Goal: Task Accomplishment & Management: Use online tool/utility

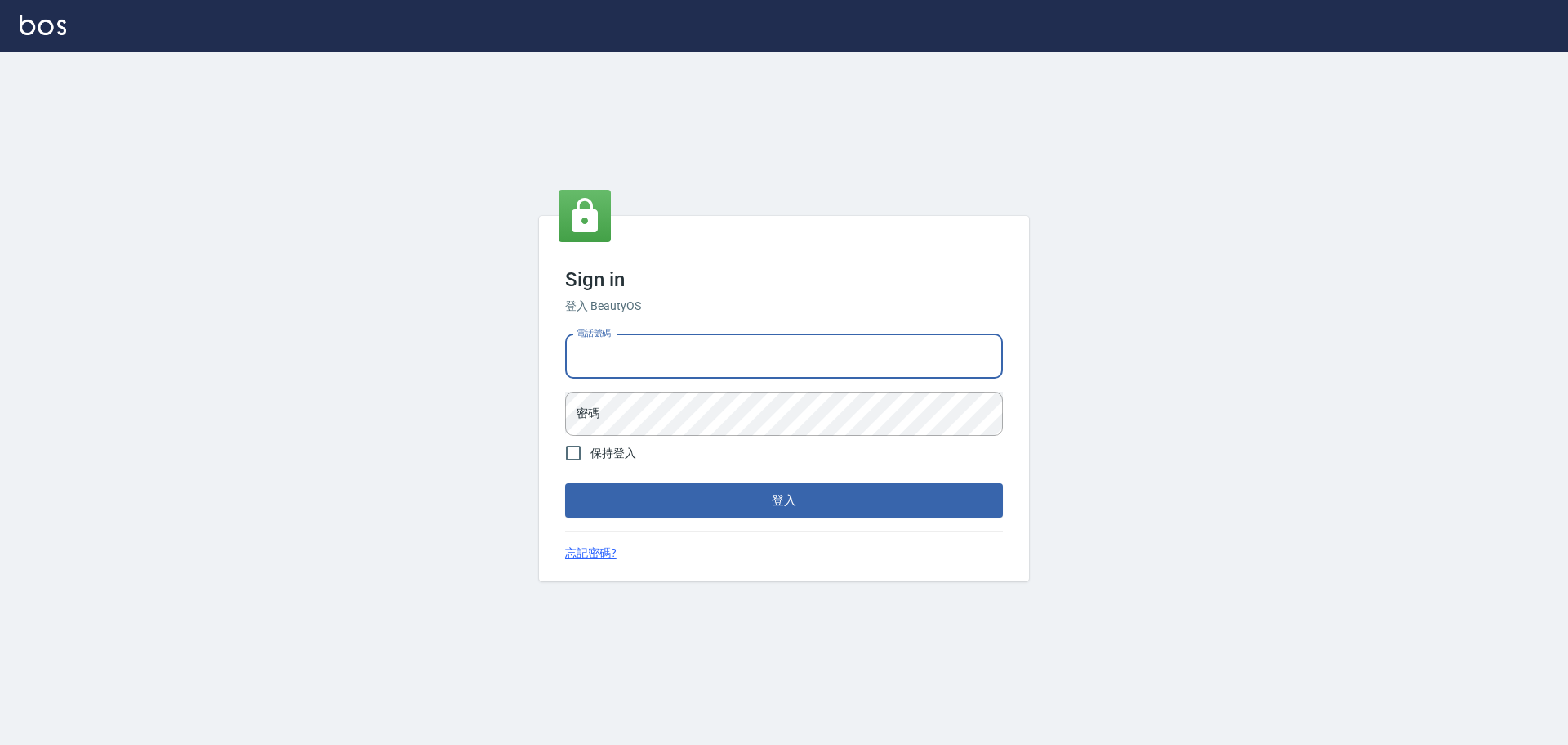
click at [699, 354] on input "電話號碼" at bounding box center [784, 356] width 438 height 44
type input "0989189977"
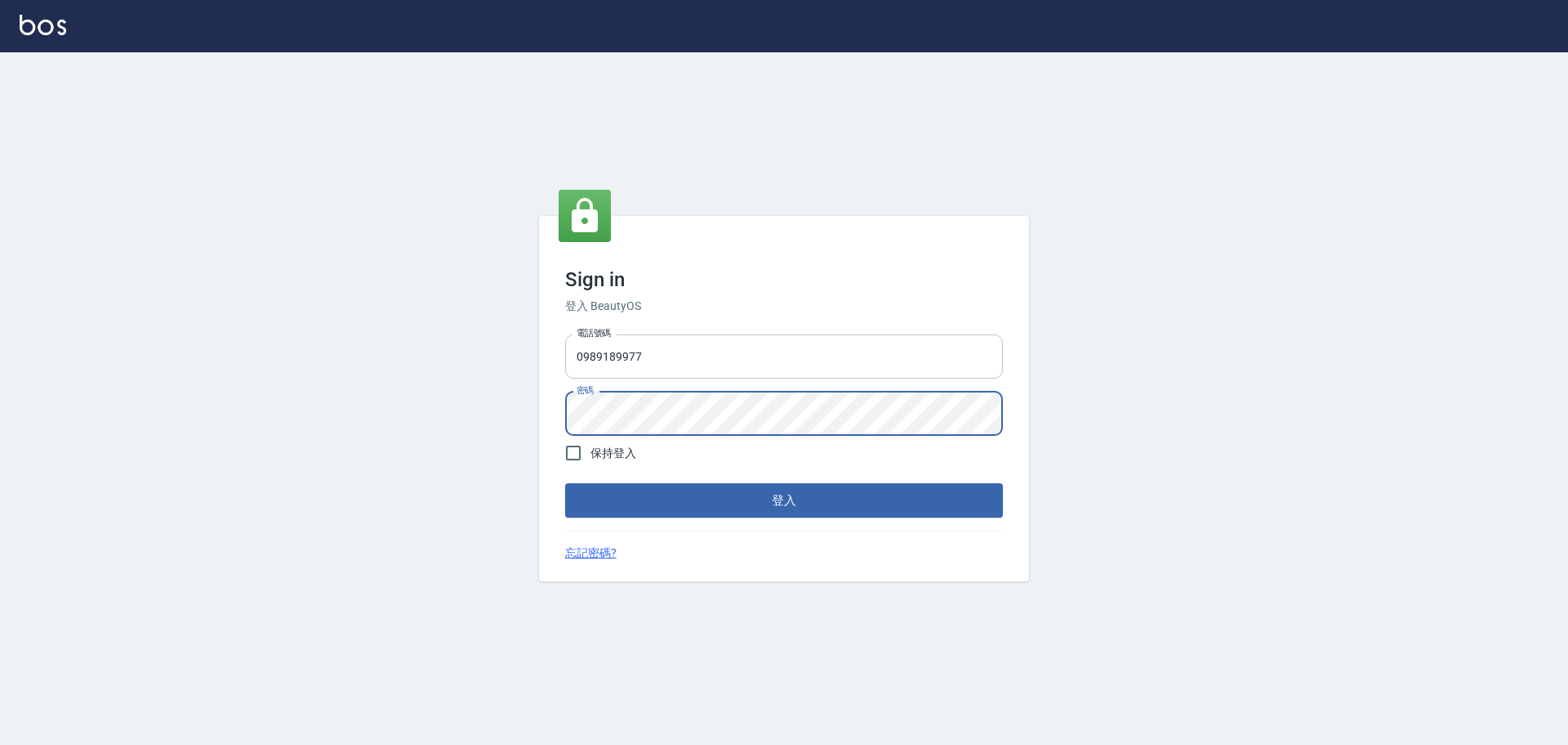
click at [566, 484] on button "登入" at bounding box center [784, 500] width 438 height 34
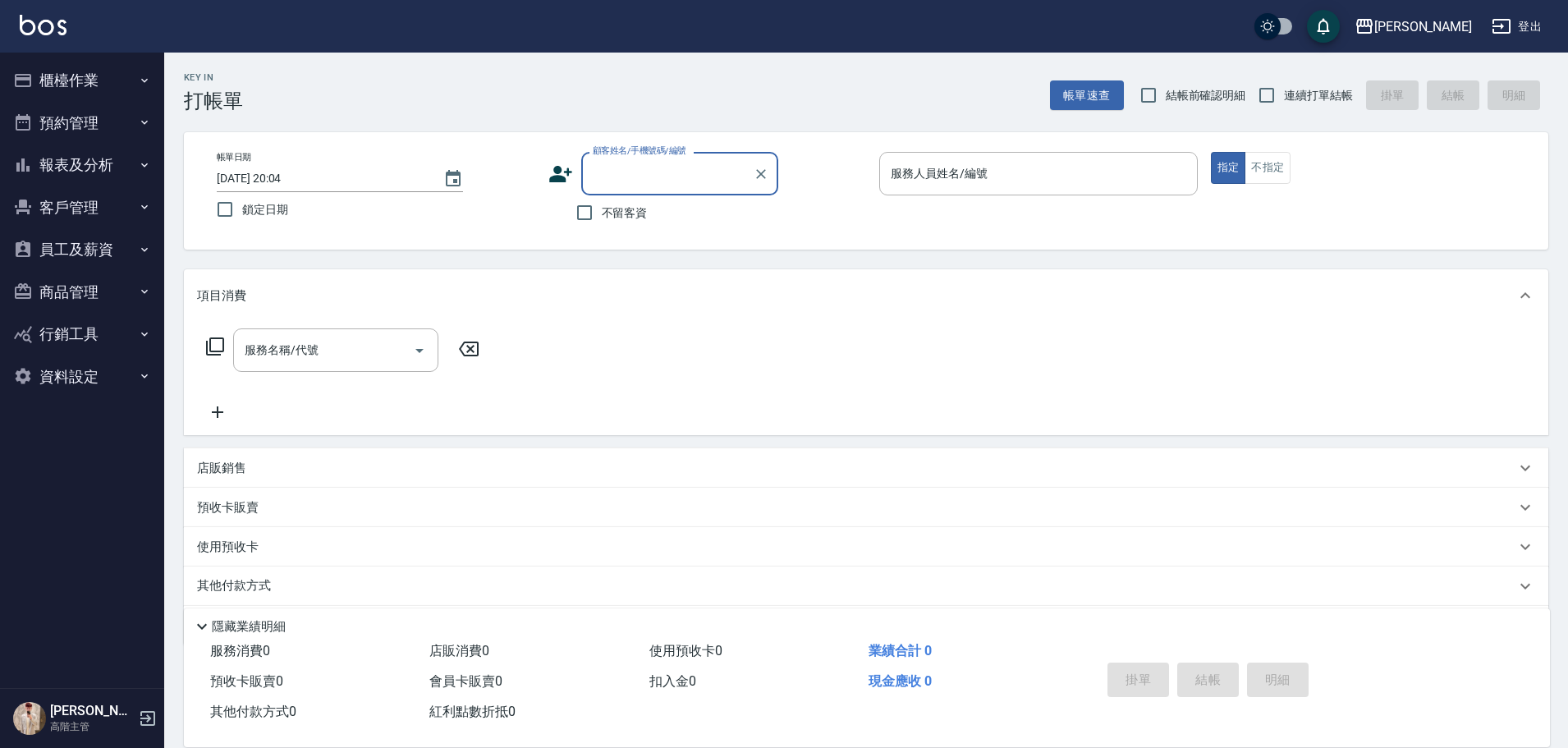
click at [635, 214] on span "不留客資" at bounding box center [625, 213] width 46 height 18
click at [602, 214] on input "不留客資" at bounding box center [584, 212] width 34 height 34
checkbox input "true"
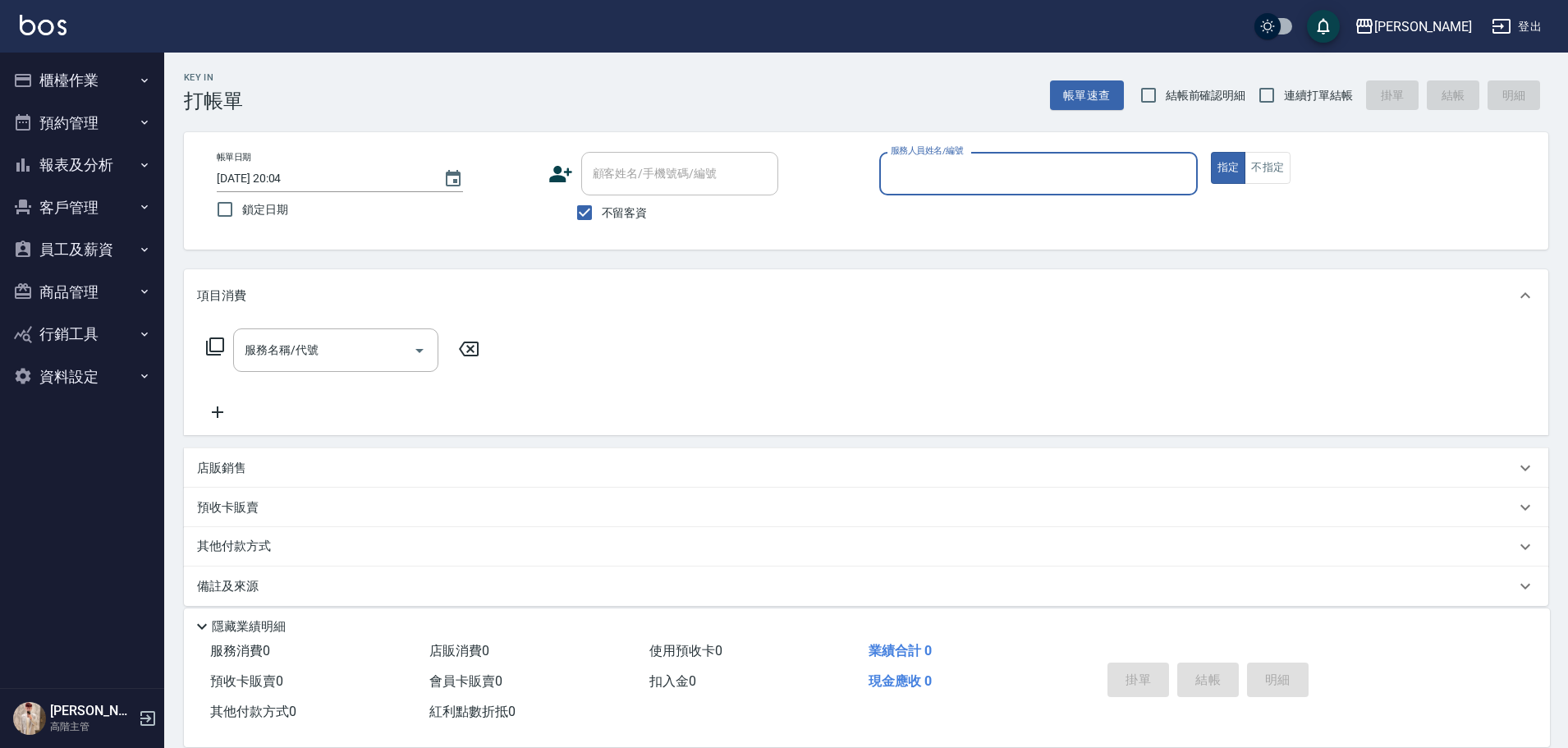
click at [1298, 94] on span "連續打單結帳" at bounding box center [1319, 96] width 69 height 18
click at [1284, 94] on input "連續打單結帳" at bounding box center [1267, 94] width 34 height 34
checkbox input "true"
click at [1082, 153] on div "服務人員姓名/編號" at bounding box center [1038, 173] width 318 height 43
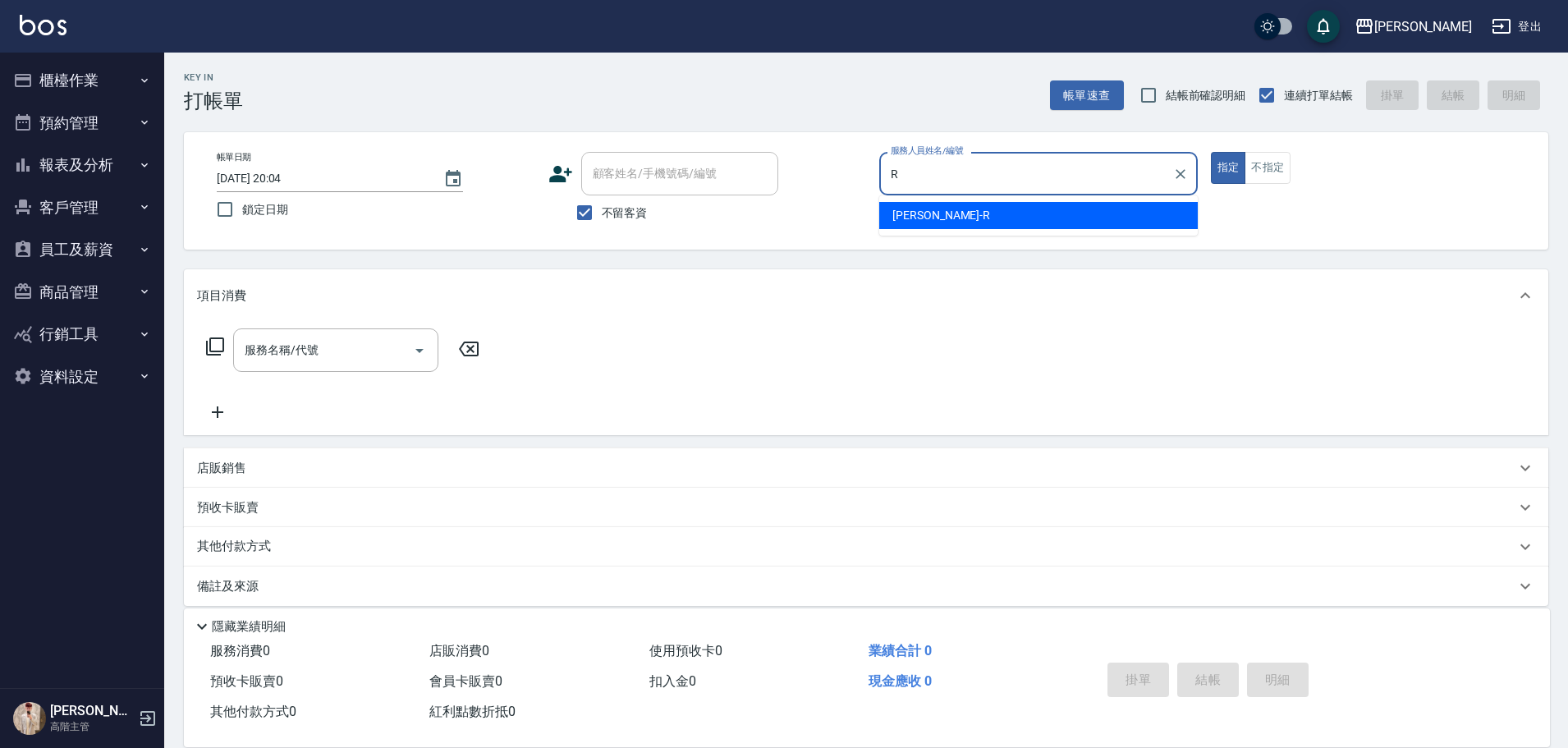
type input "[PERSON_NAME]"
type button "true"
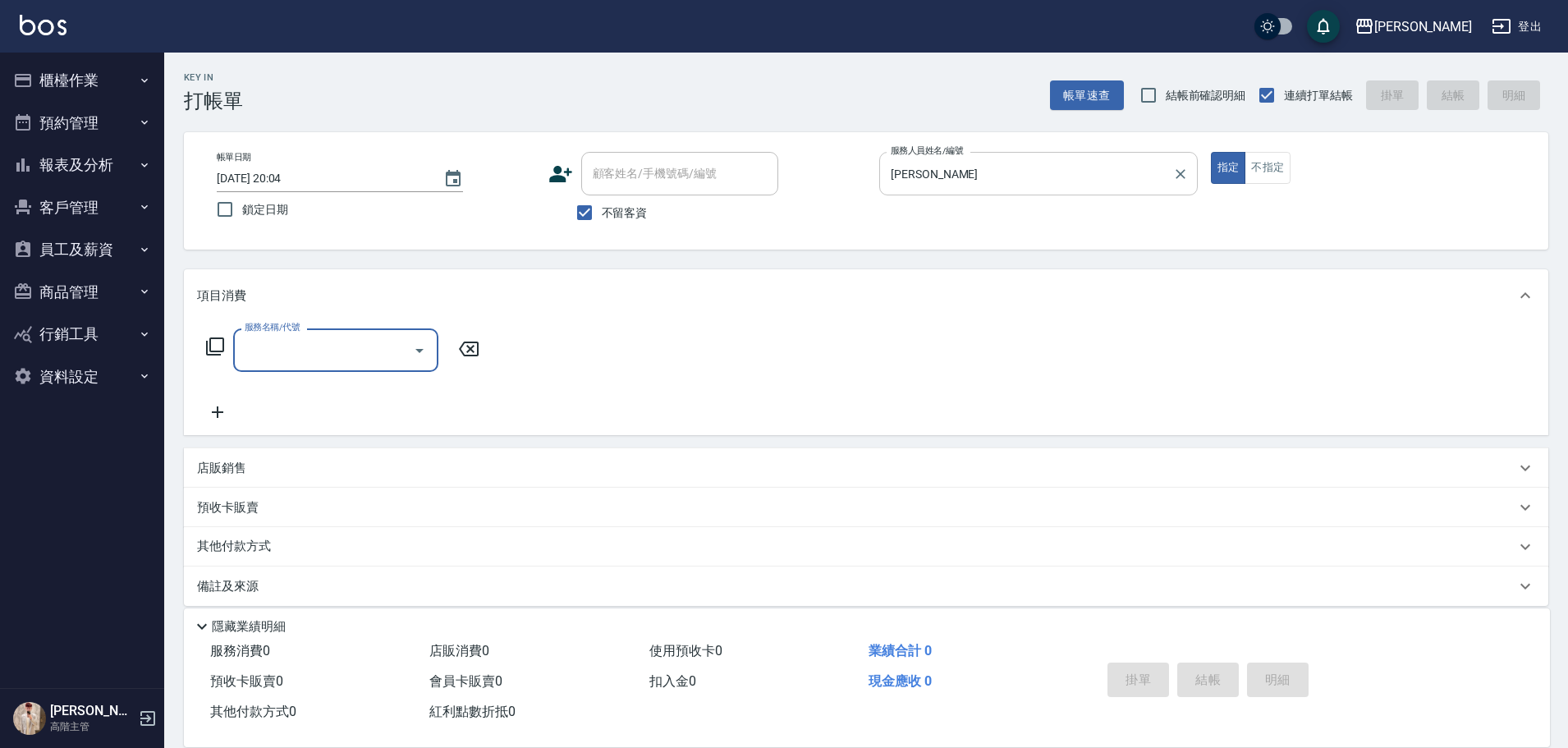
type input "e"
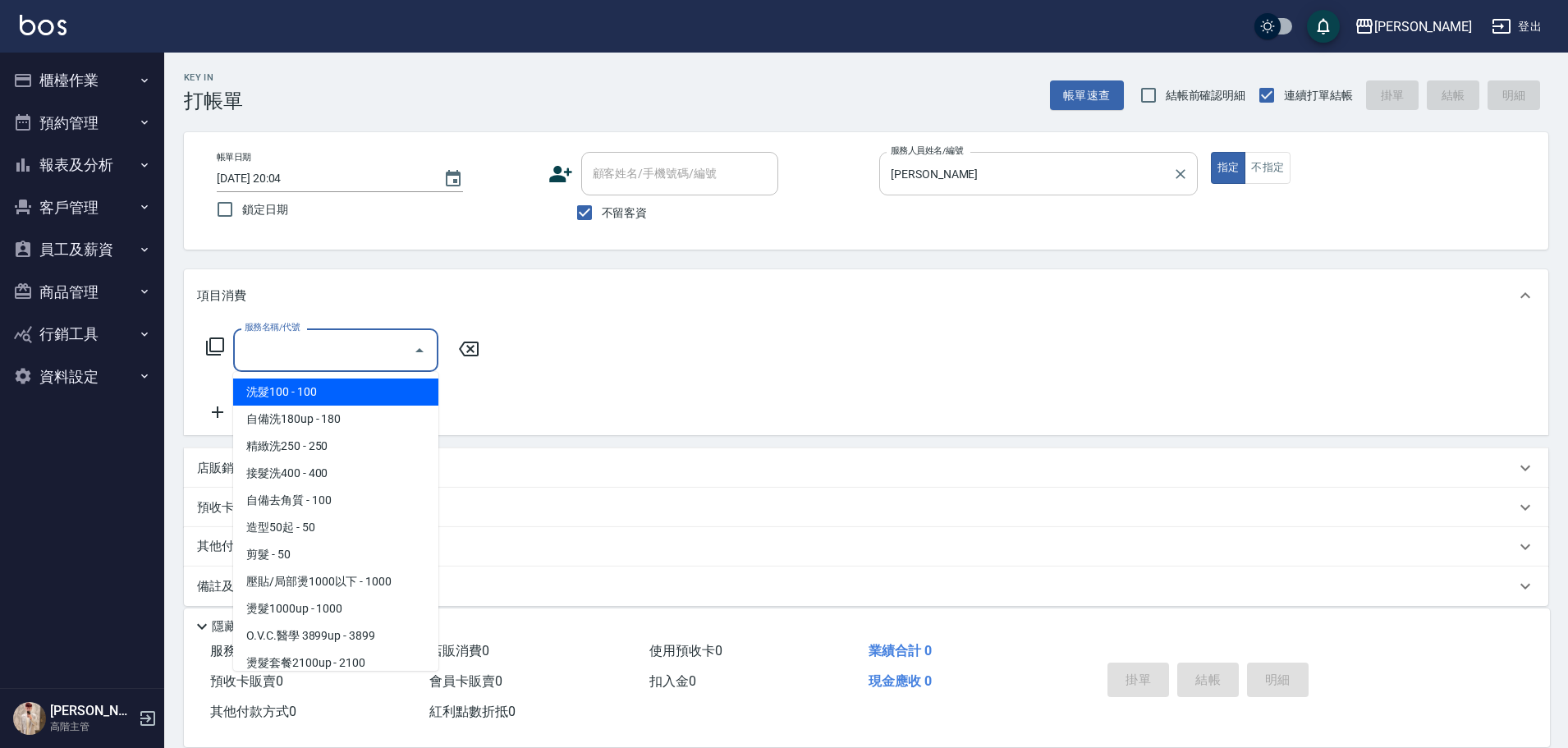
type input "ㄏ"
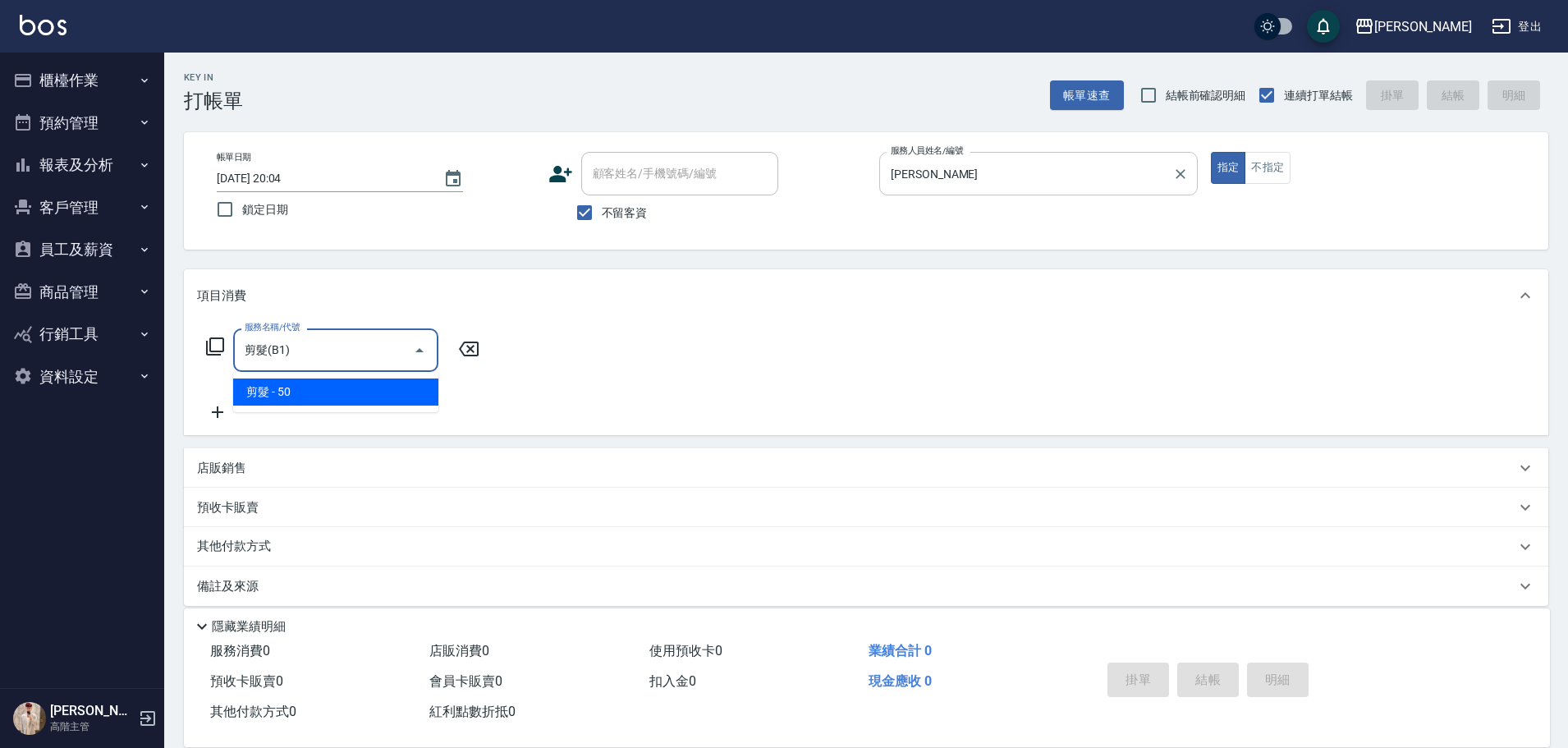
type input "剪髮(B1)"
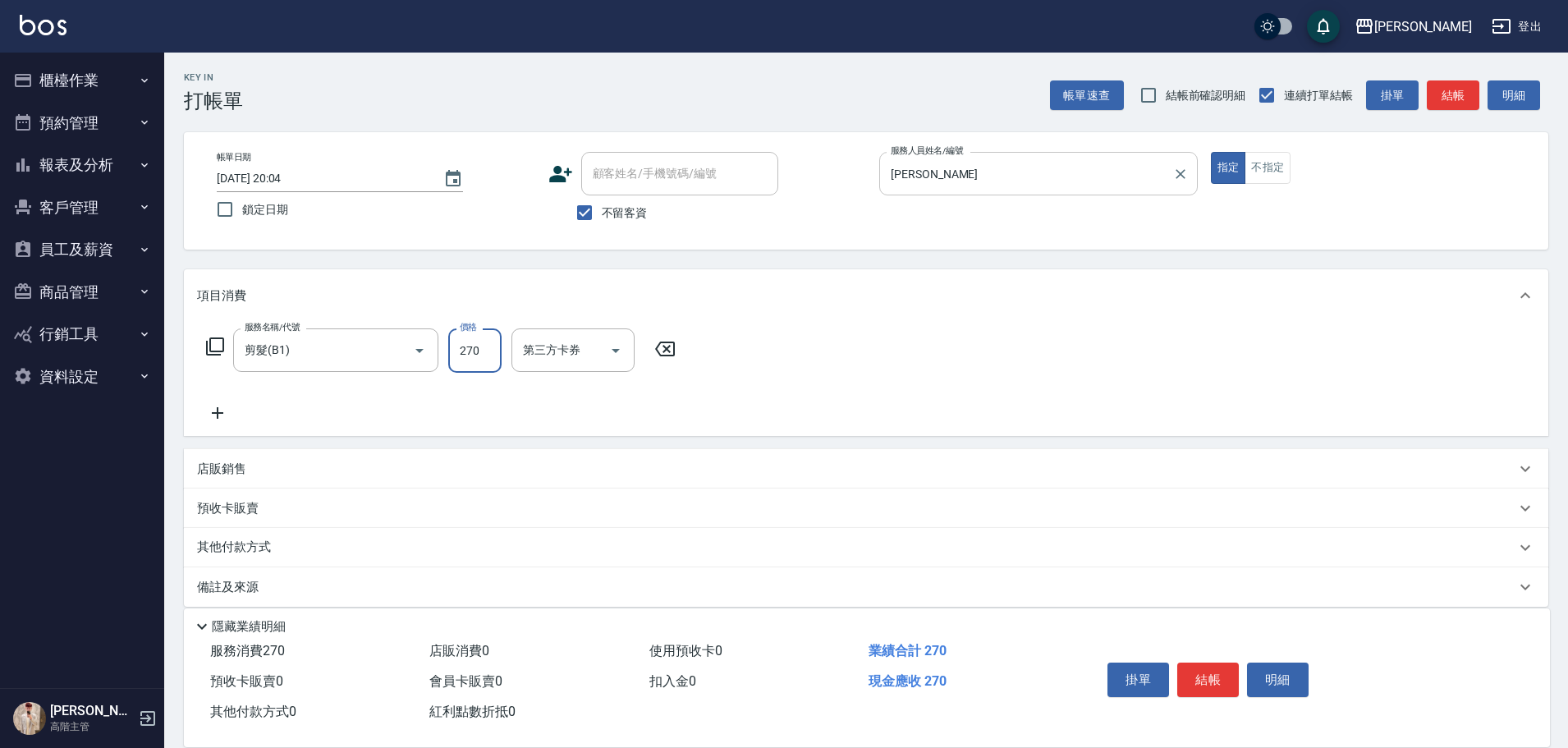
type input "270"
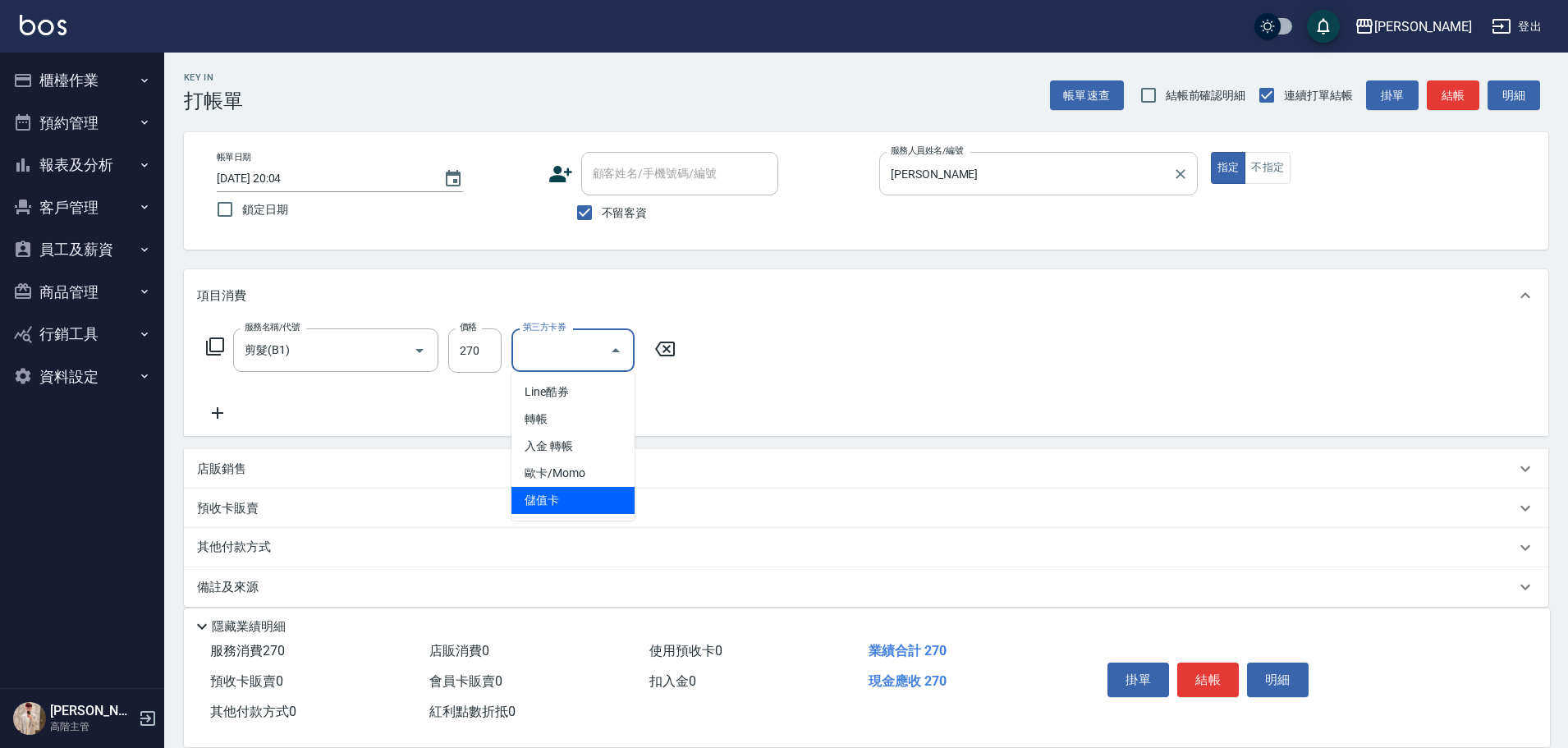
type input "儲值卡"
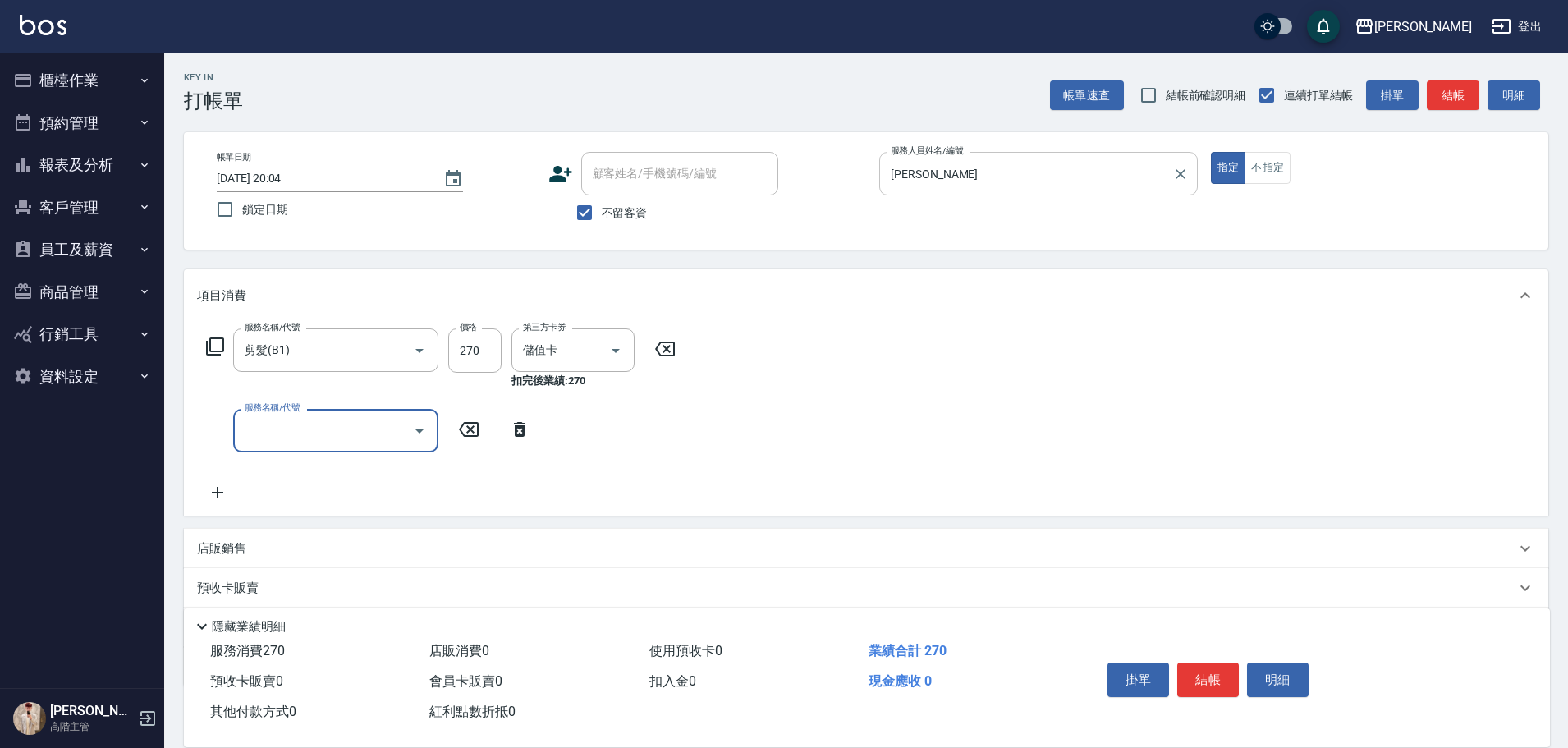
type input "f"
type input "入"
type input "儲值3000(G1)"
type input "179"
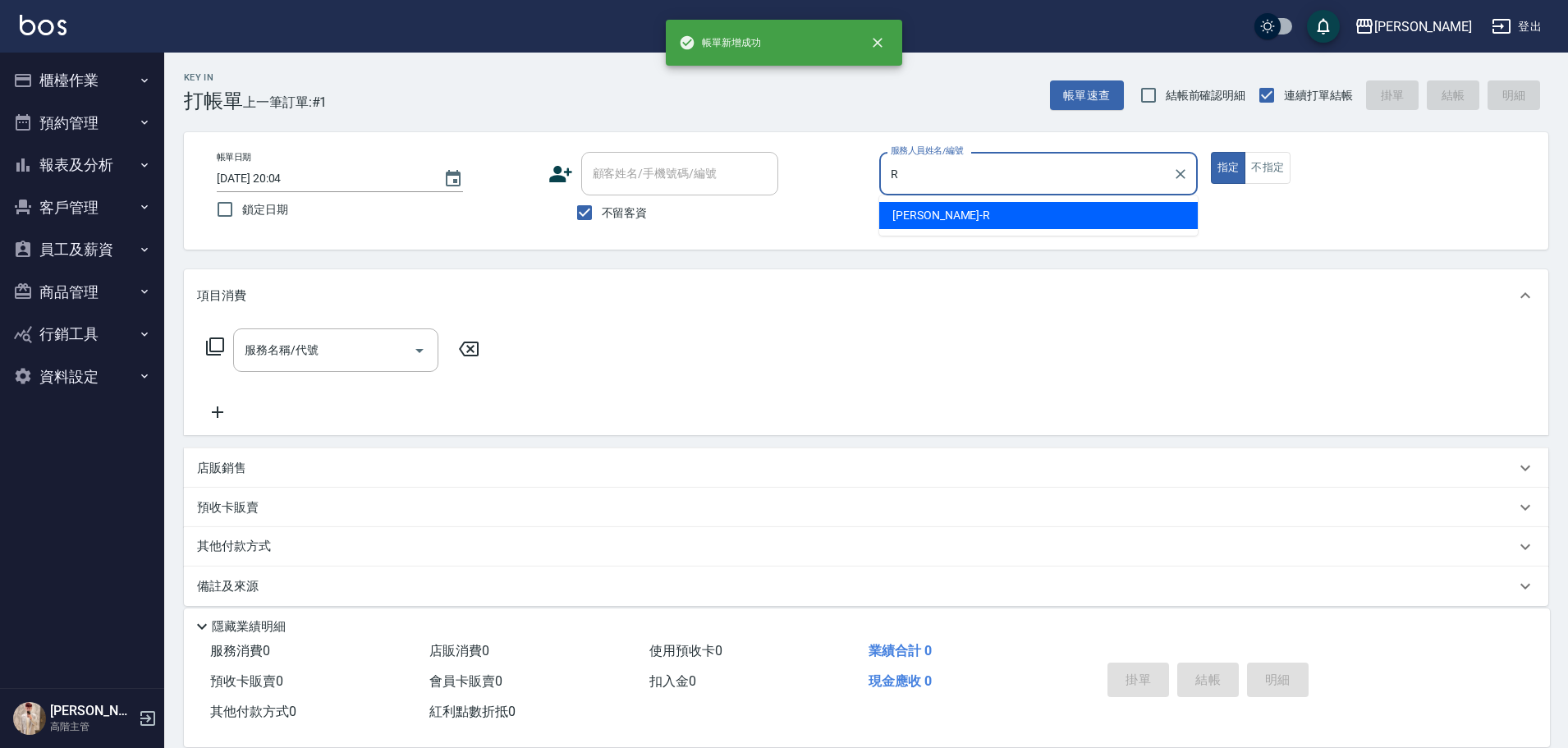
type input "[PERSON_NAME]"
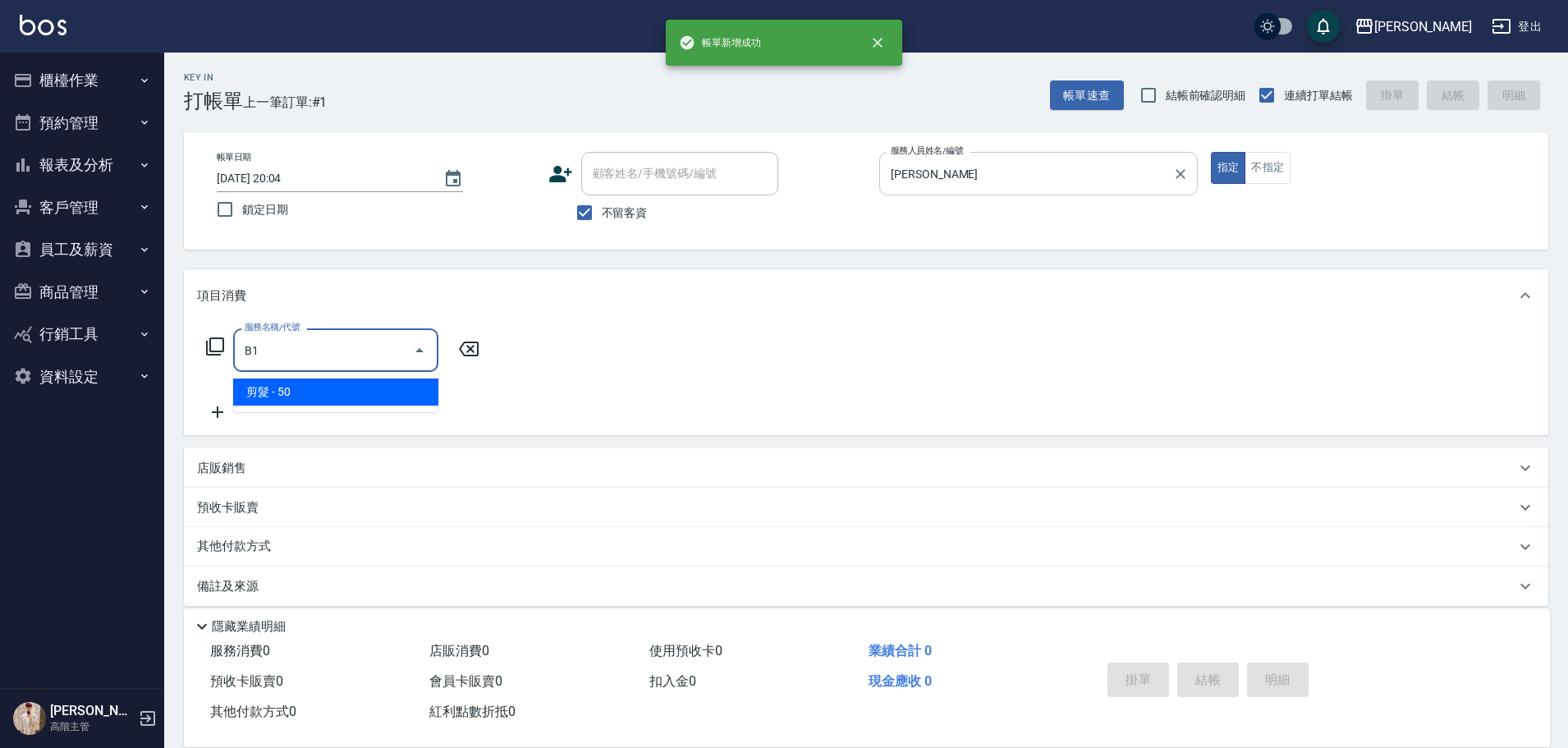
type input "剪髮(B1)"
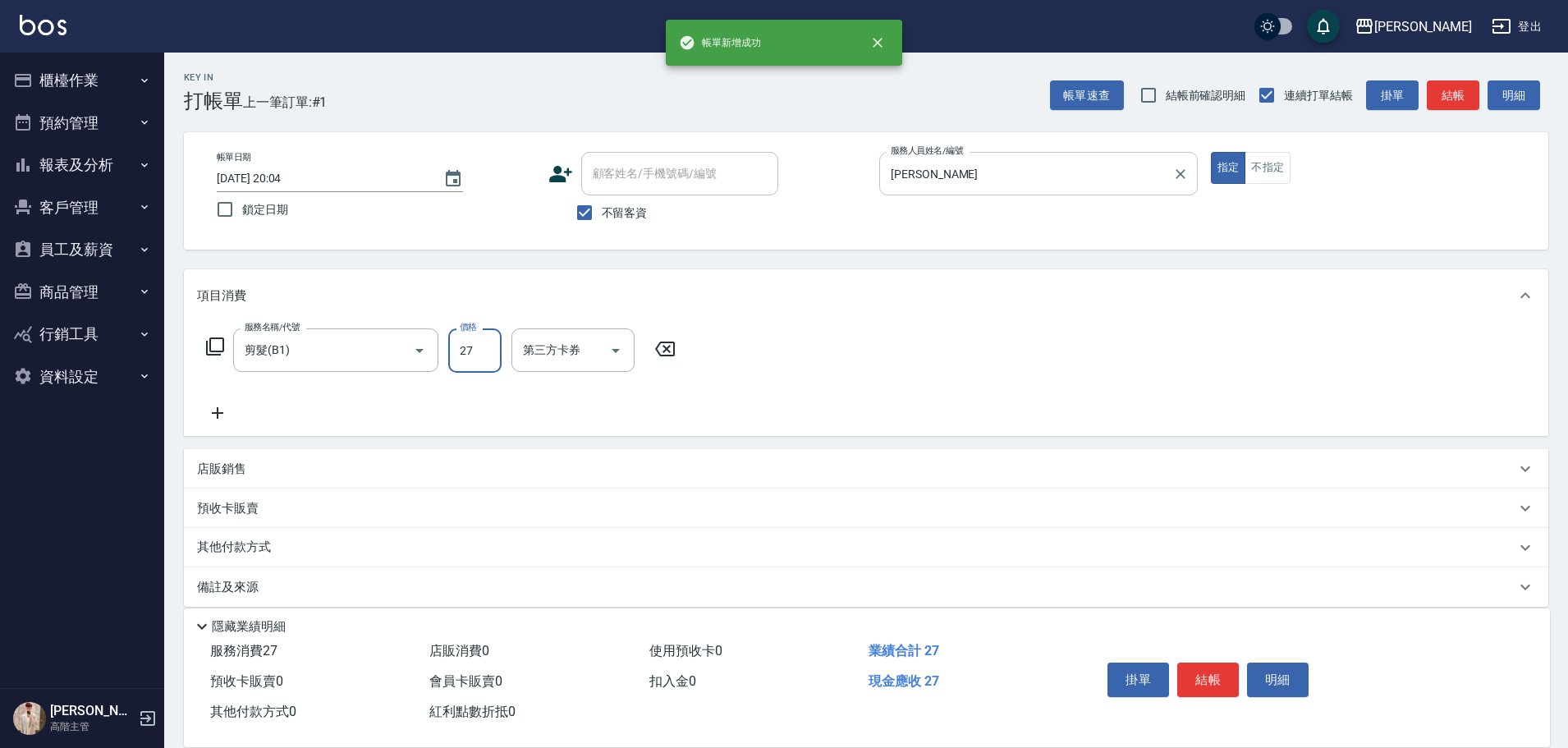
type input "270"
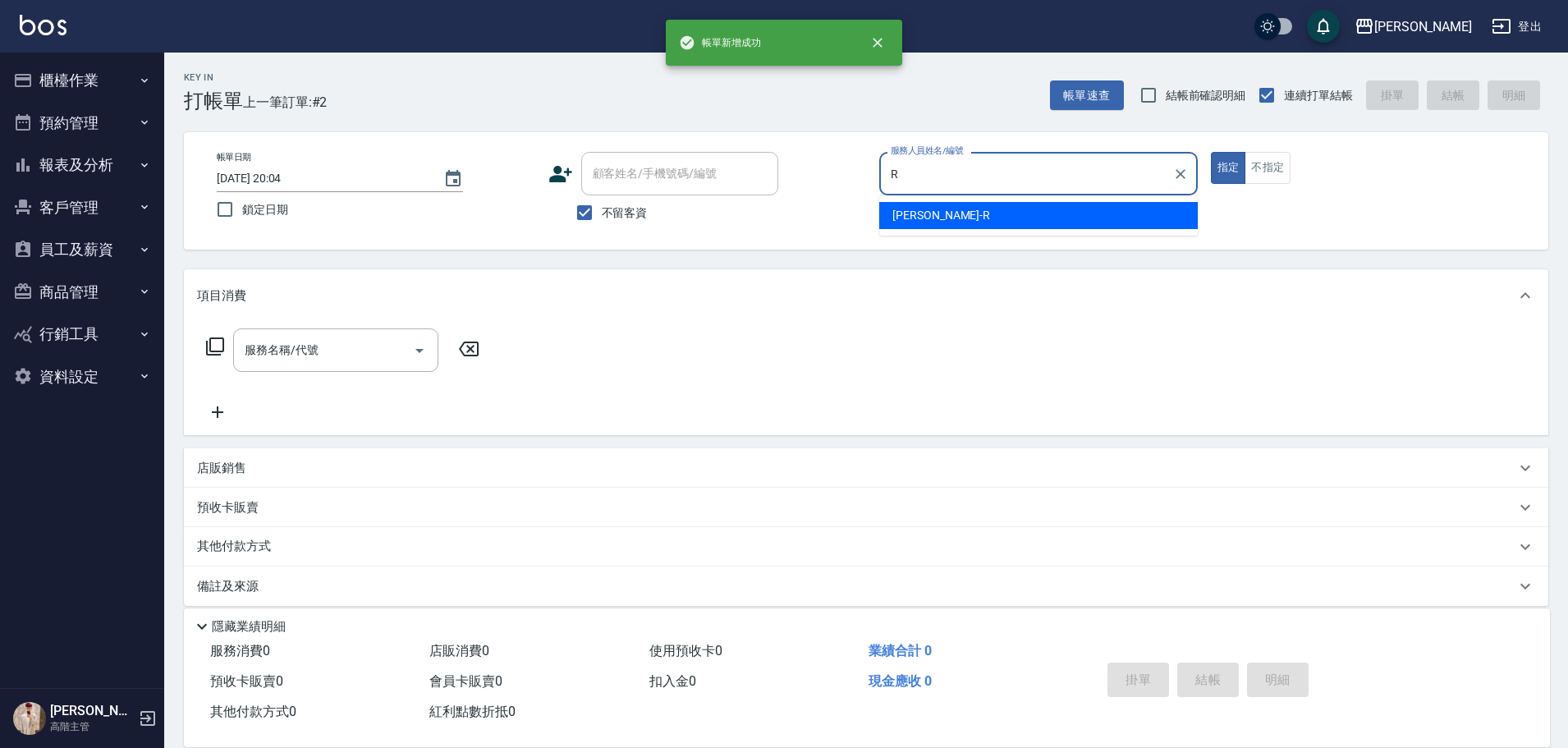
type input "[PERSON_NAME]"
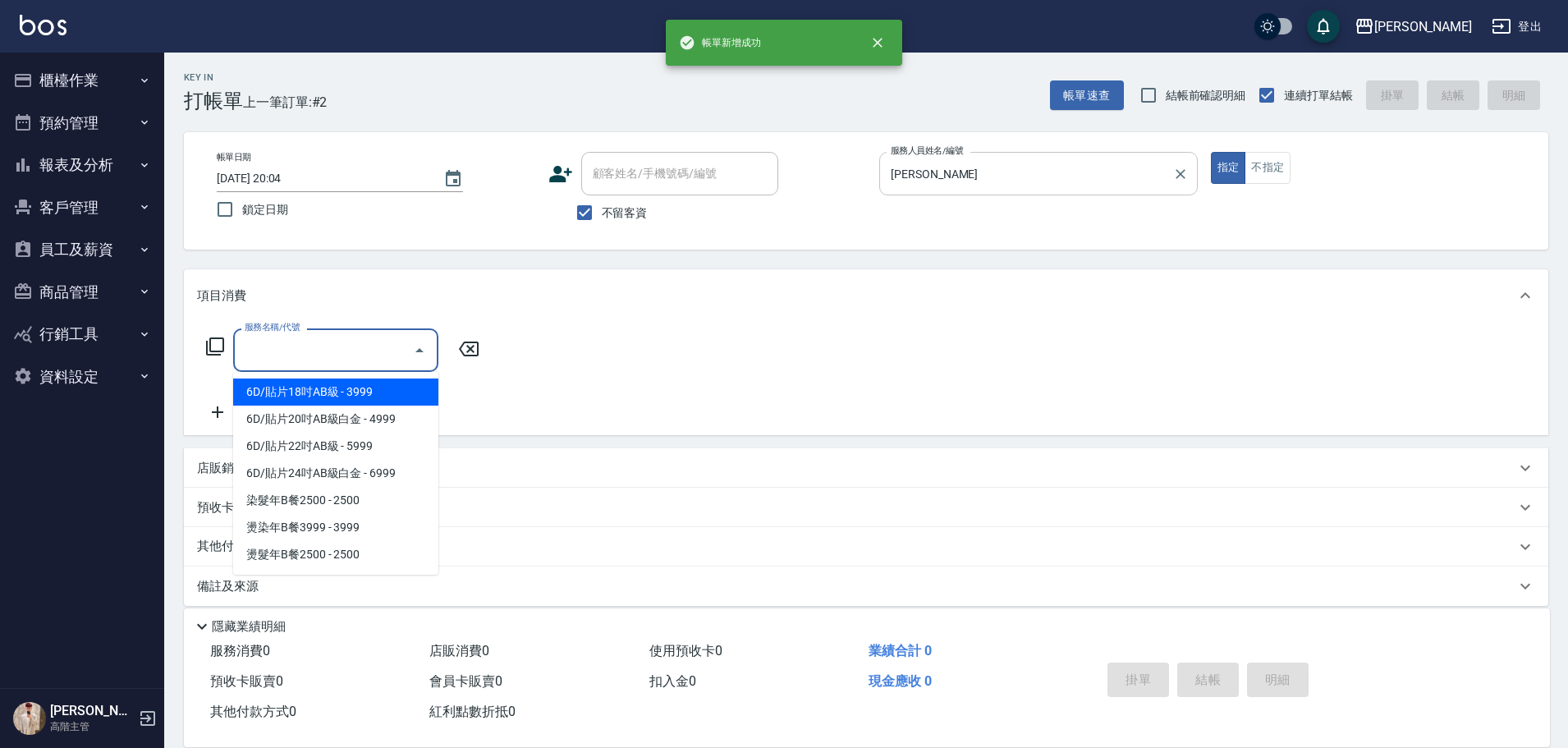
type input "B"
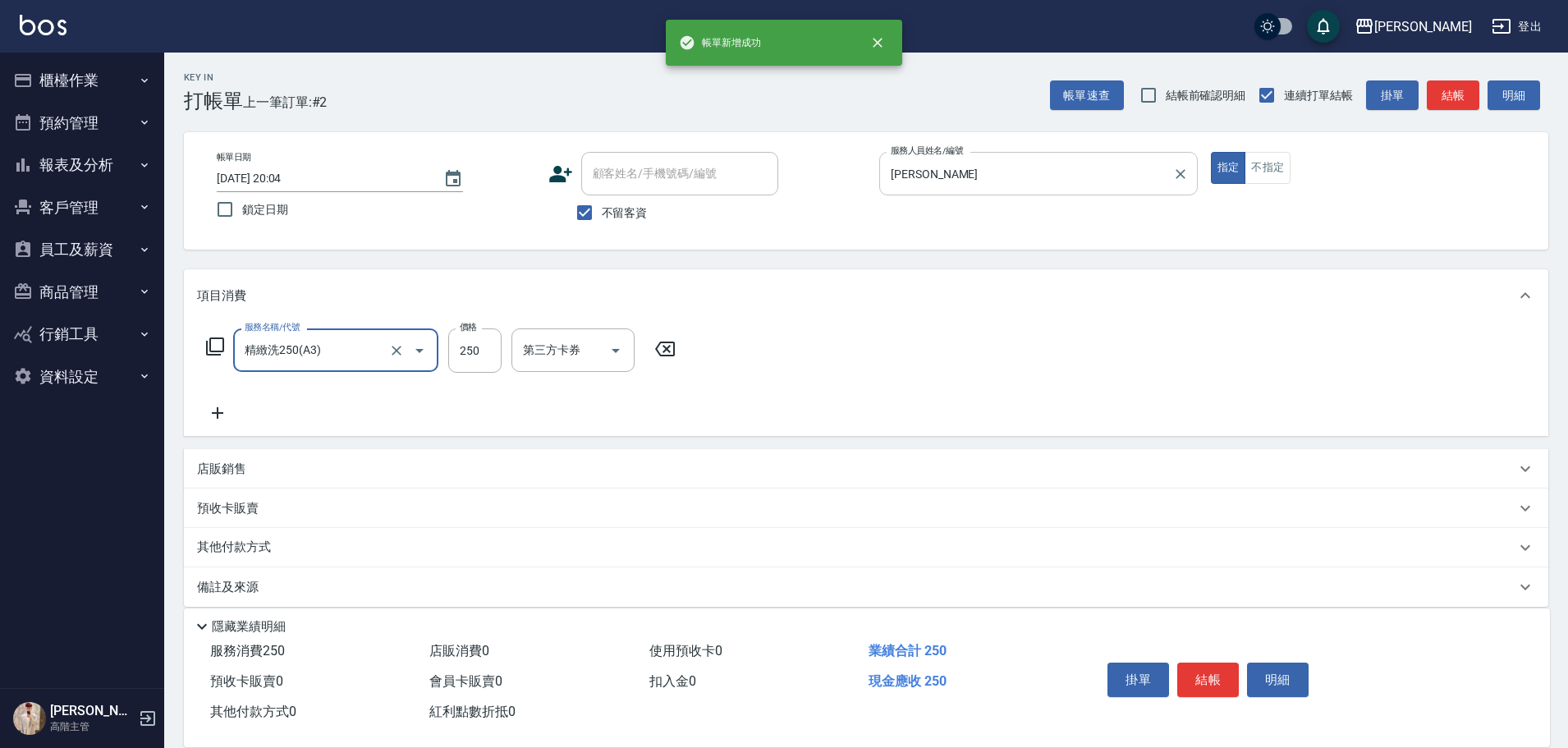
type input "精緻洗250(A3)"
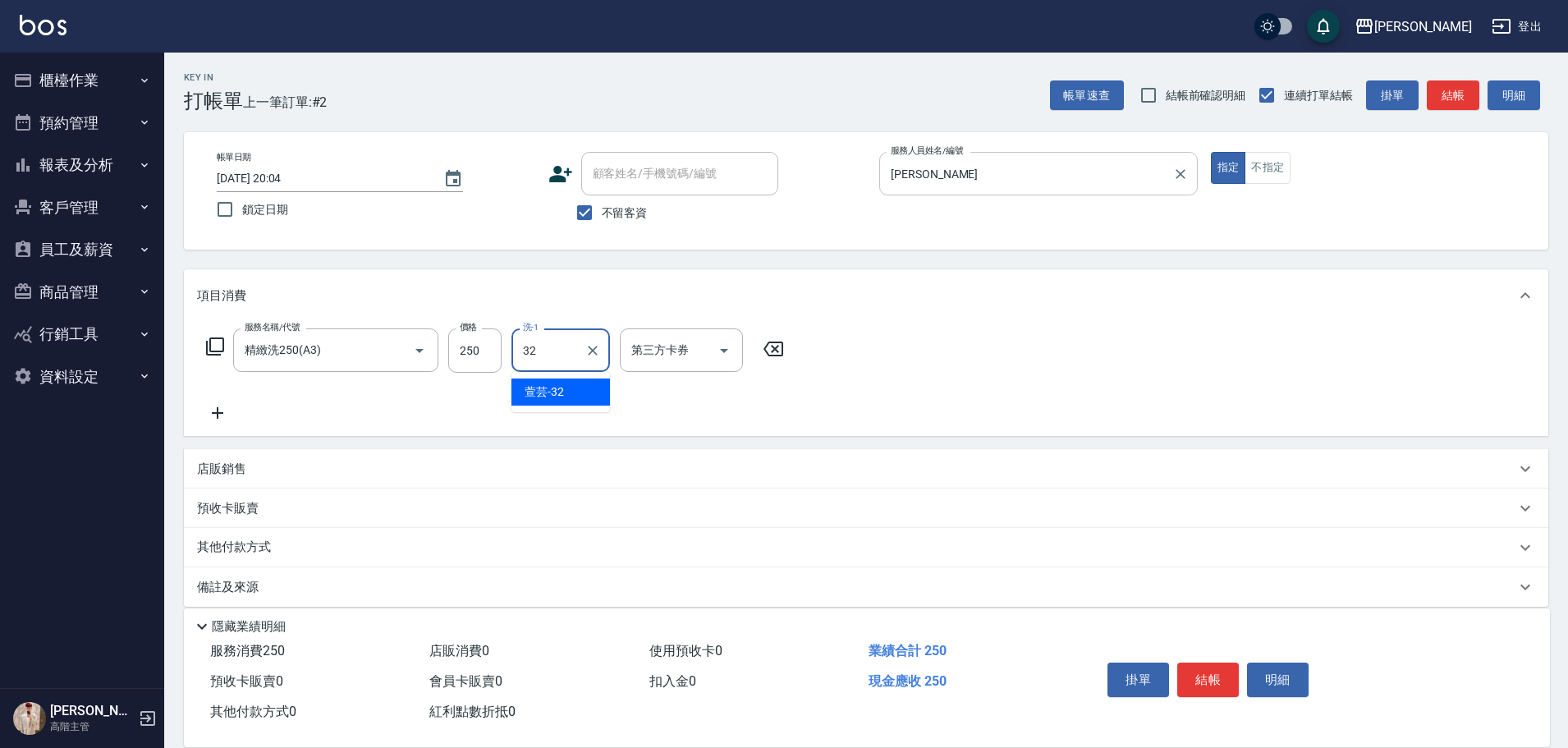
type input "萱芸-32"
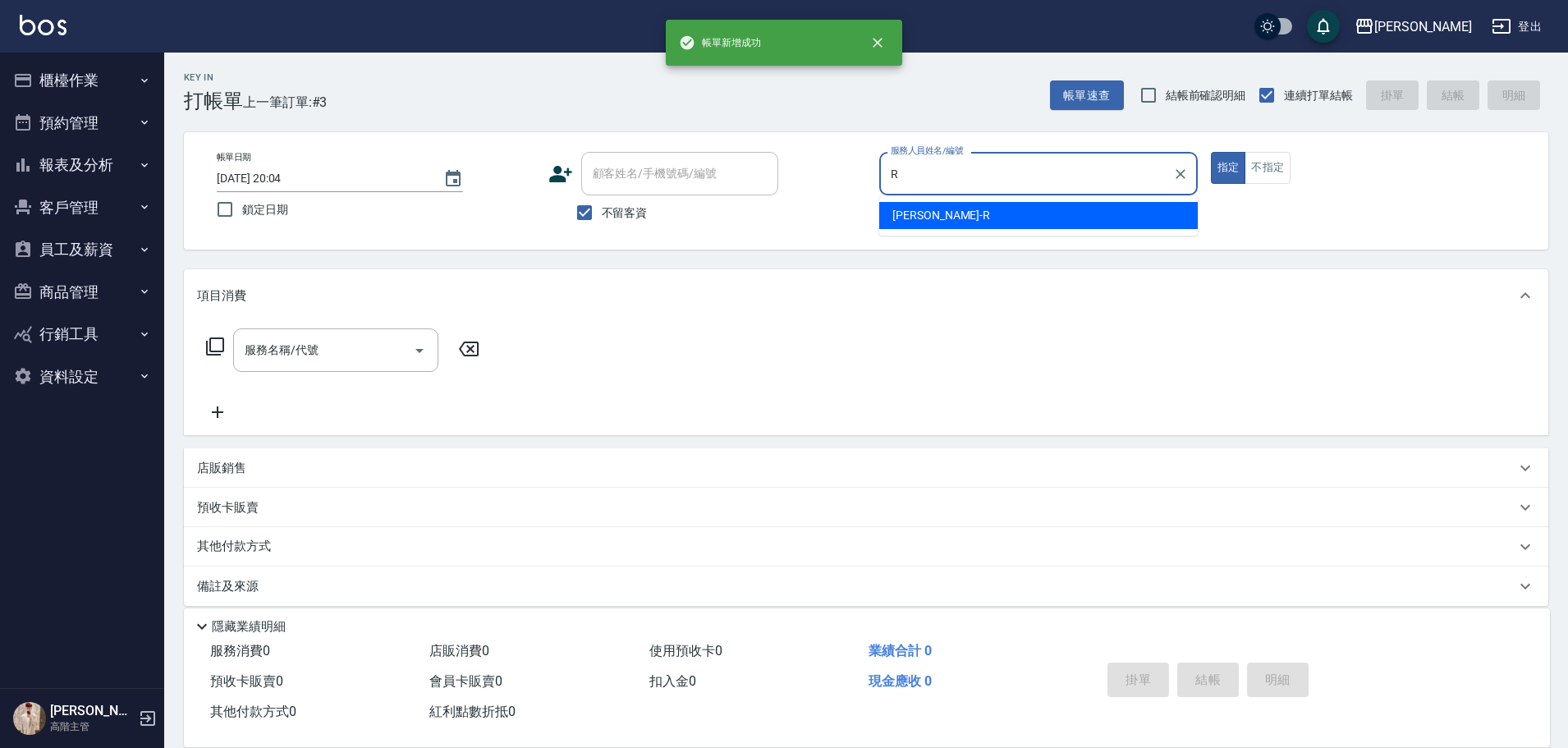
type input "[PERSON_NAME]"
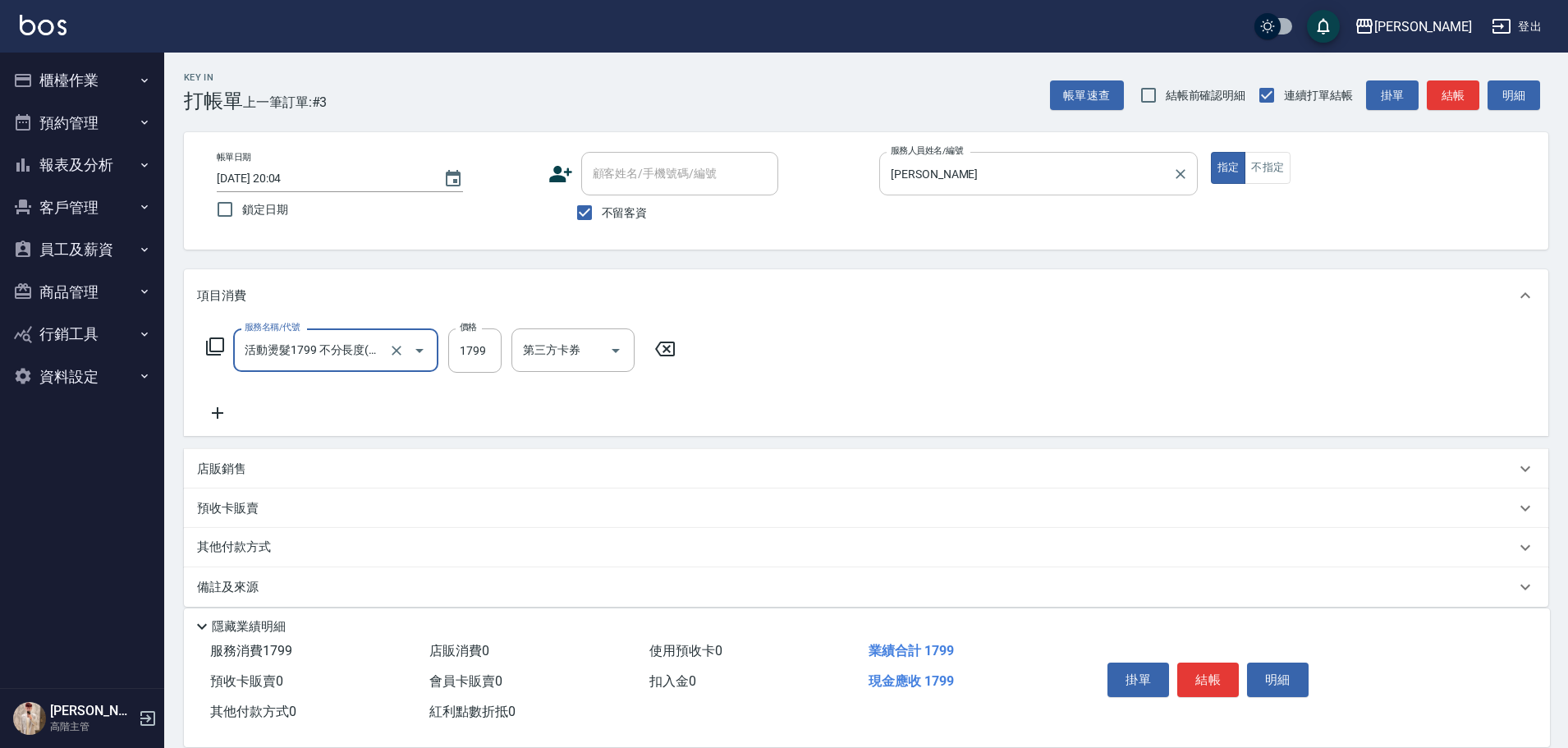
type input "活動燙髮1799 不分長度"
type input "2000"
type input "萱芸-32"
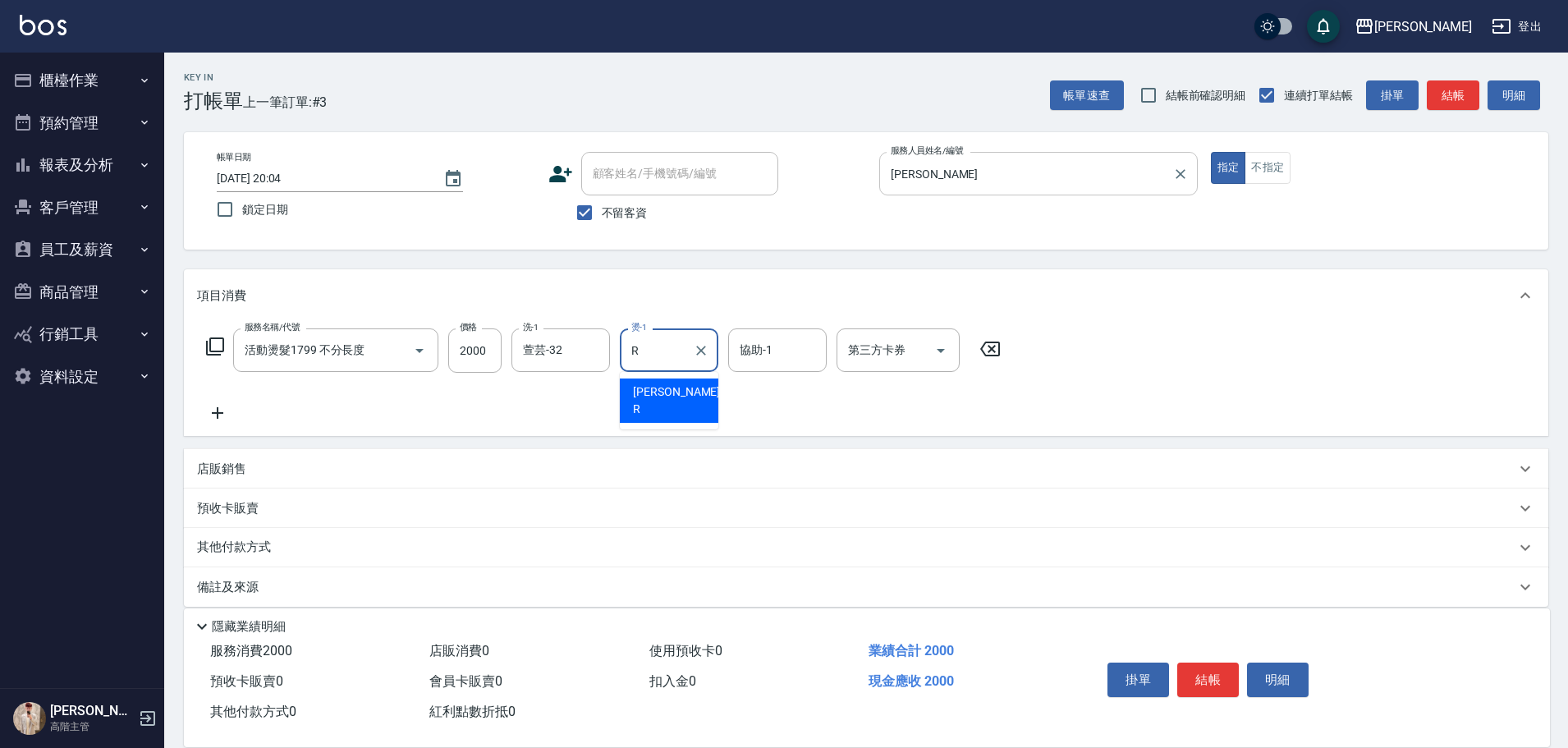
type input "[PERSON_NAME]"
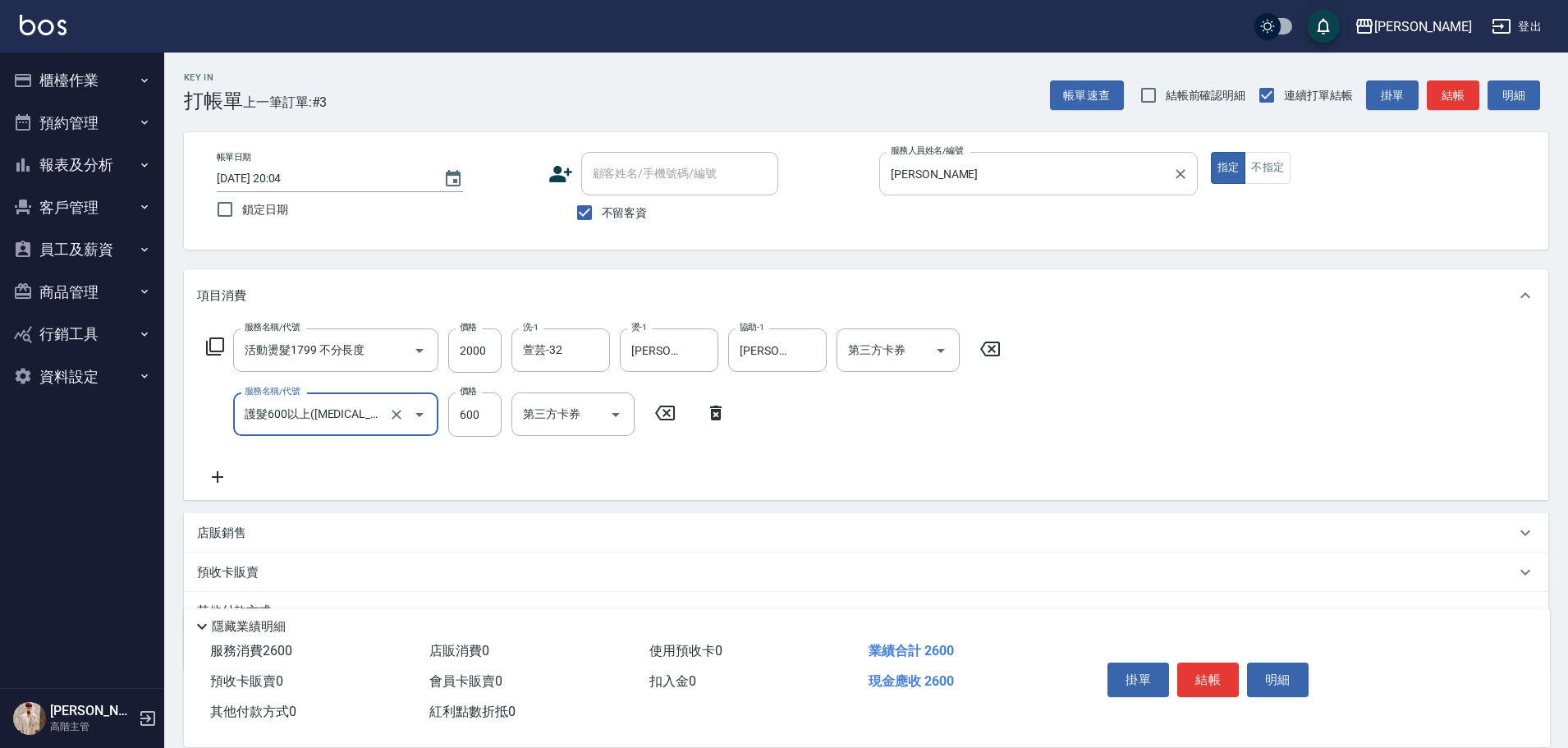
type input "護髮600以上([MEDICAL_DATA])"
type input "990"
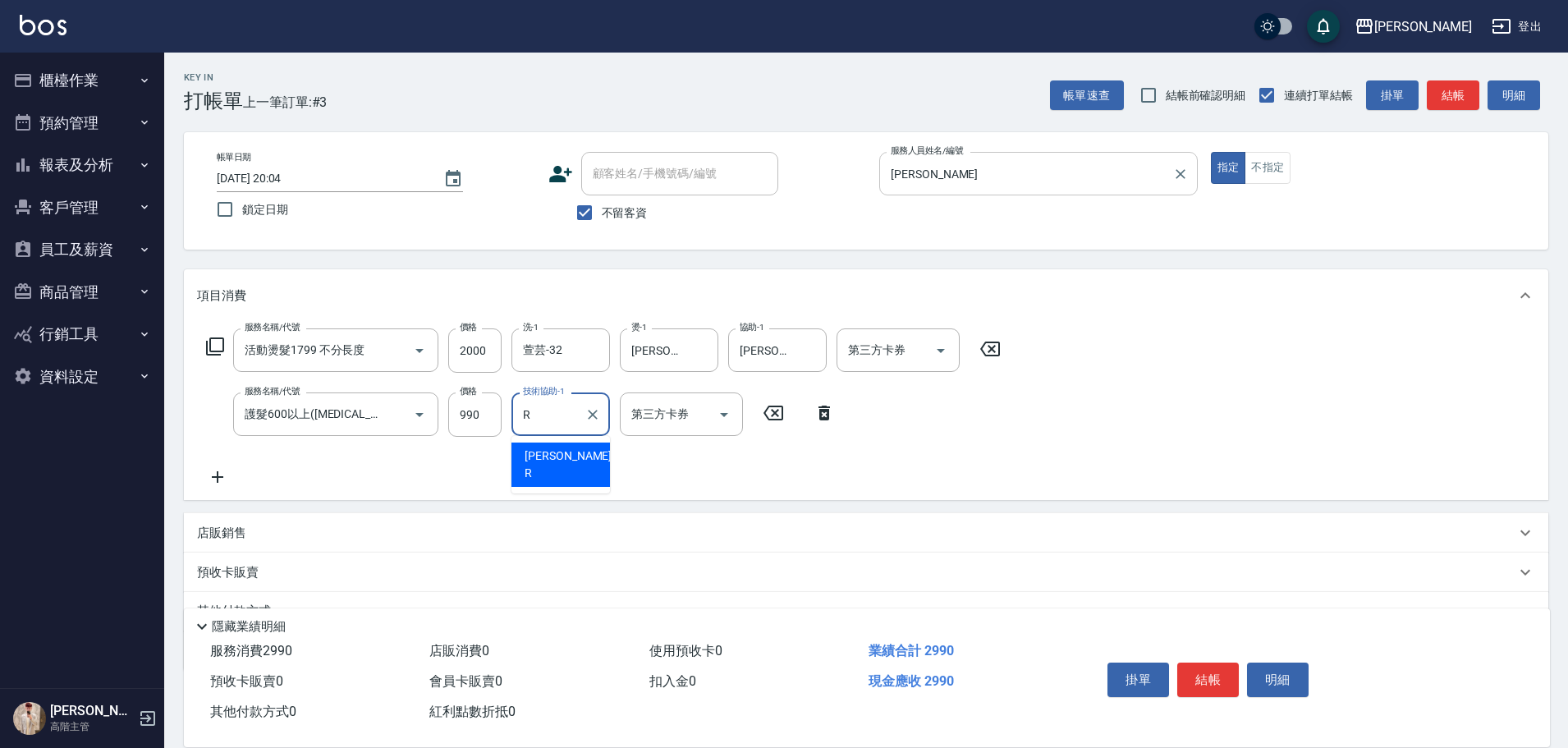
type input "[PERSON_NAME]"
click at [598, 412] on icon "Clear" at bounding box center [592, 414] width 17 height 17
type input "萱芸-32"
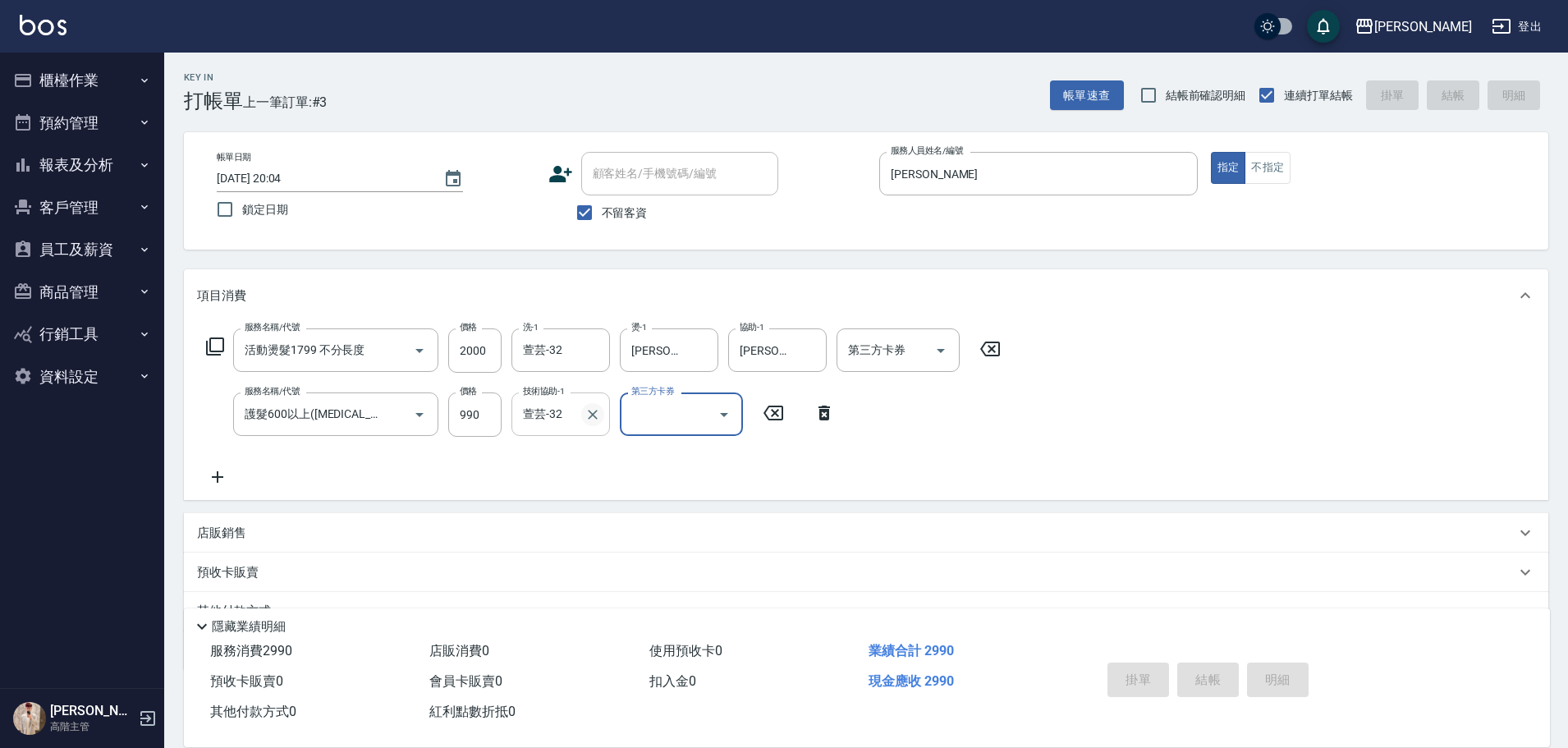
type input "[DATE] 20:05"
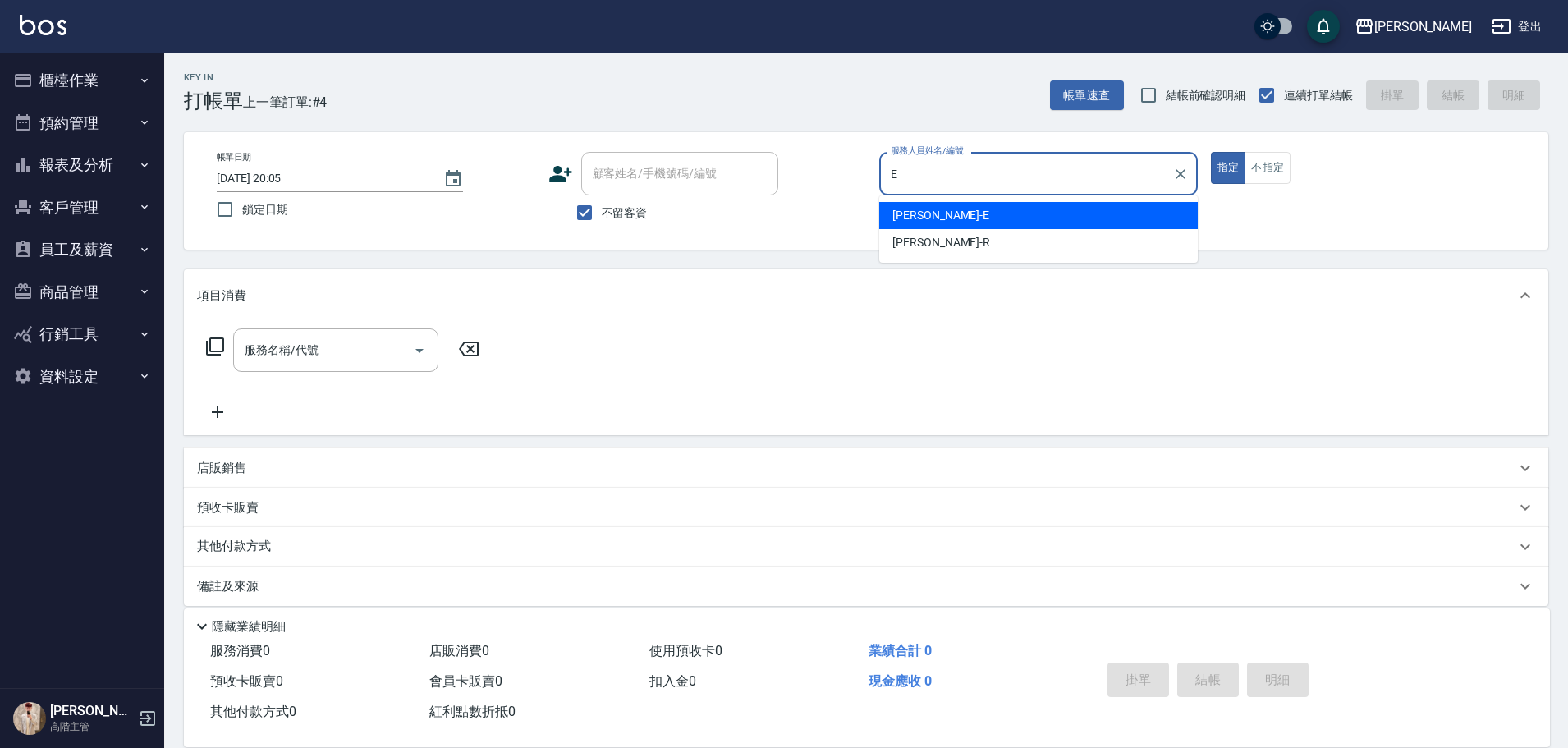
type input "[PERSON_NAME]"
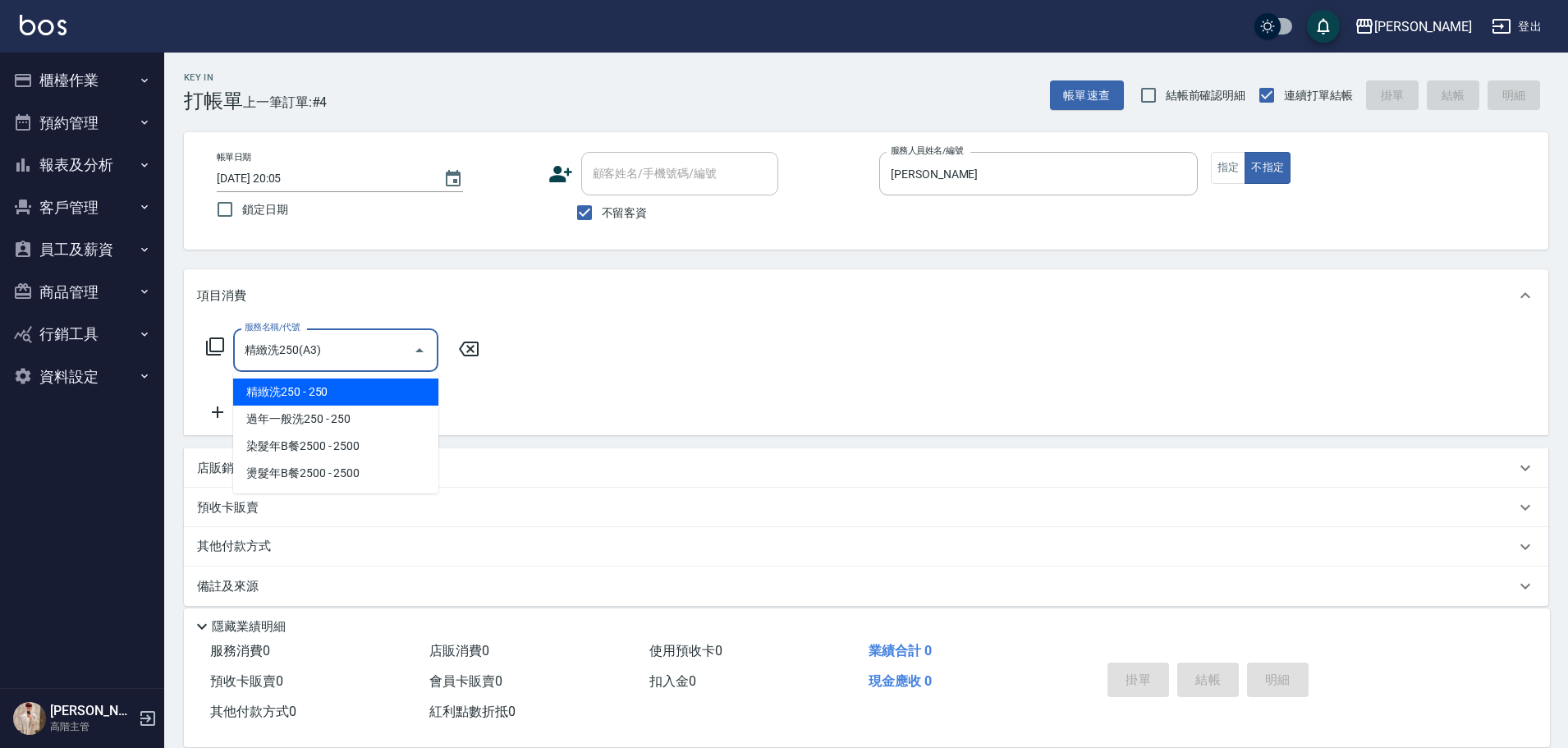
type input "精緻洗250(A3)"
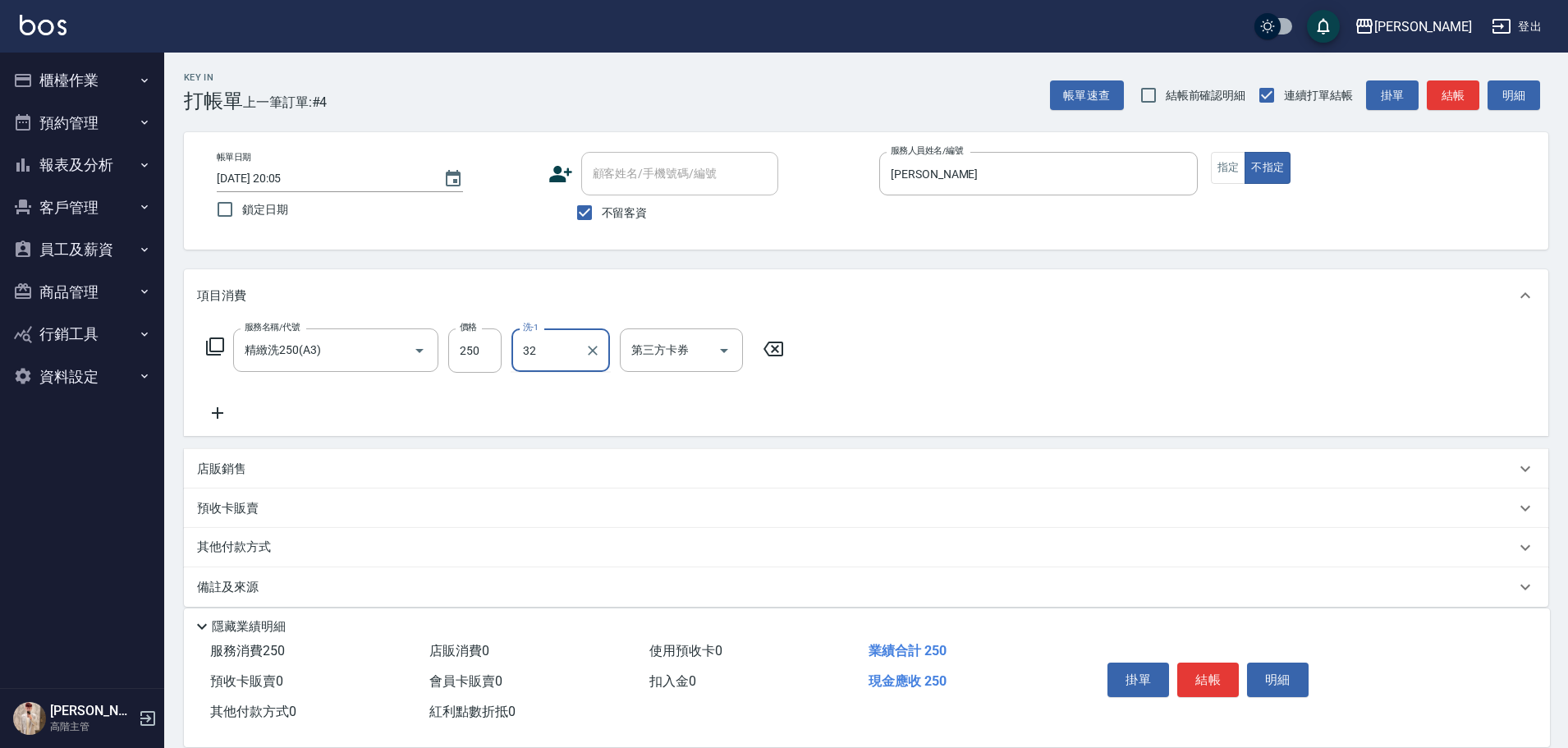
type input "萱芸-32"
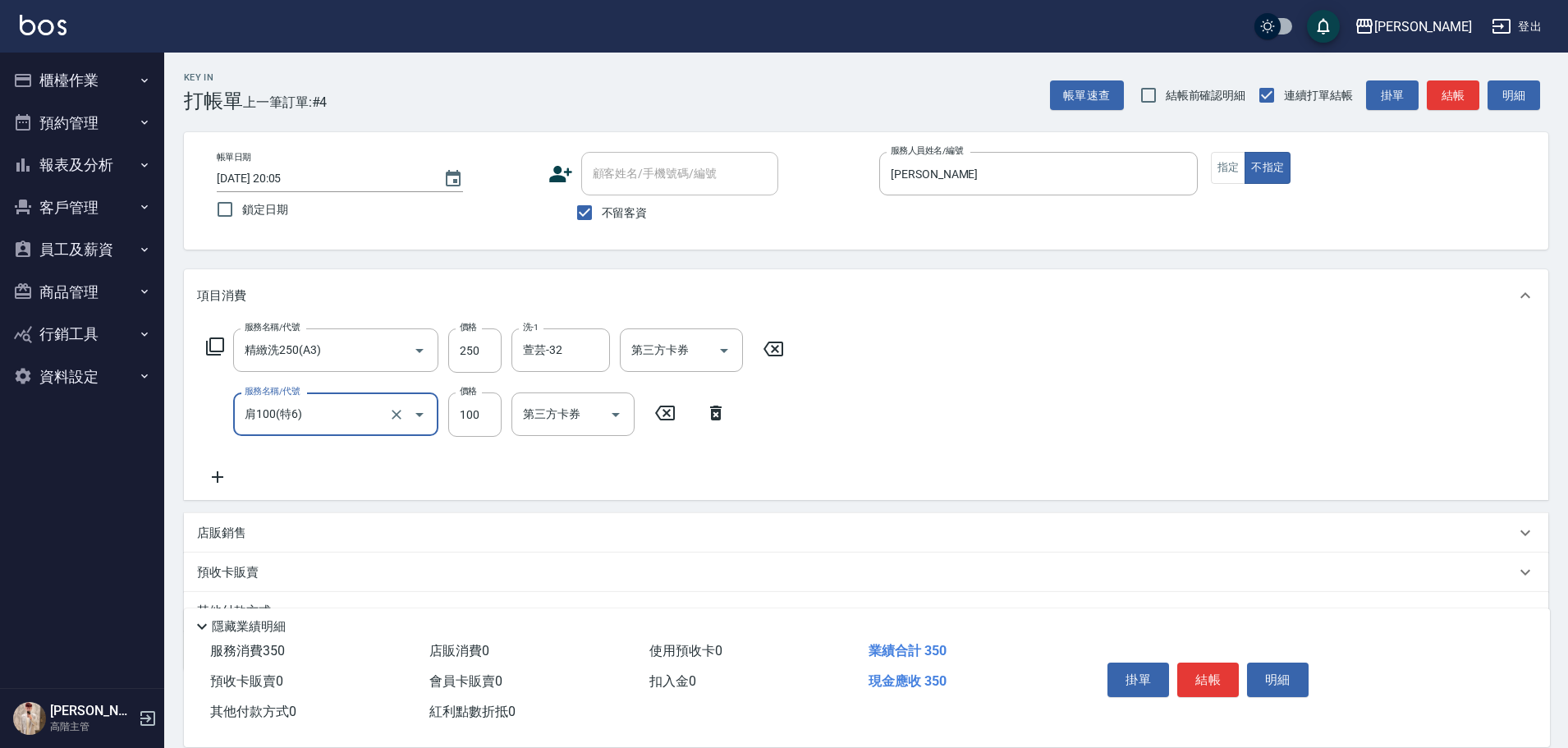
type input "肩100(特6)"
type input "萱芸-32"
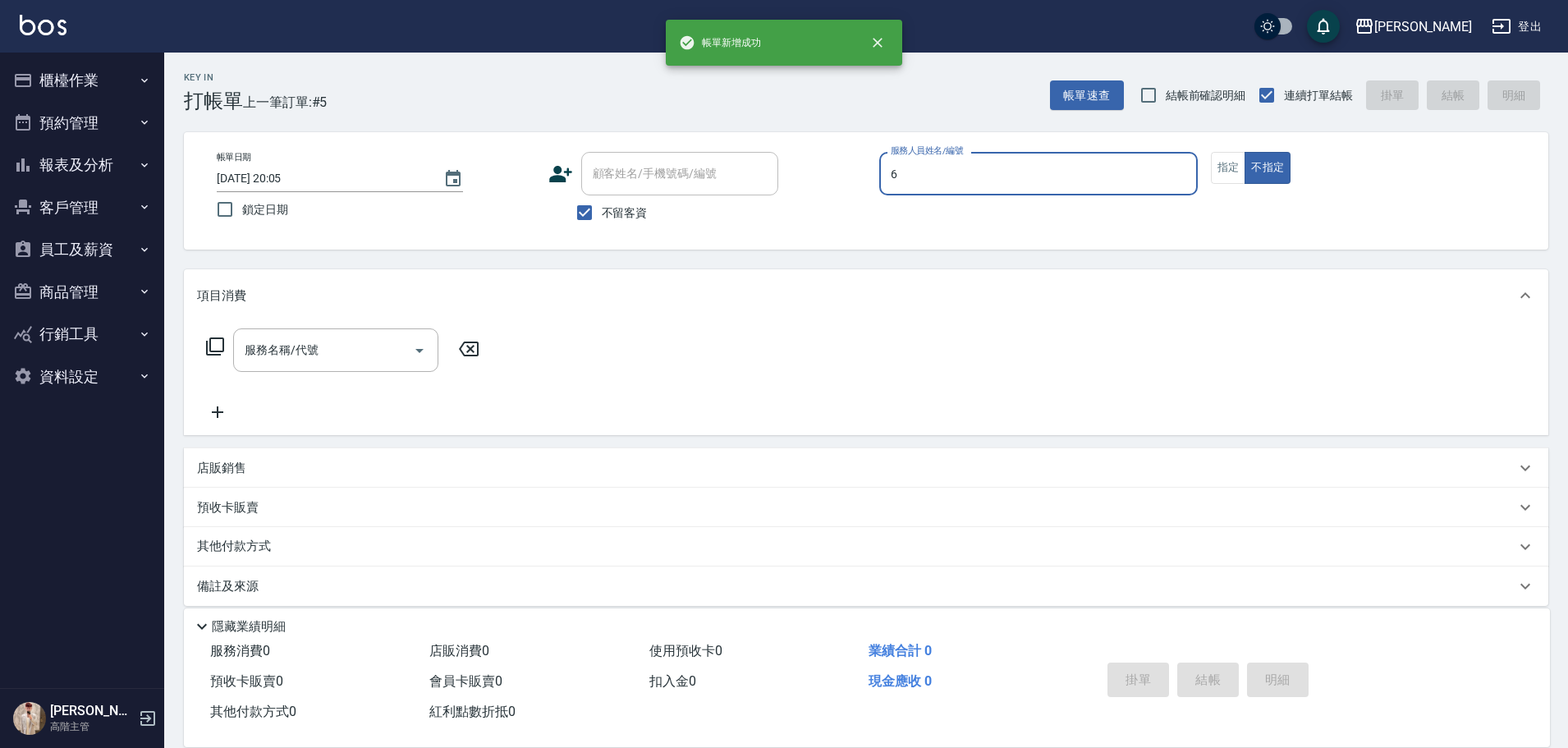
type input "[PERSON_NAME]-6"
type button "false"
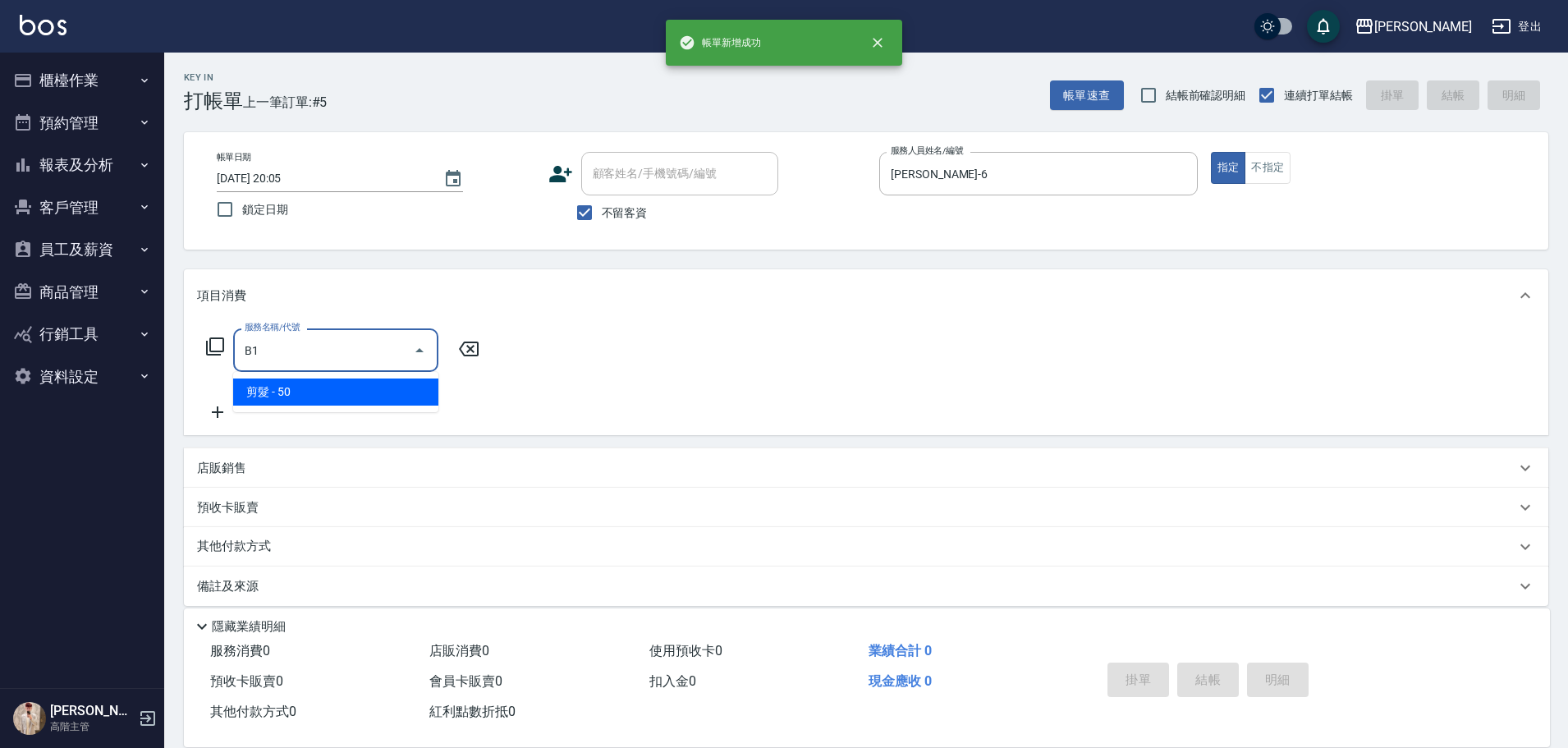
type input "剪髮(B1)"
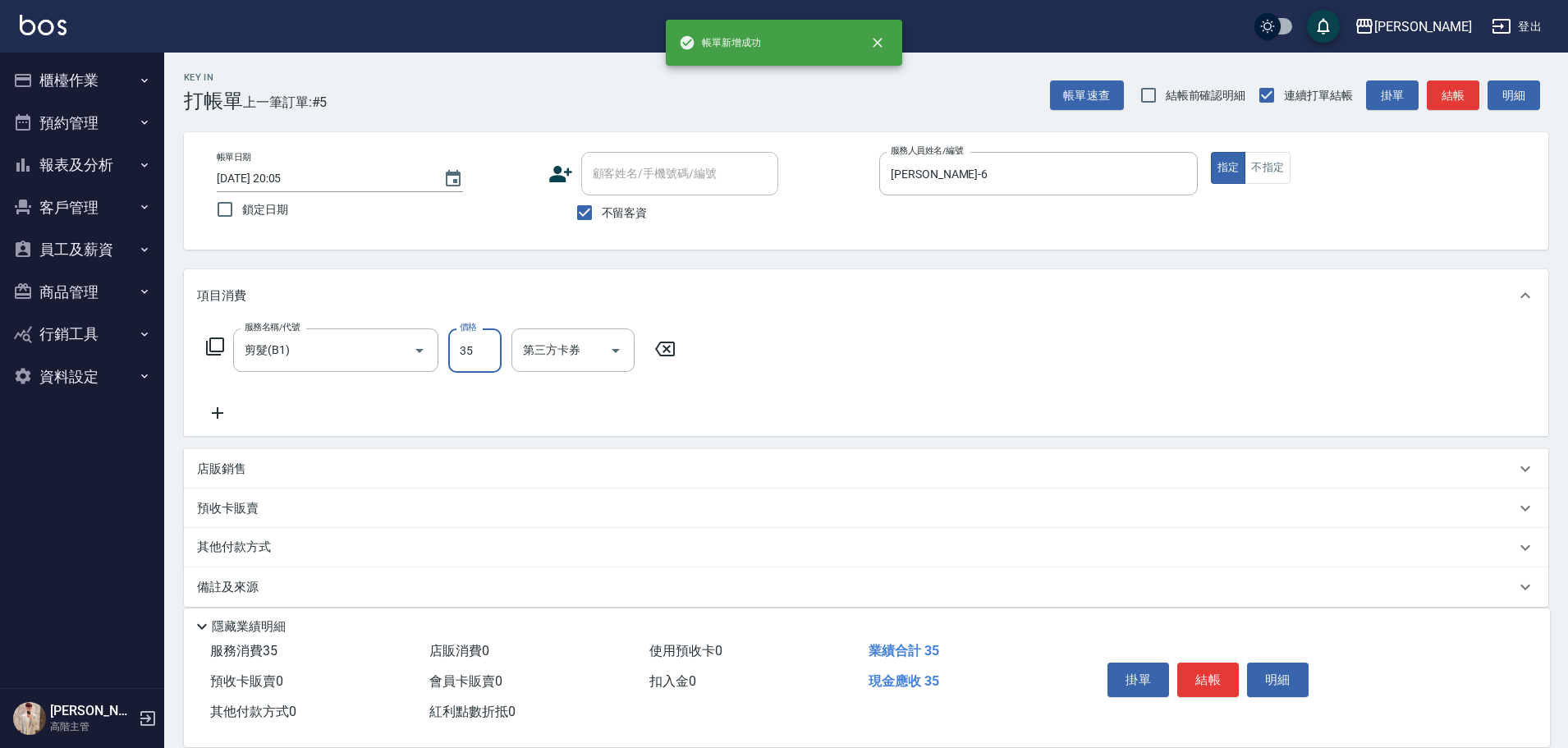
type input "350"
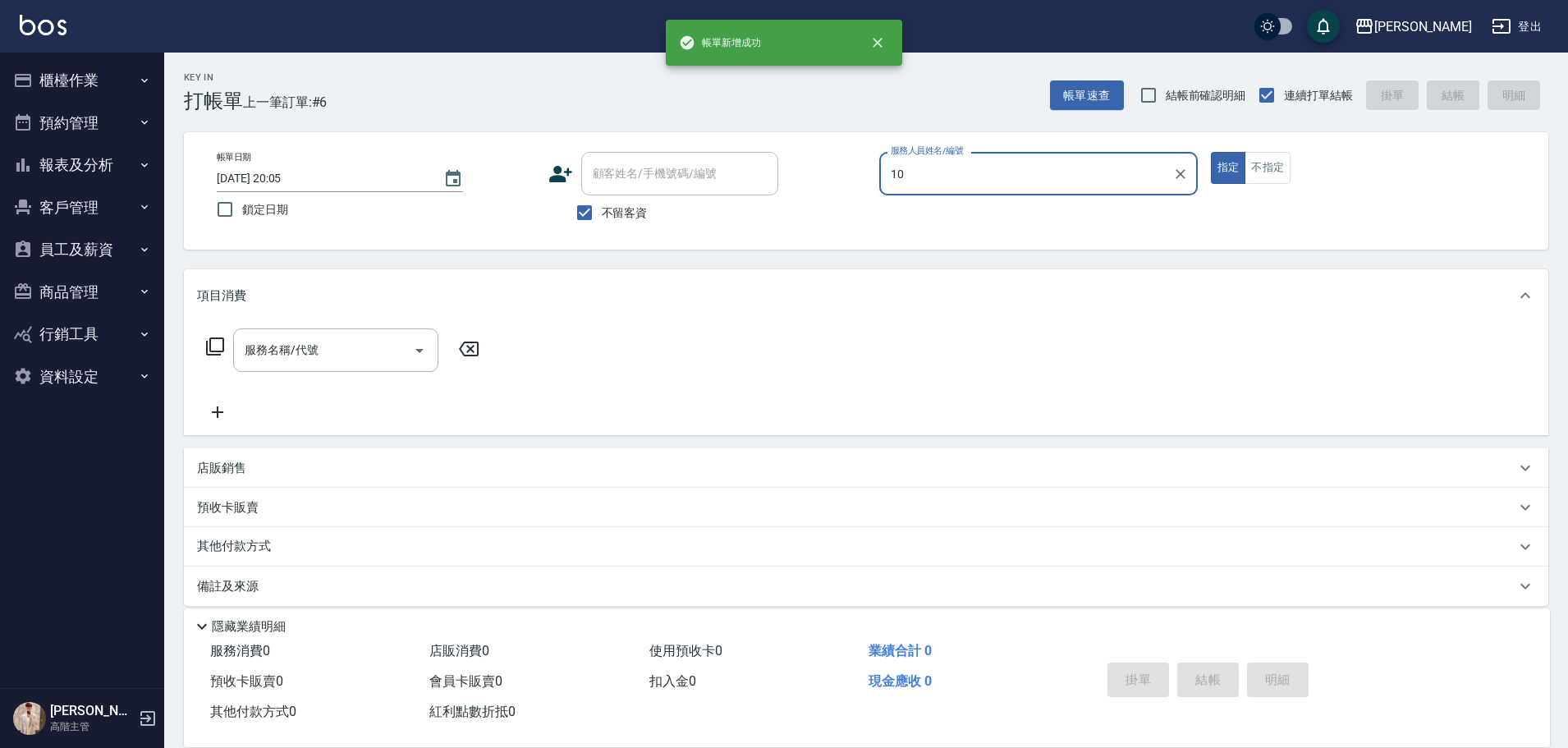
type input "Lambo藍寶-10"
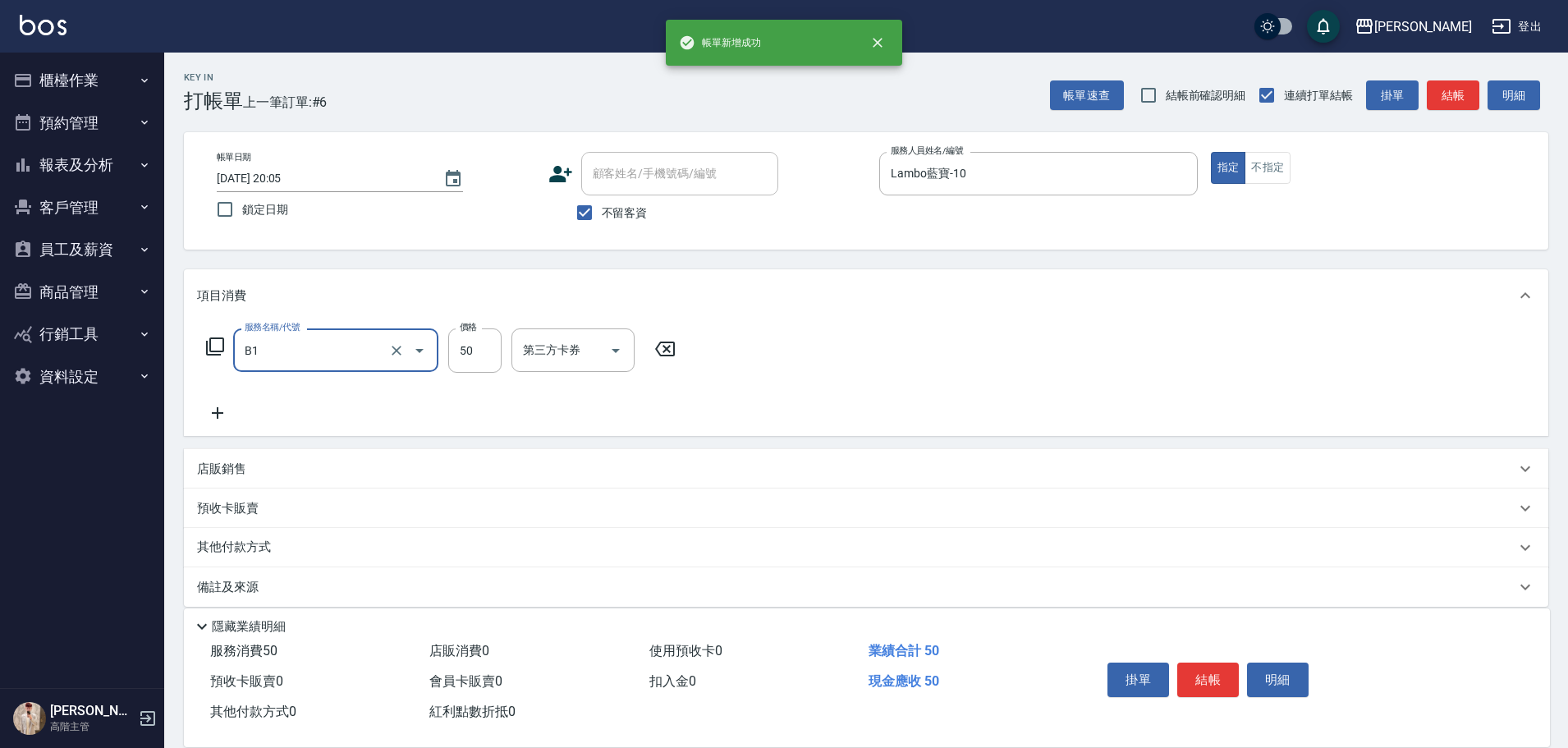
type input "剪髮(B1)"
type input "300"
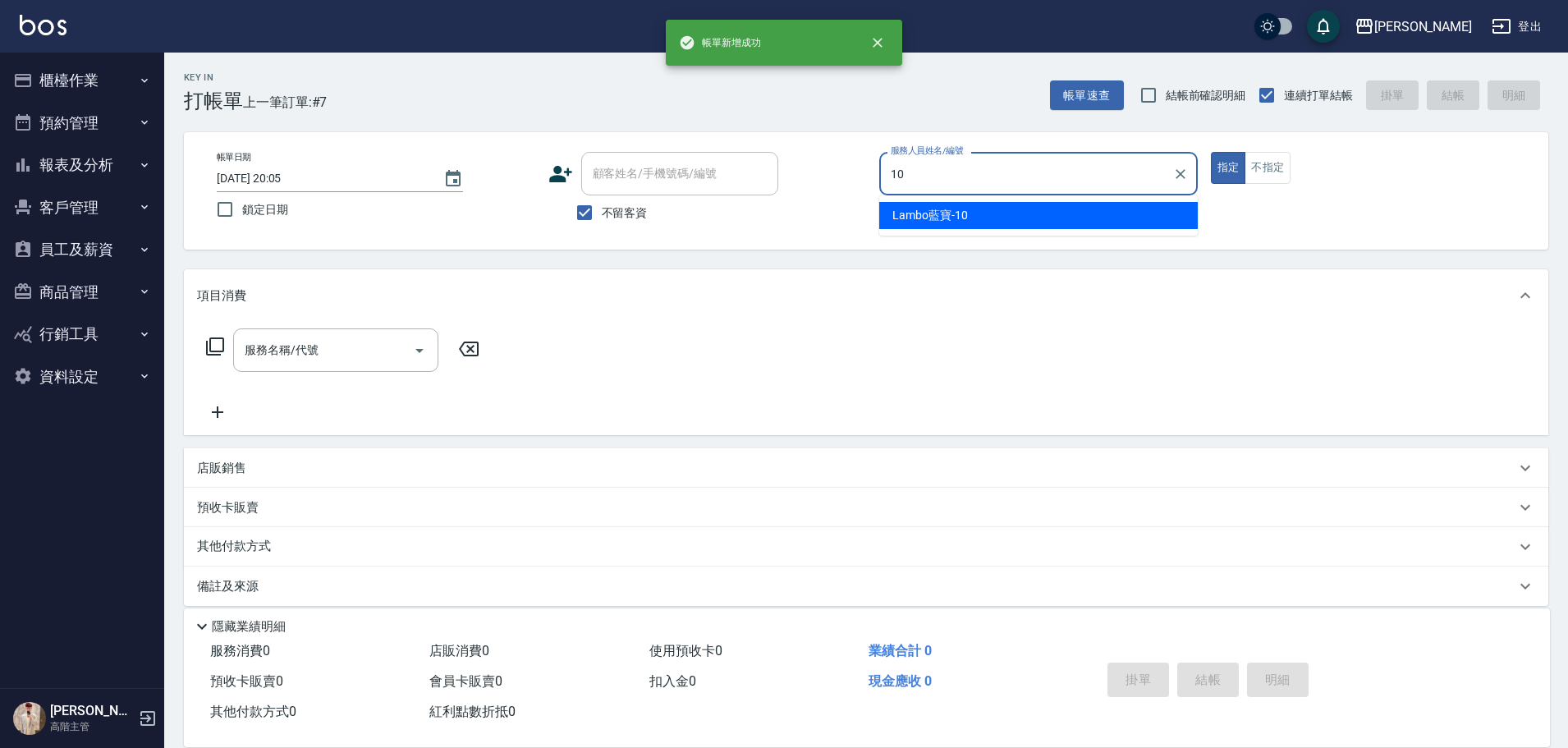
type input "Lambo藍寶-10"
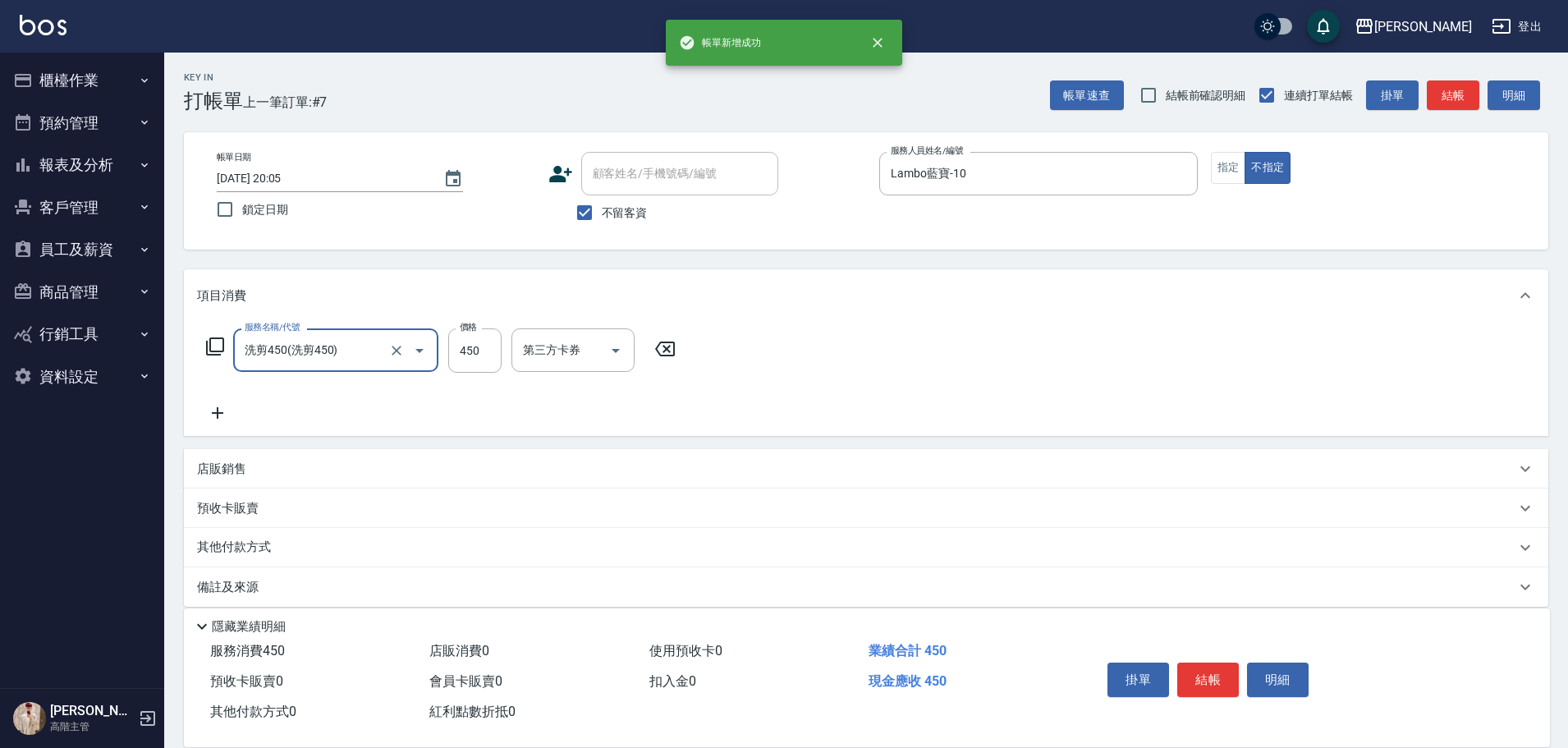
type input "洗剪450"
type input "萱芸-32"
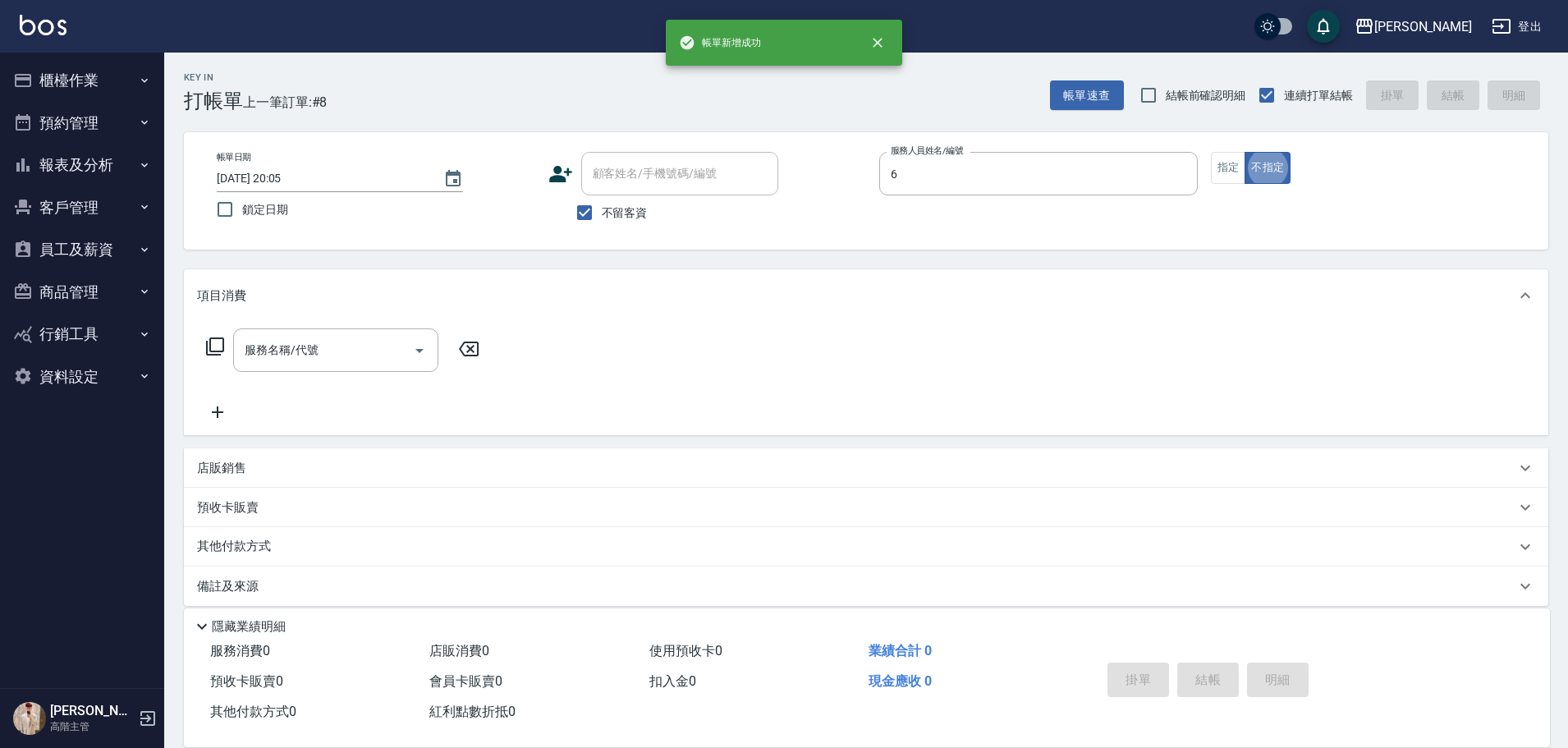
type input "[PERSON_NAME]-6"
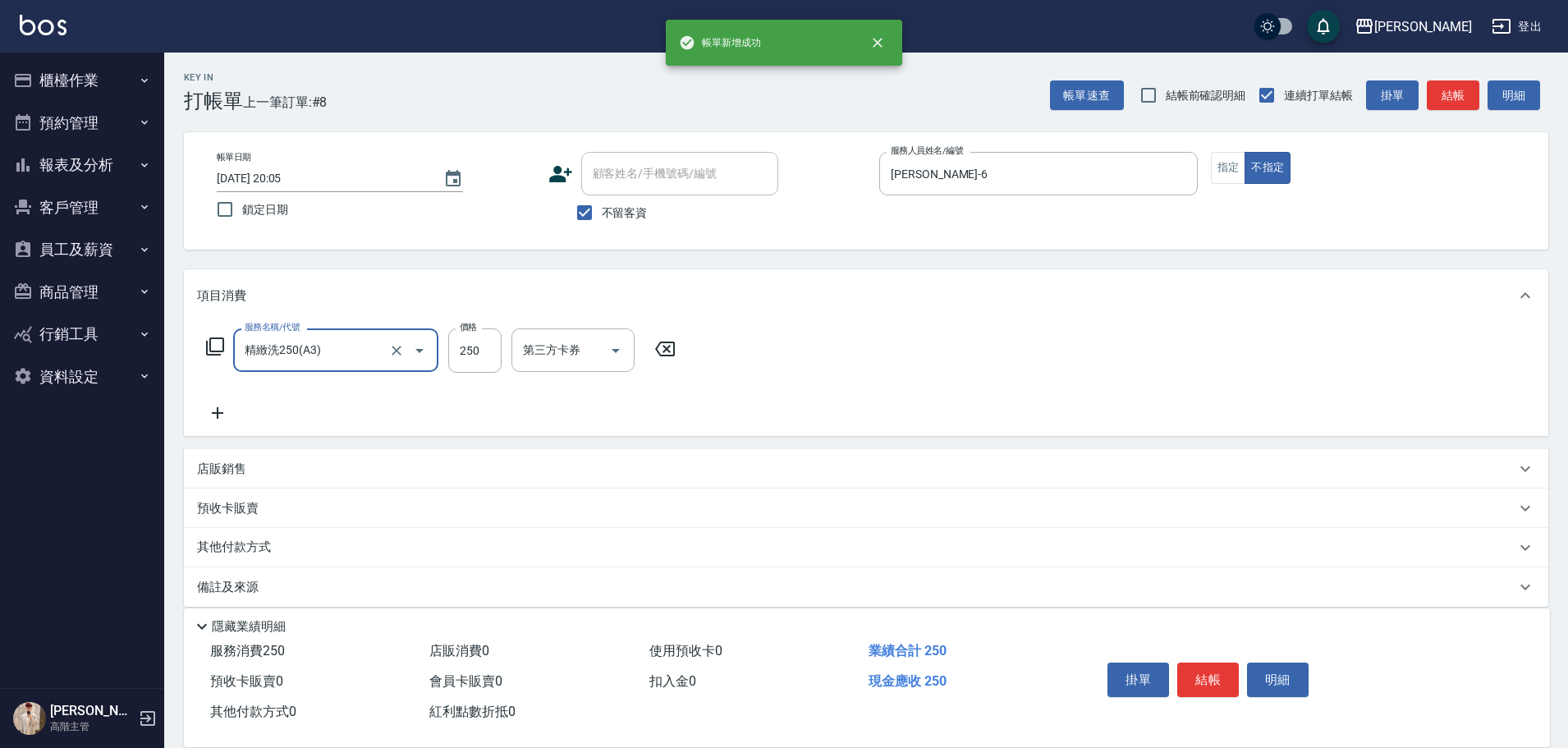
type input "精緻洗250(A3)"
type input "300"
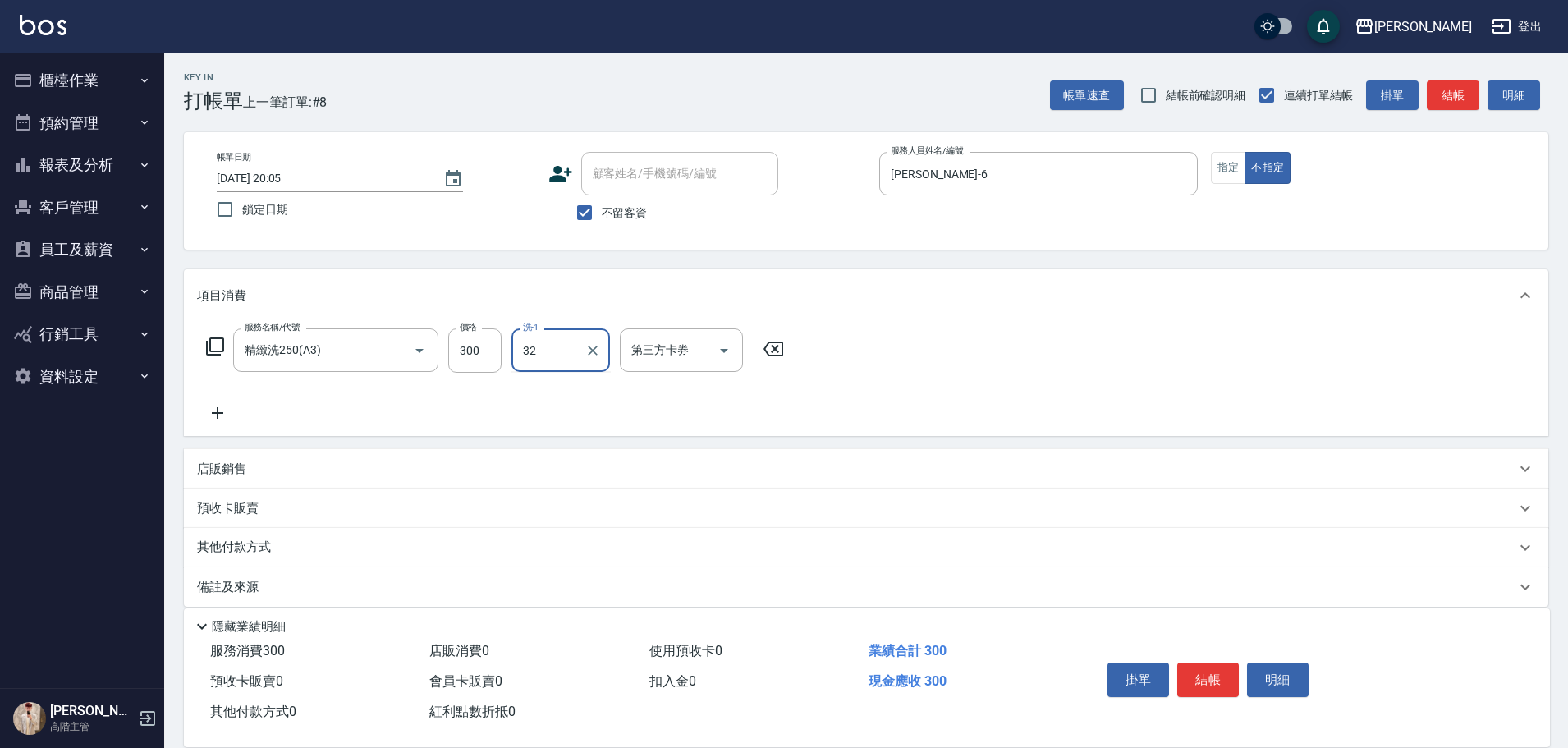
type input "萱芸-32"
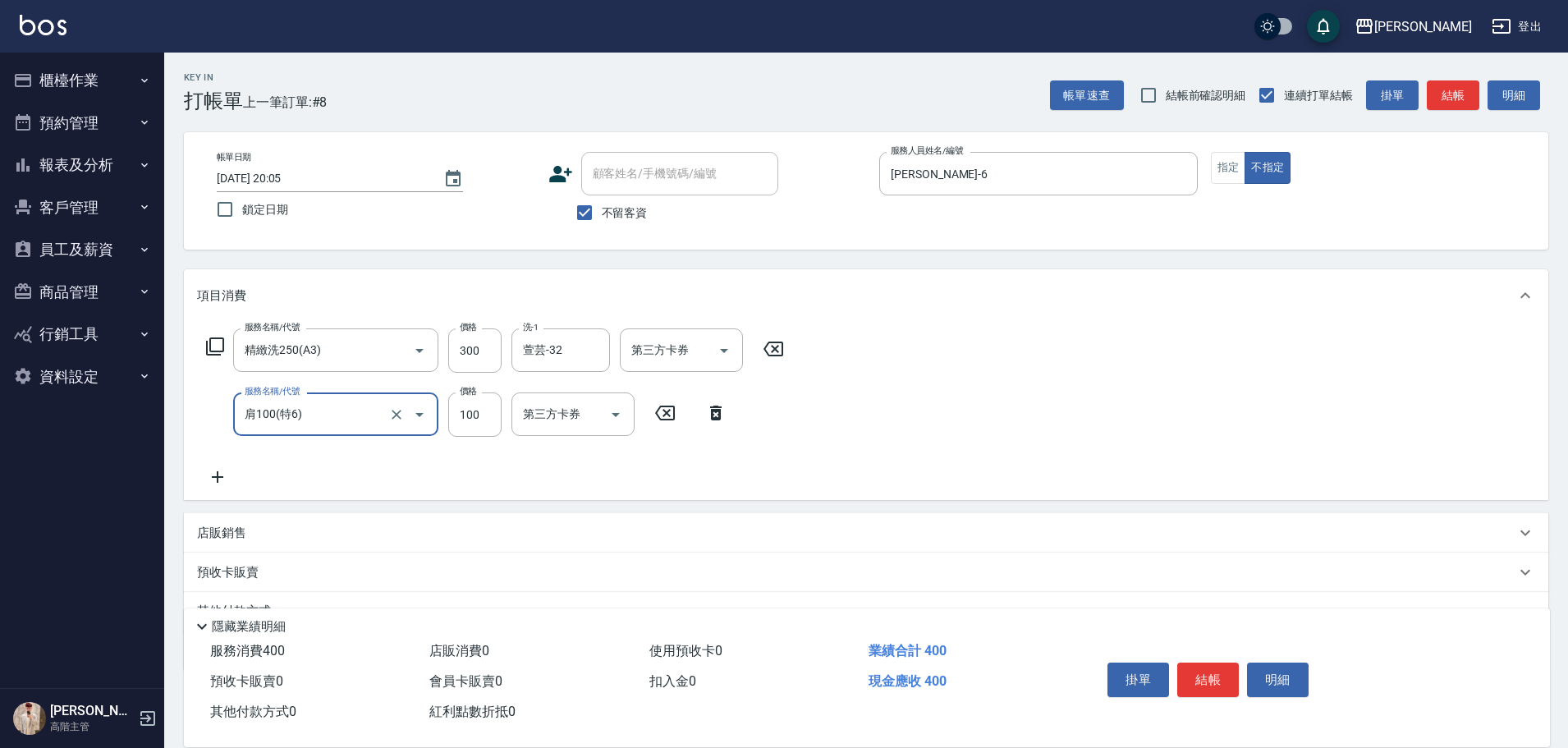
type input "肩100(特6)"
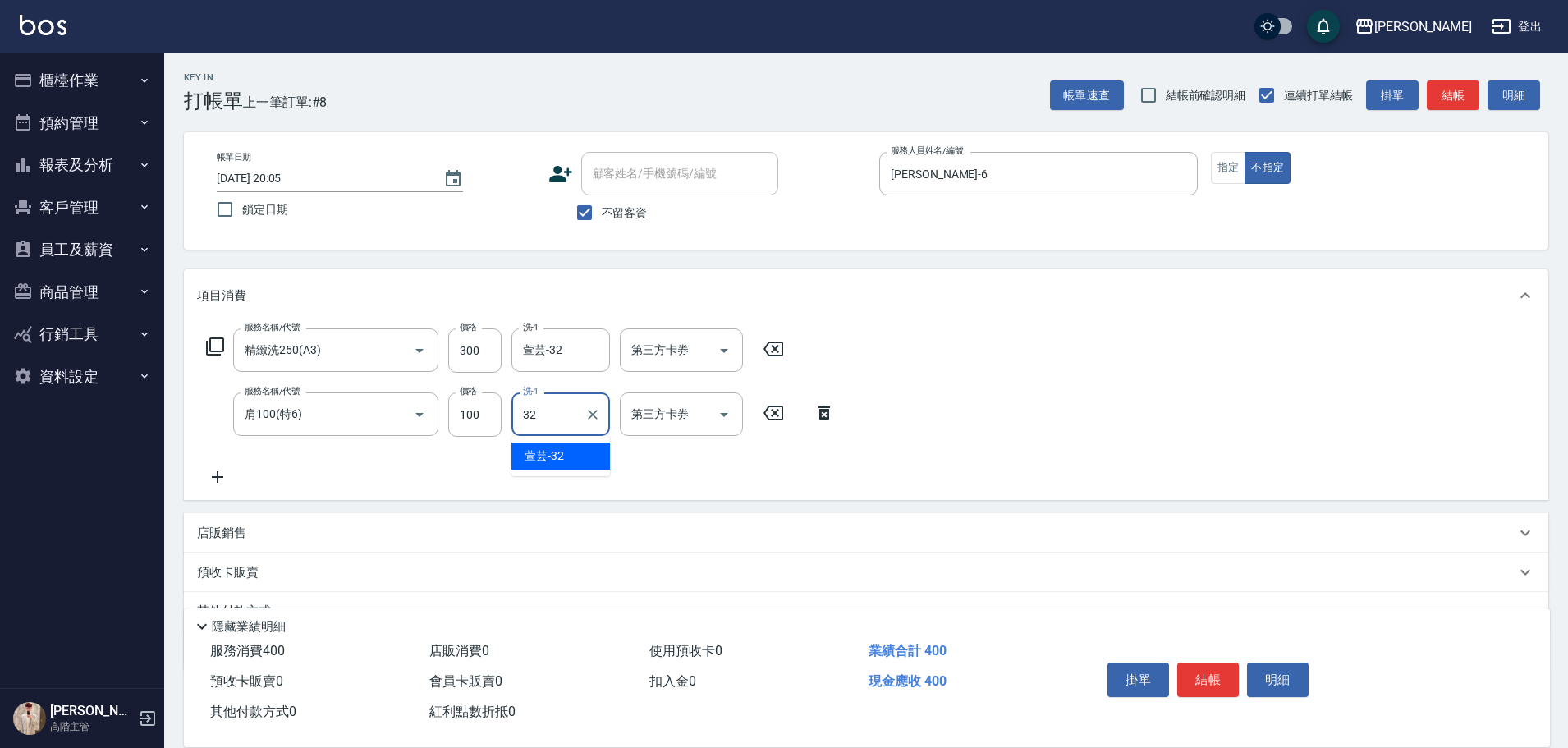
type input "萱芸-32"
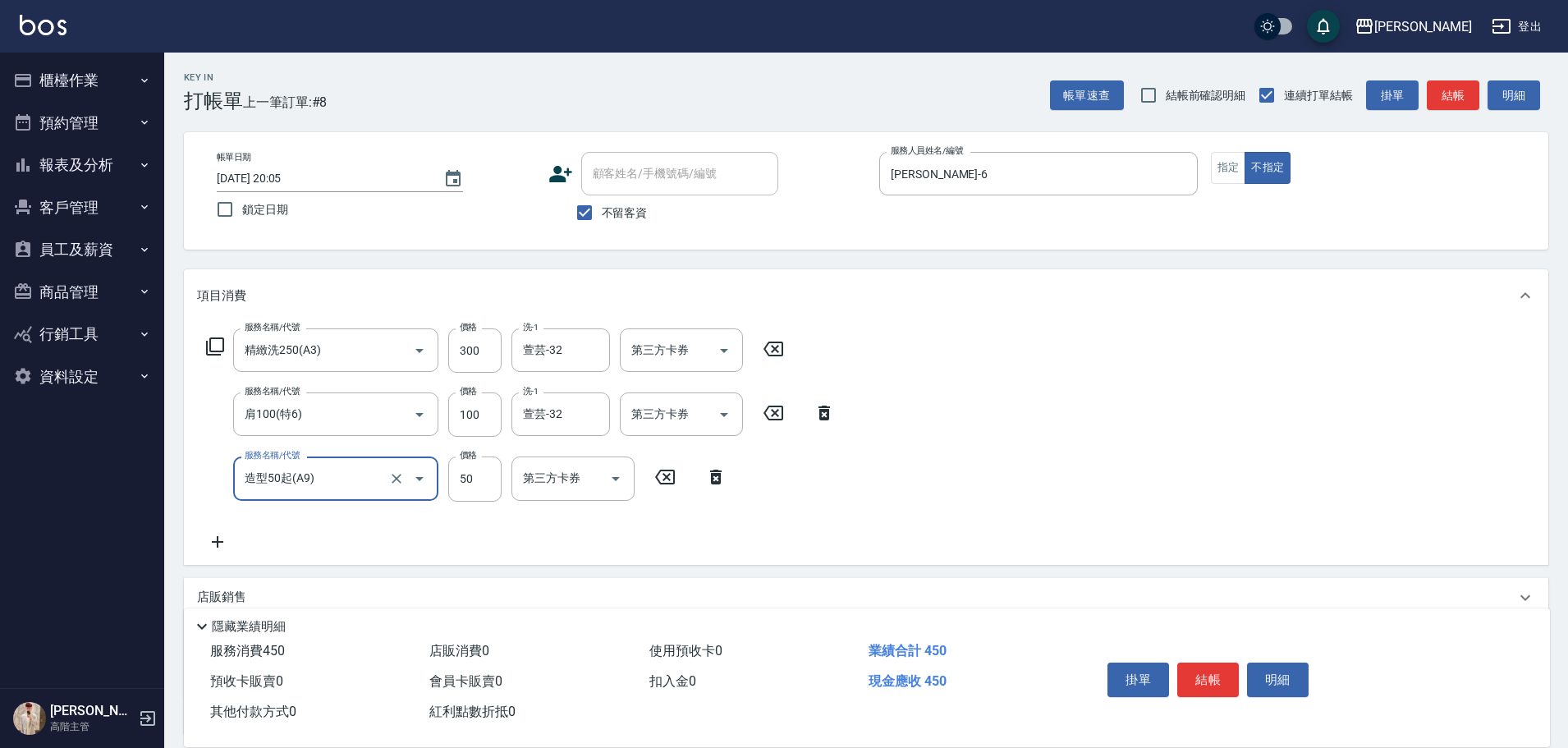
type input "造型50起(A9)"
type input "100"
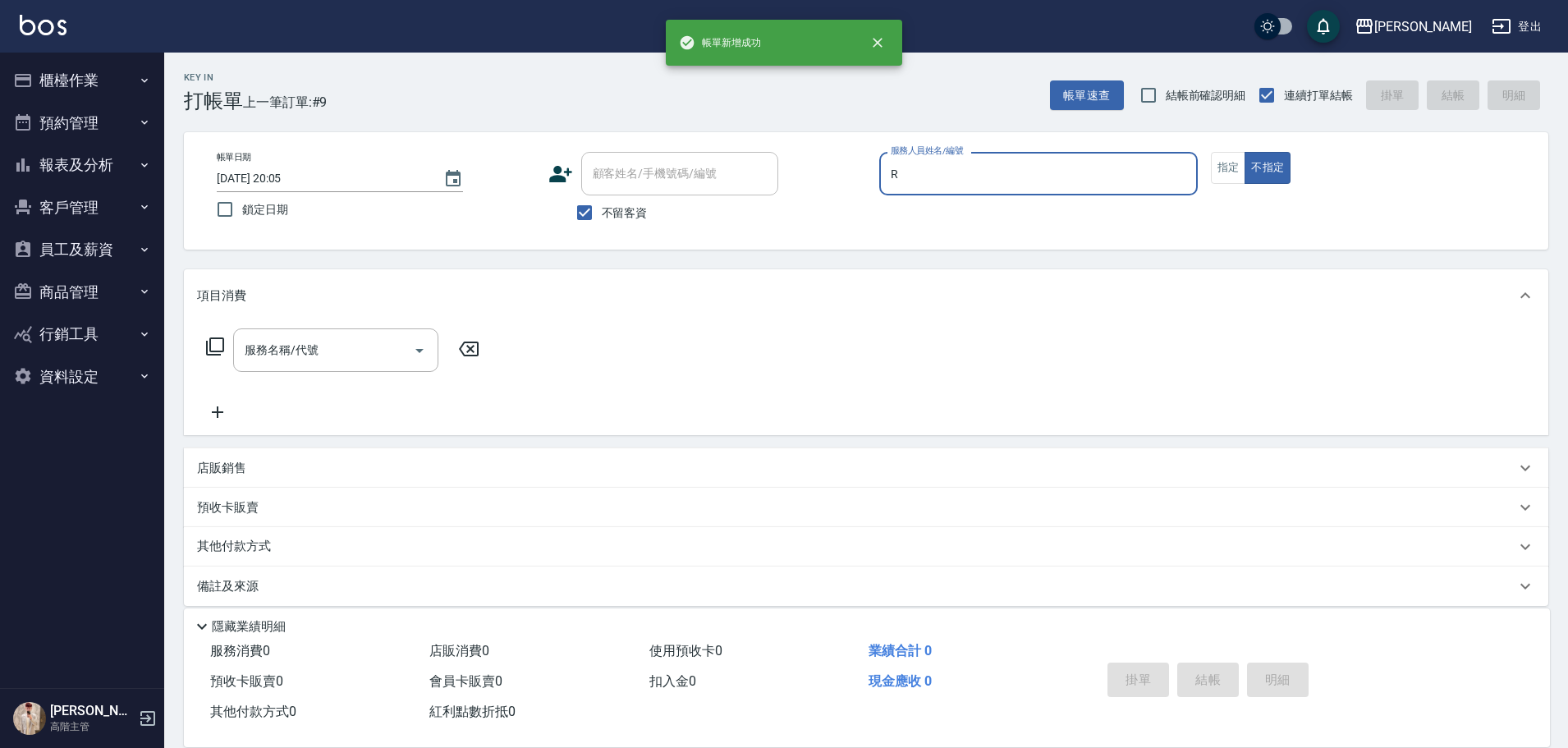
type input "[PERSON_NAME]"
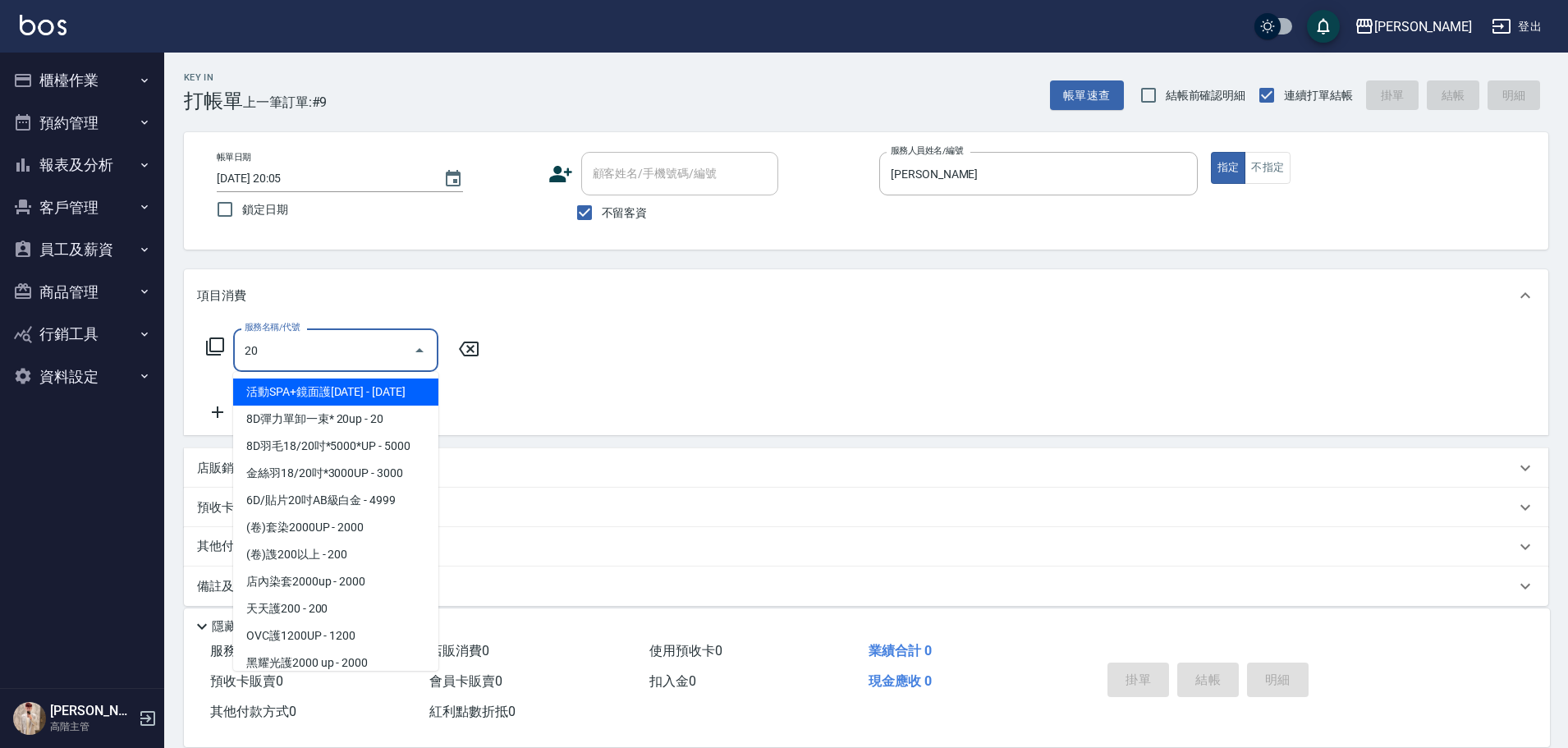
type input "2"
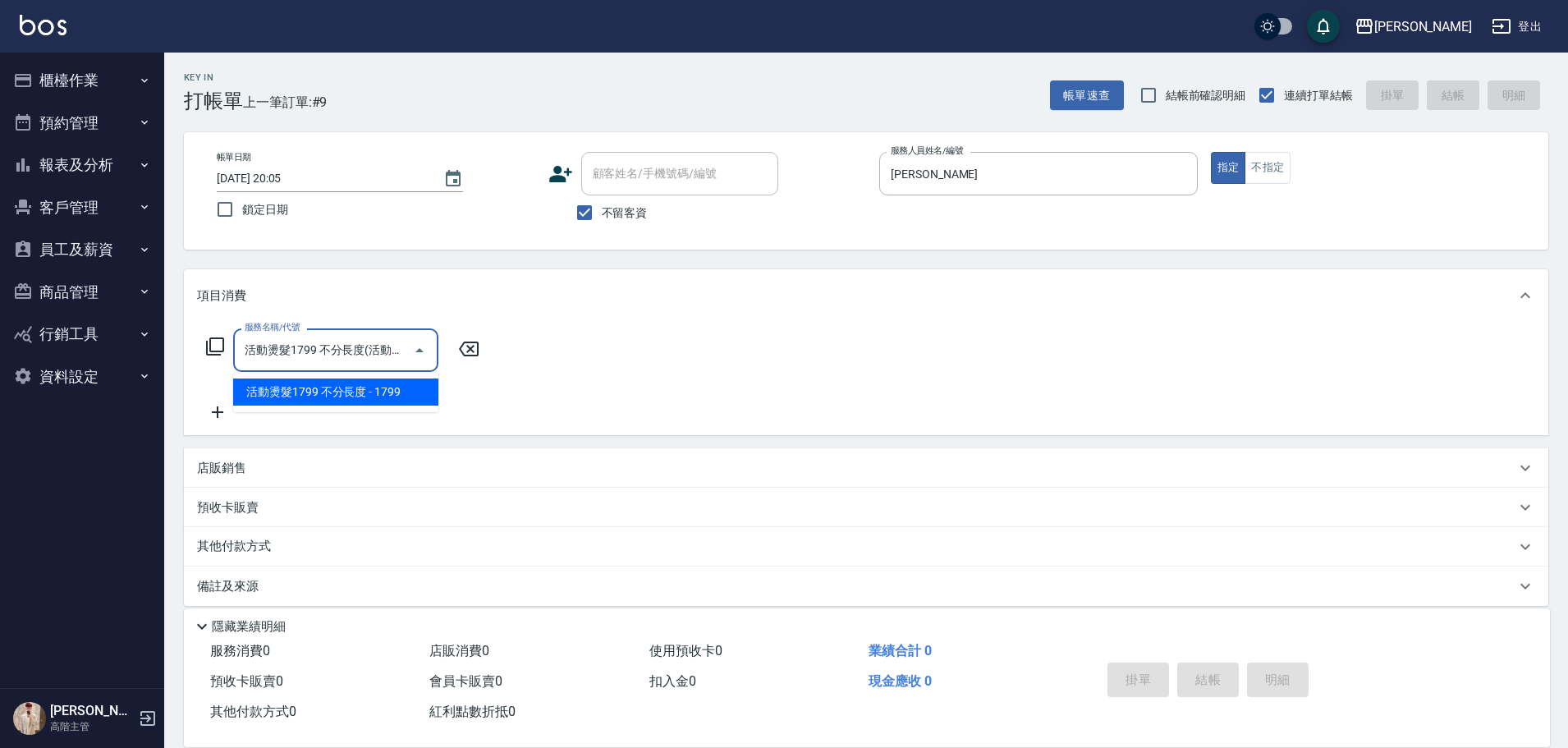
type input "活動燙髮1799 不分長度"
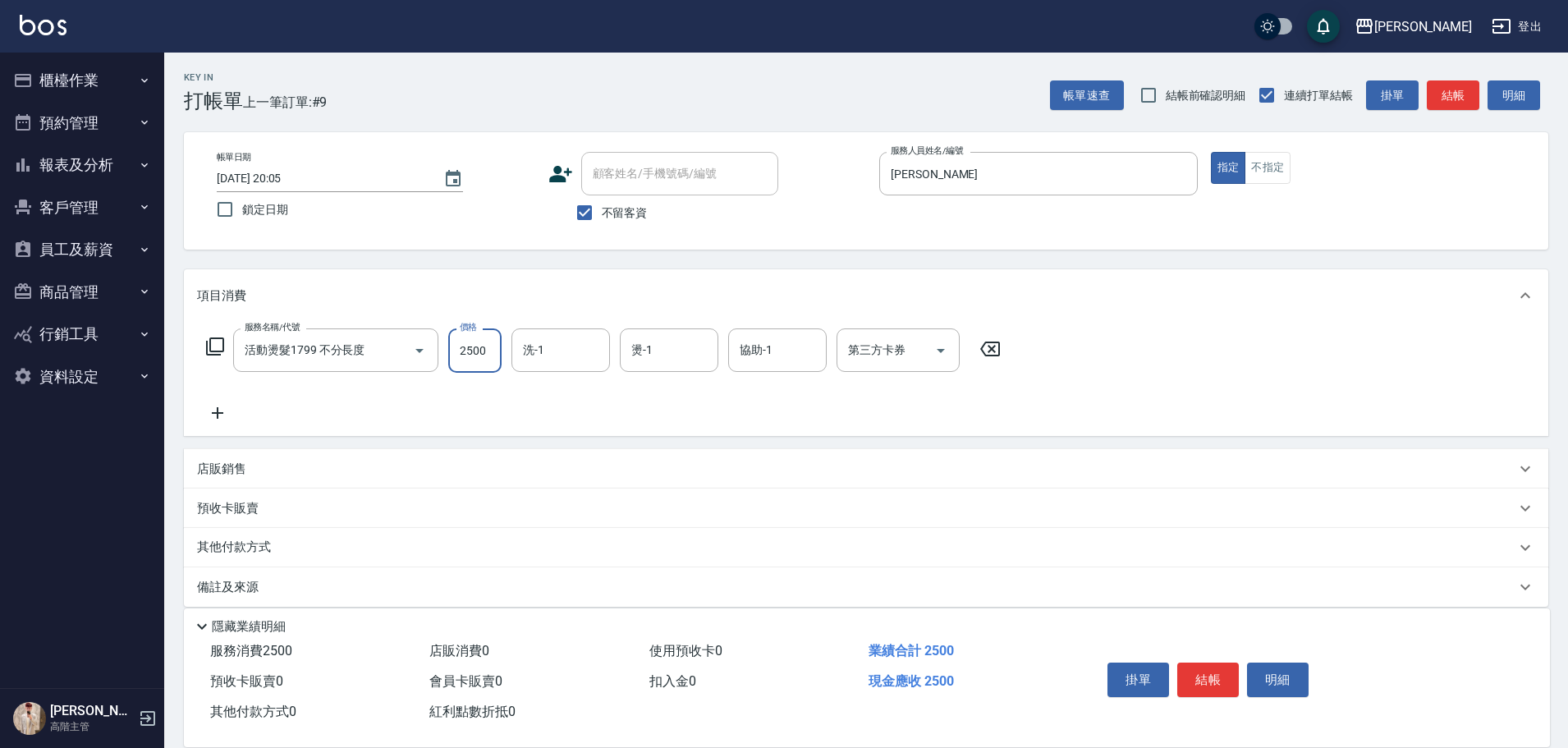
type input "2500"
type input "萱芸-32"
type input "[PERSON_NAME]"
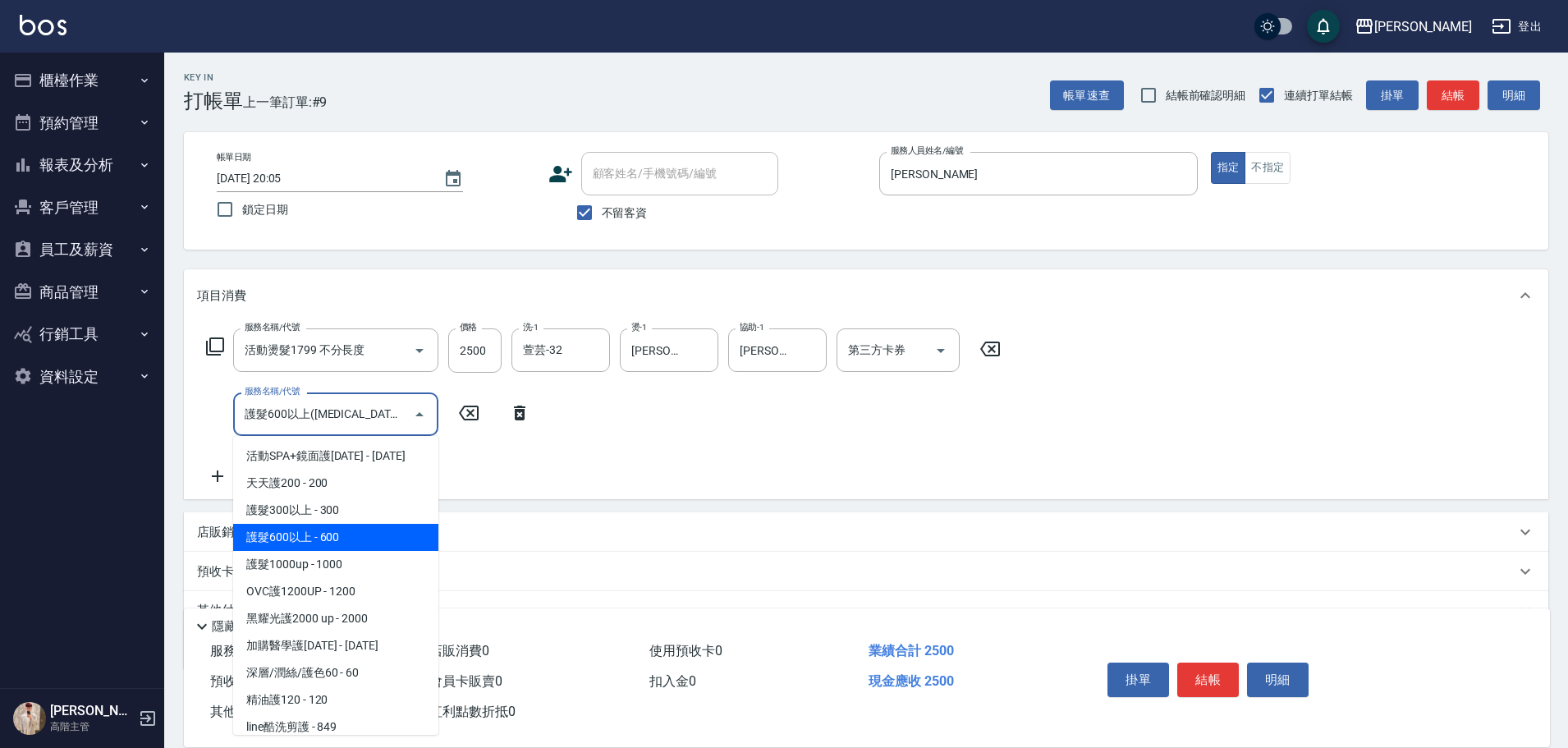
type input "護髮600以上([MEDICAL_DATA])"
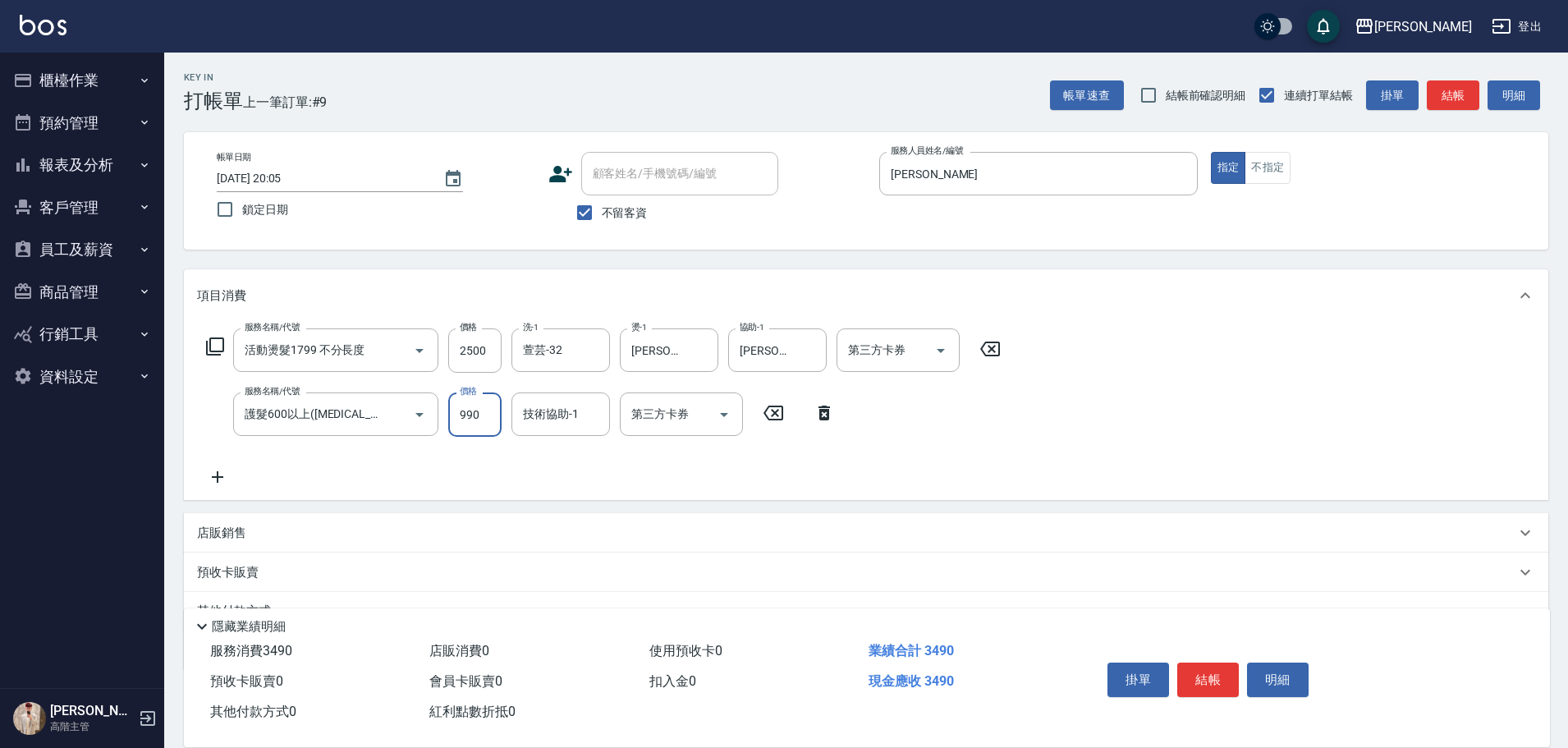
type input "990"
type input "[PERSON_NAME]"
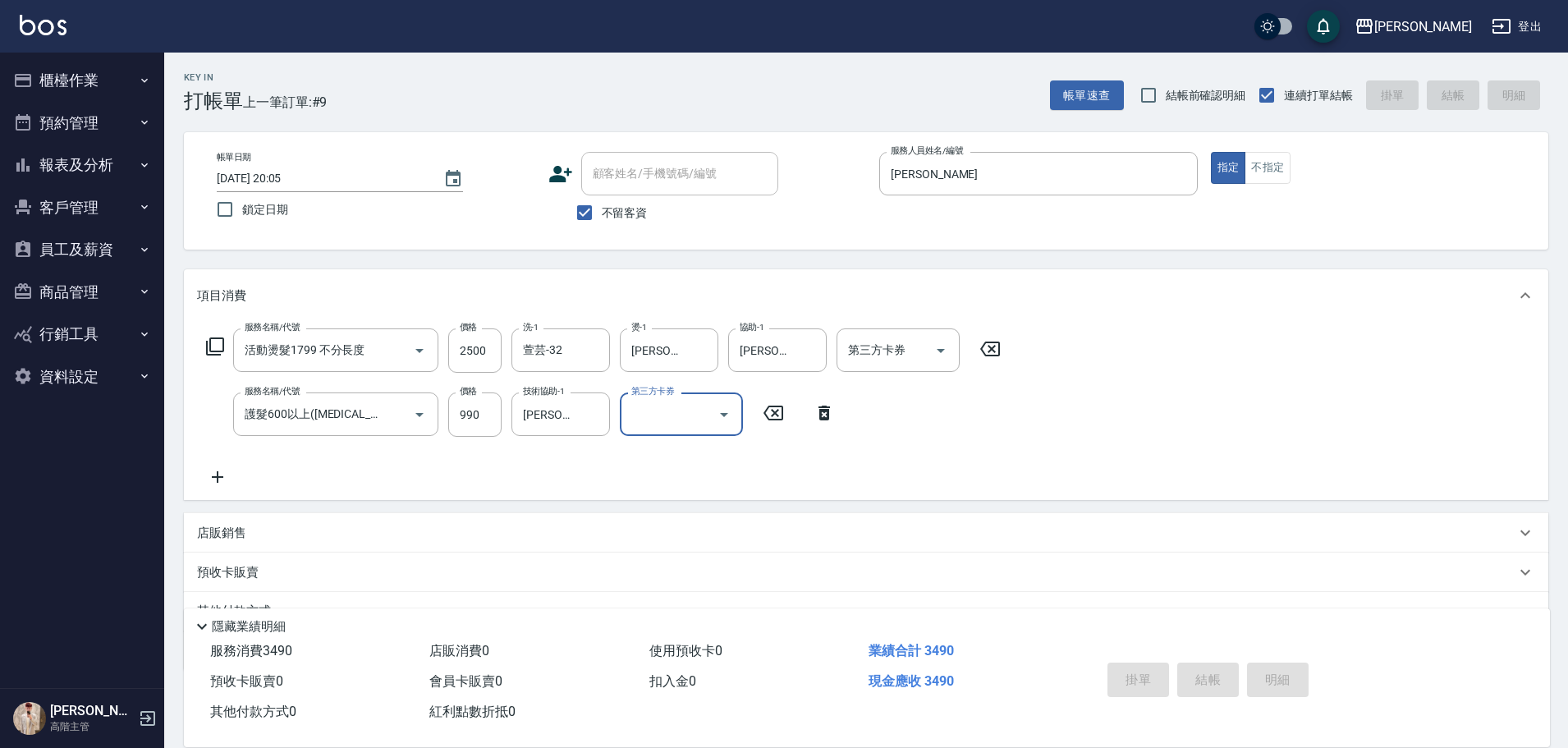
type input "[DATE] 20:06"
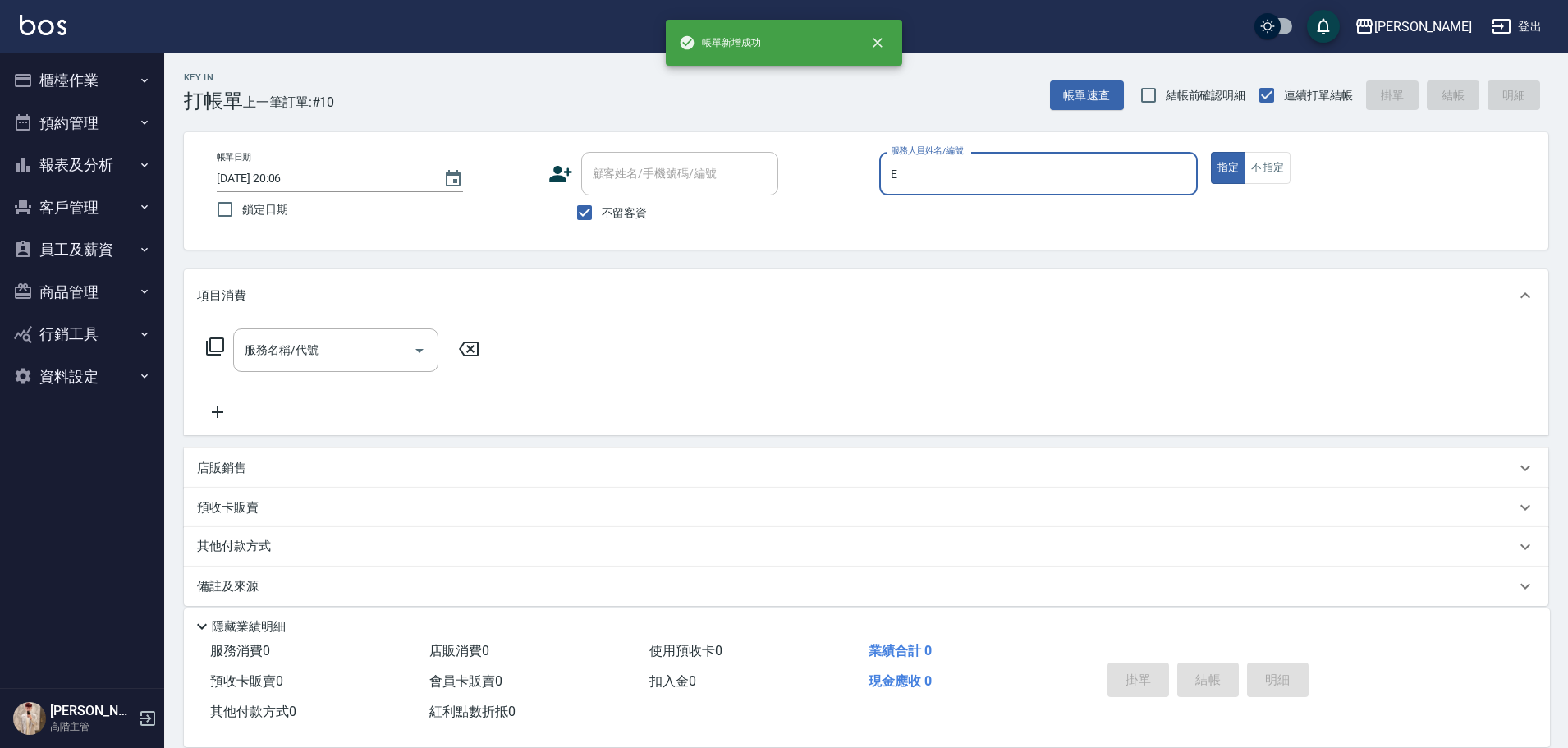
type input "[PERSON_NAME]"
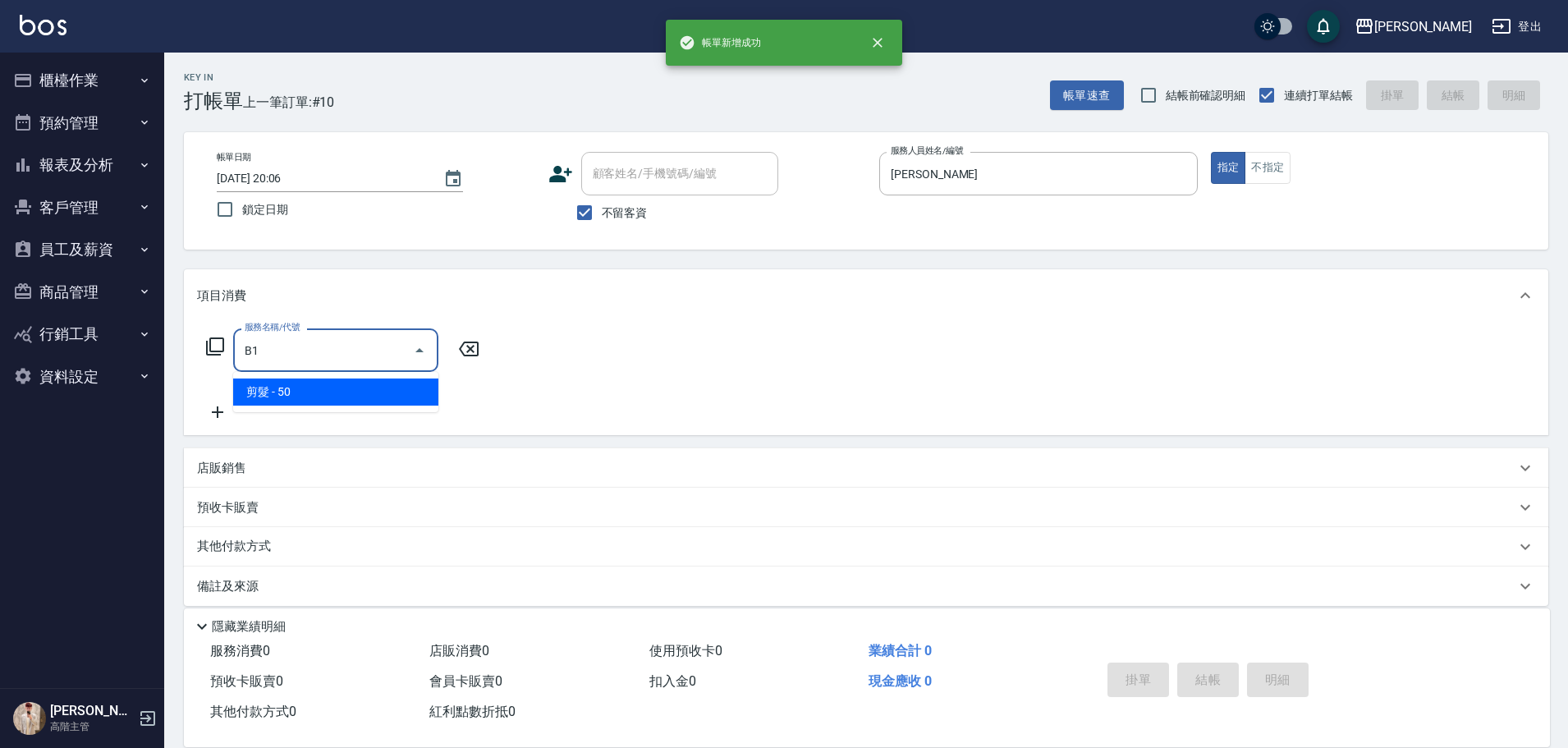
type input "剪髮(B1)"
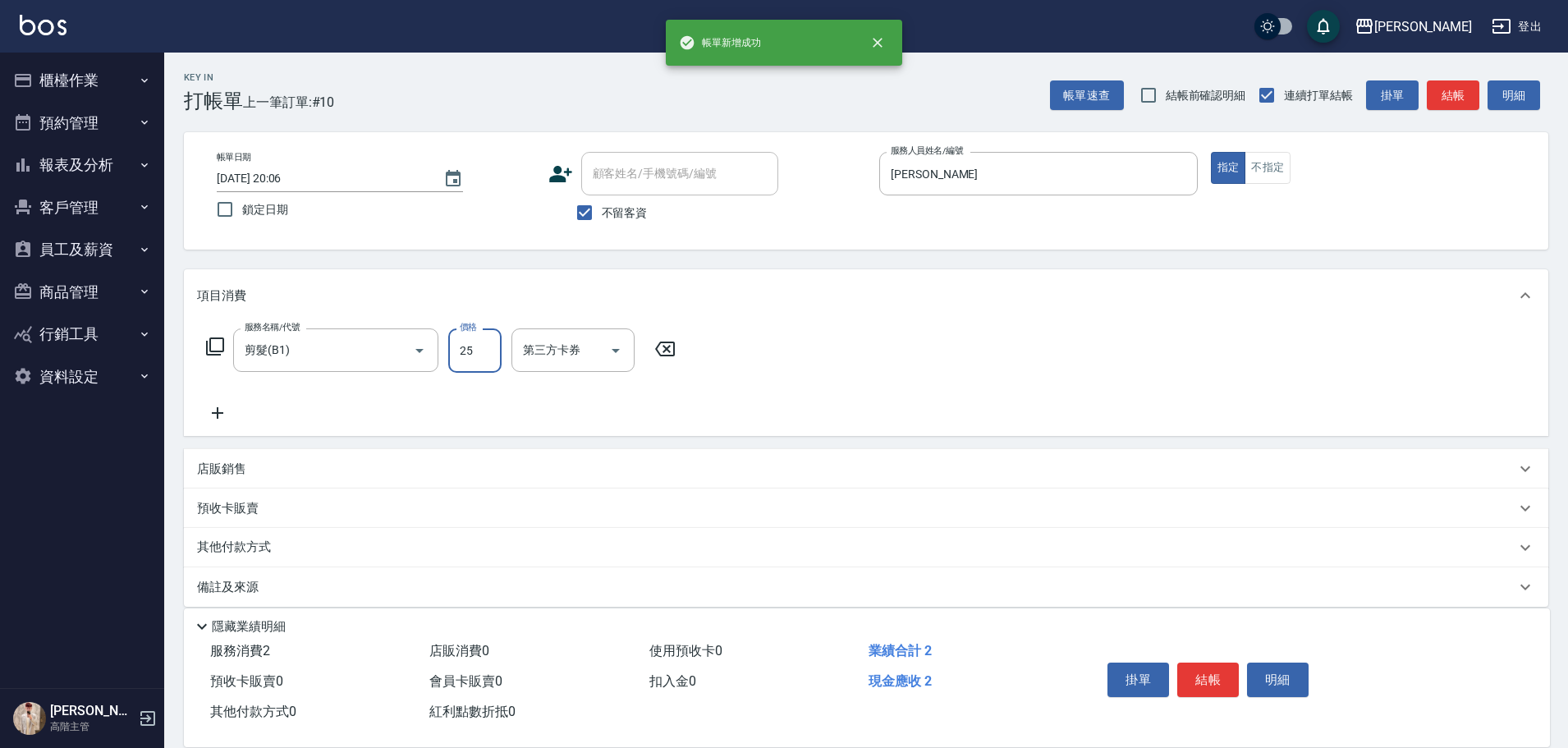
type input "250"
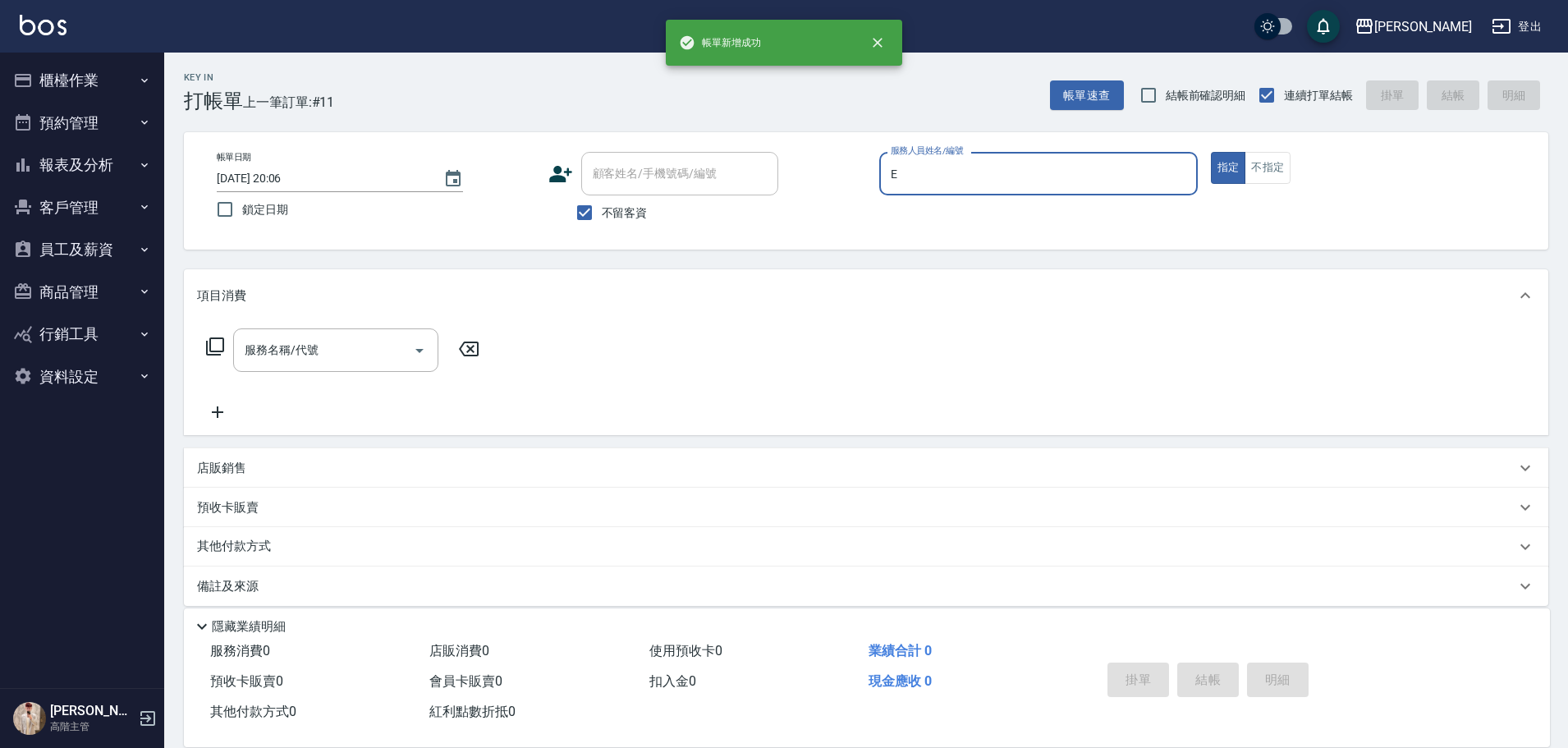
type input "[PERSON_NAME]"
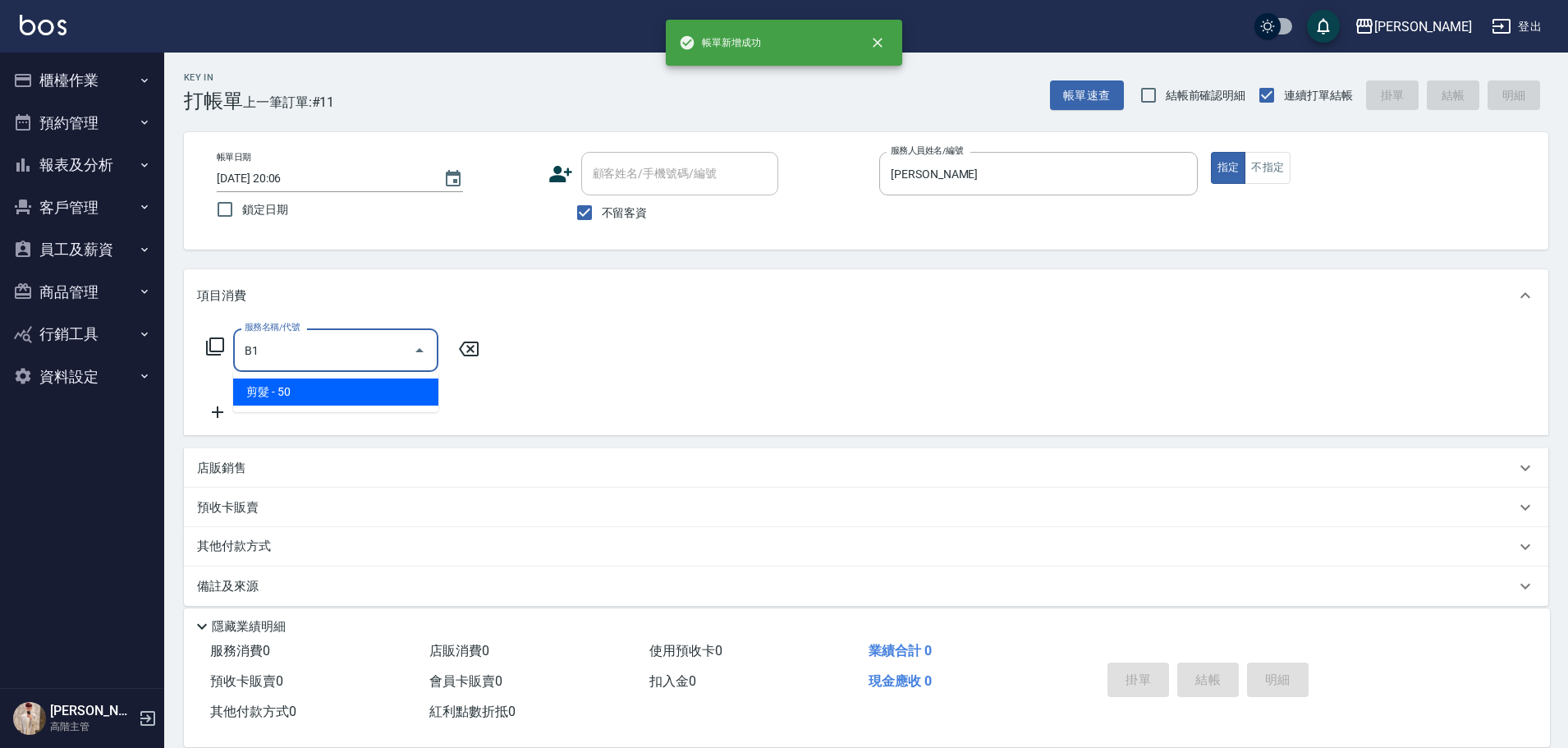
type input "剪髮(B1)"
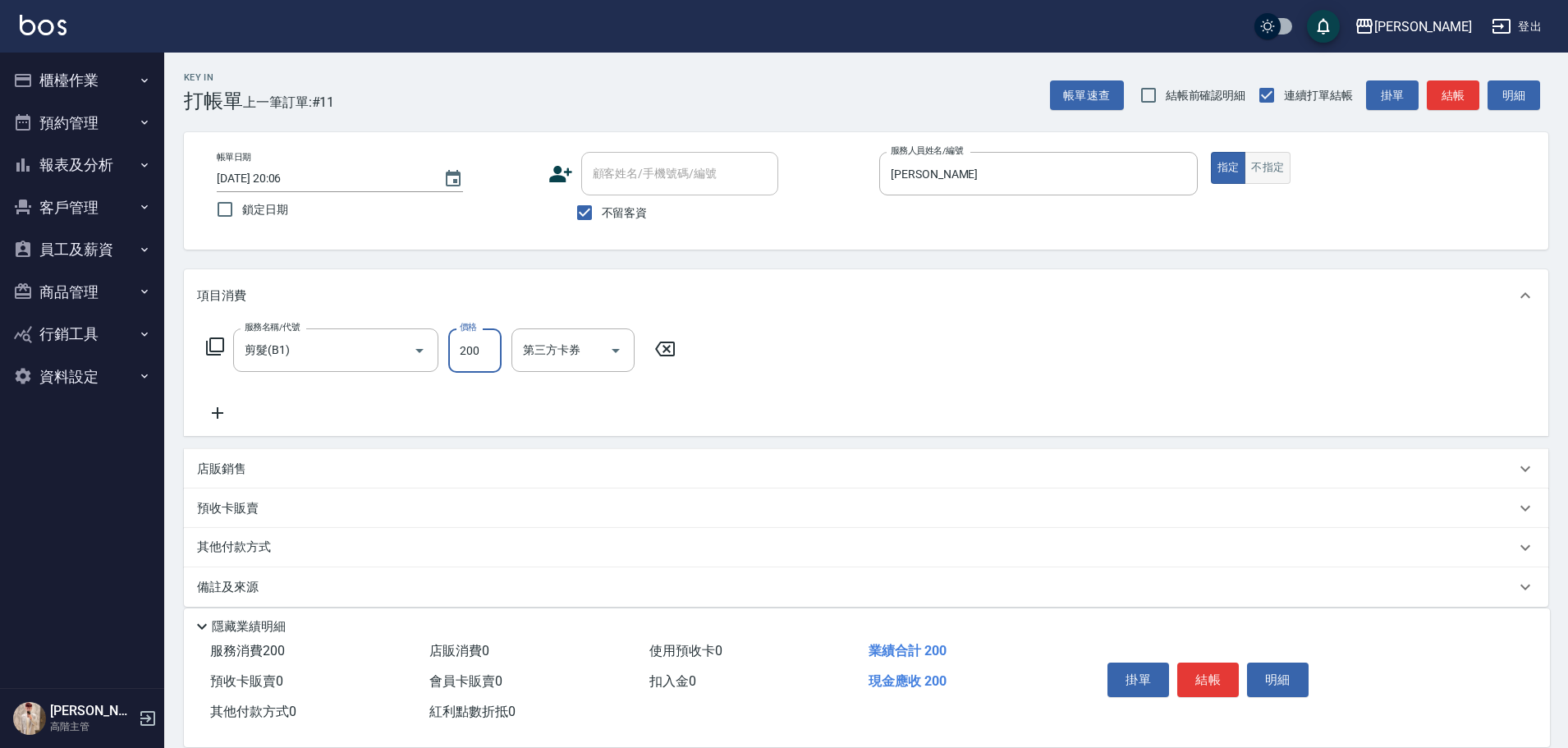
type input "200"
click at [1278, 168] on button "不指定" at bounding box center [1267, 167] width 46 height 32
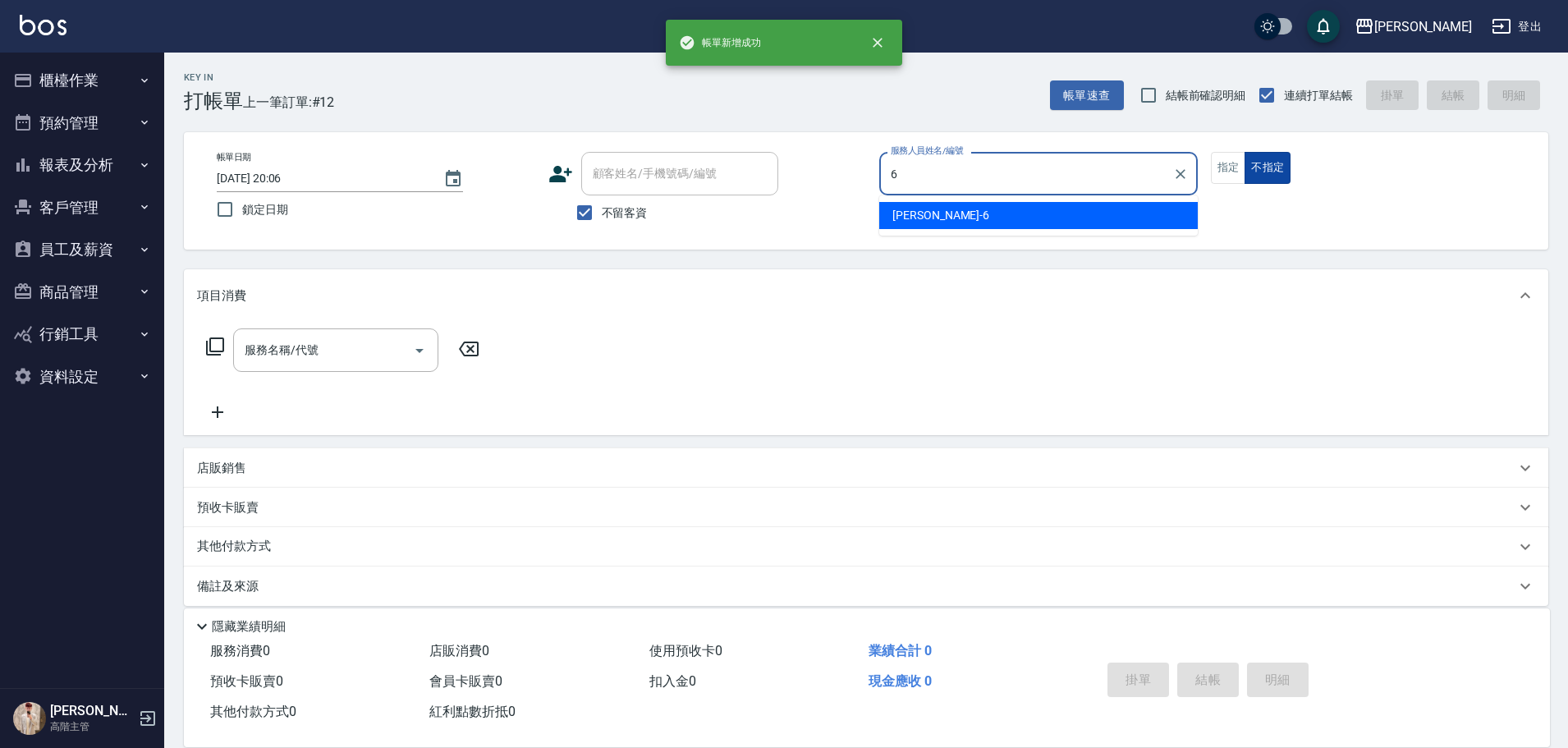
type input "[PERSON_NAME]-6"
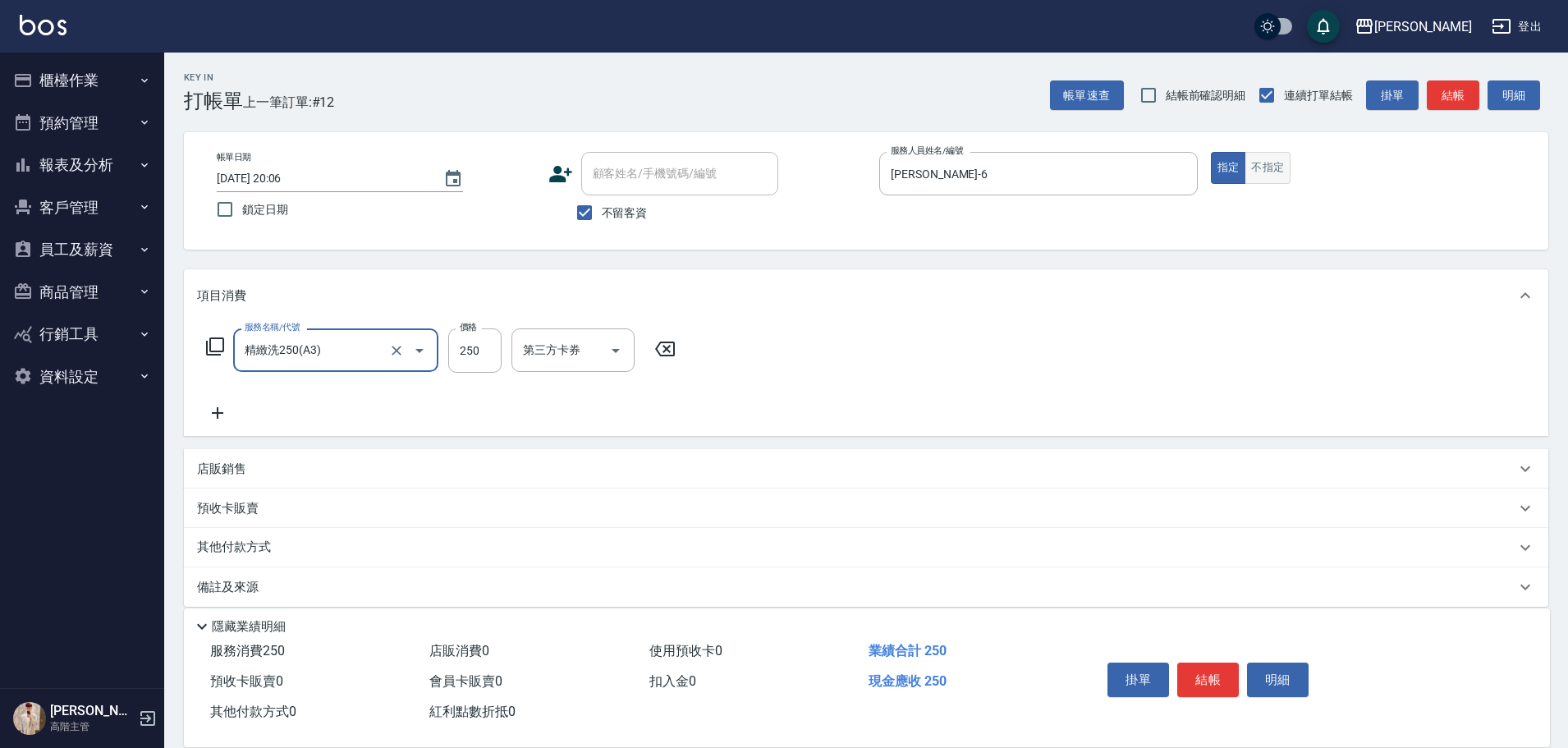
type input "精緻洗250(A3)"
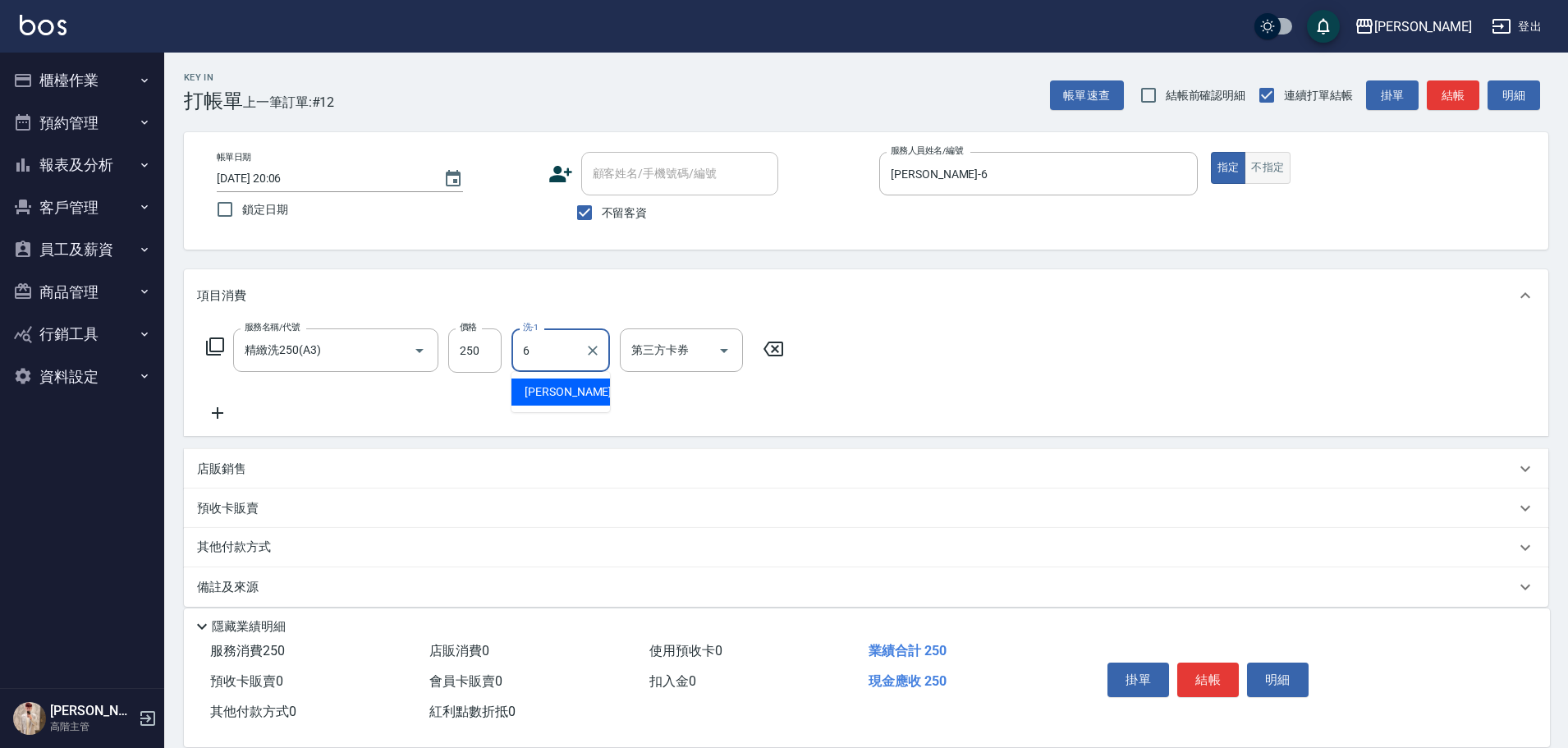
type input "[PERSON_NAME]-6"
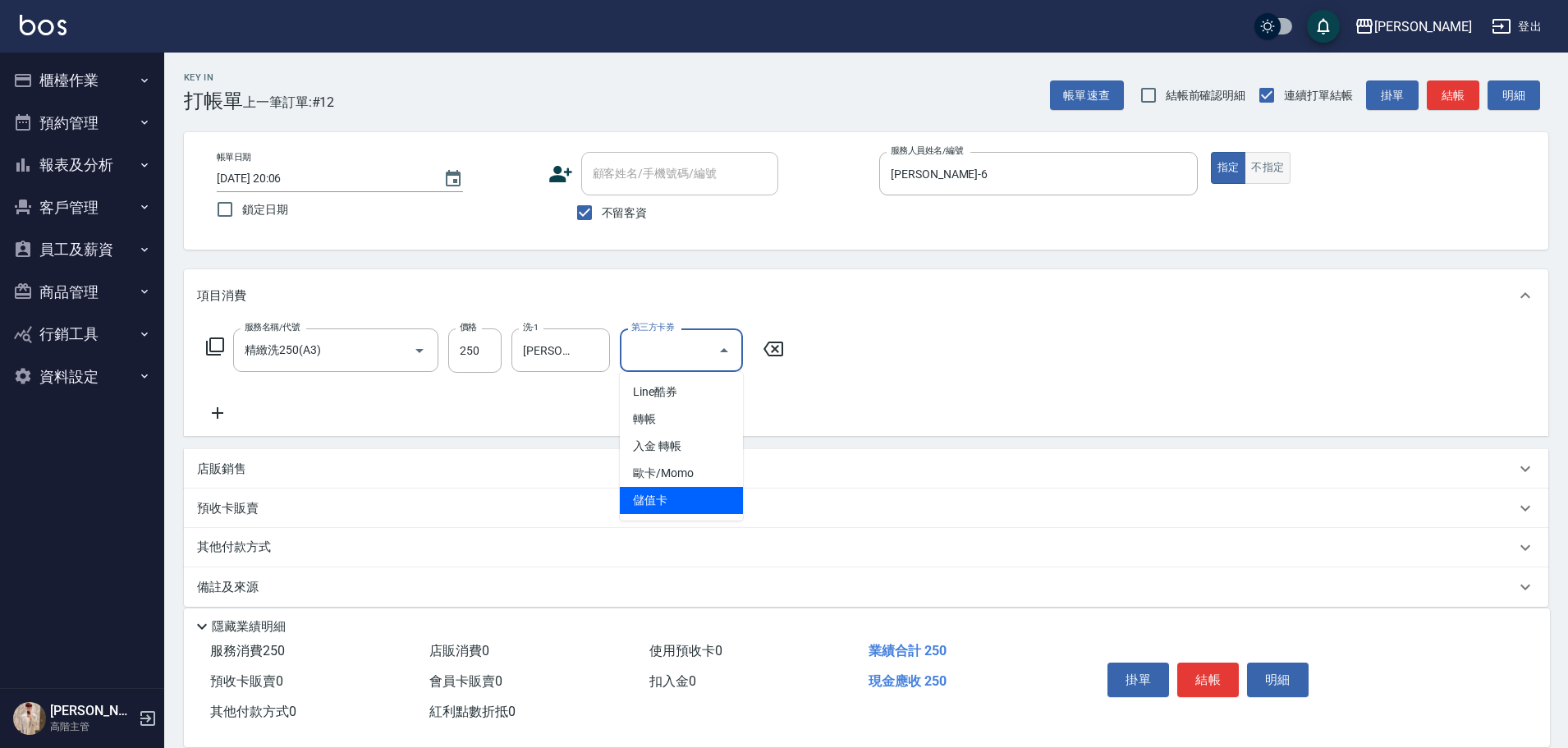
type input "儲值卡"
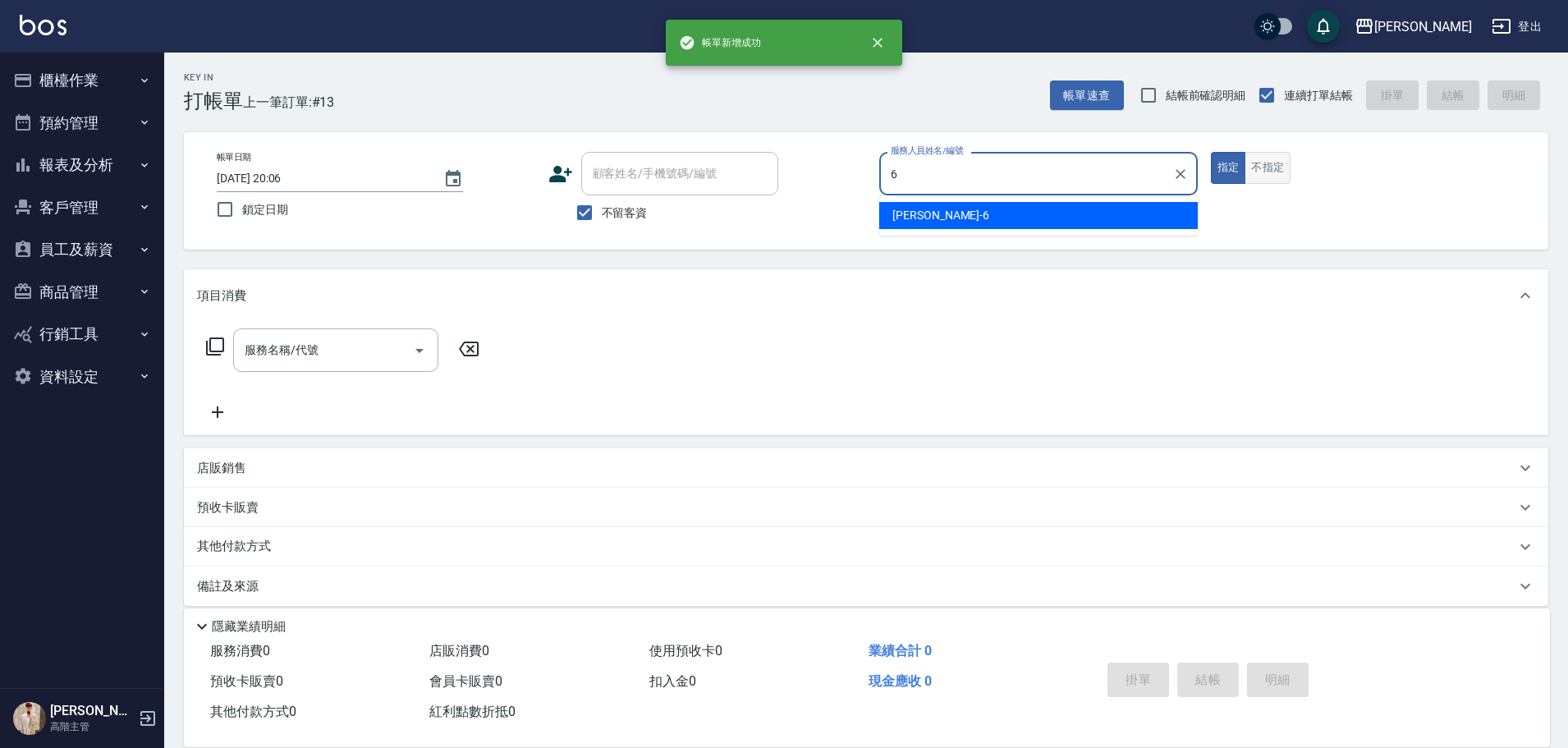
type input "[PERSON_NAME]-6"
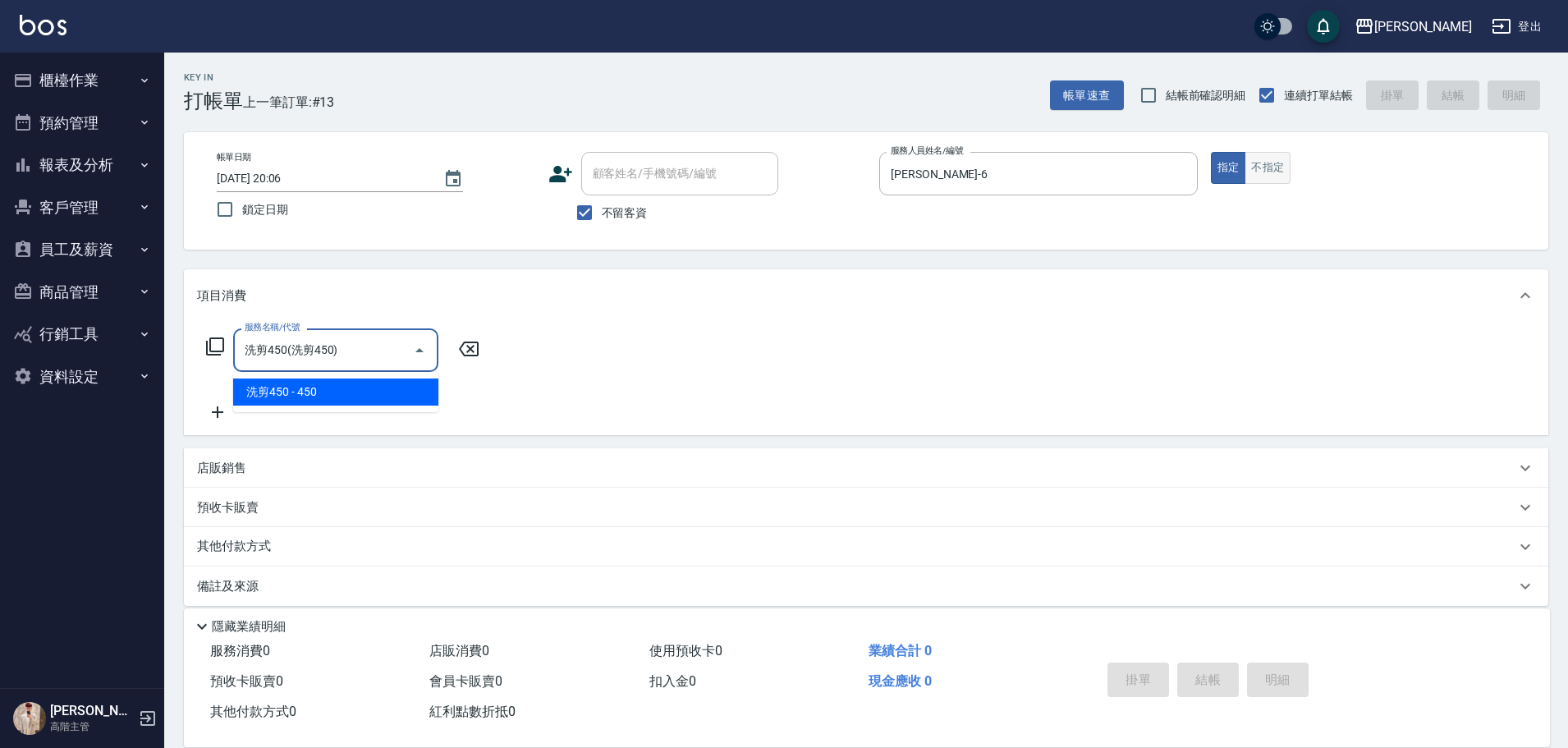
type input "洗剪450"
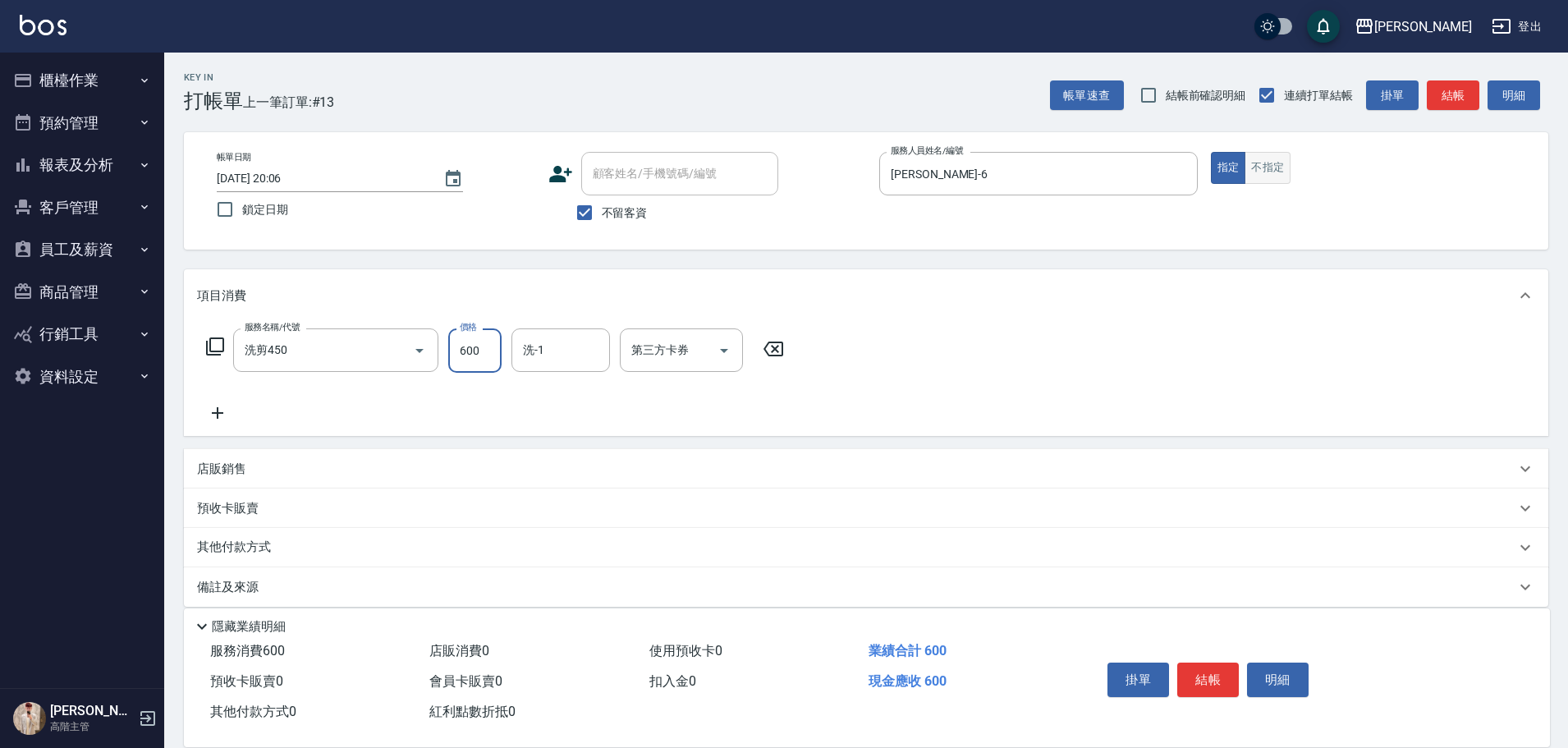
type input "600"
type input "萱芸-32"
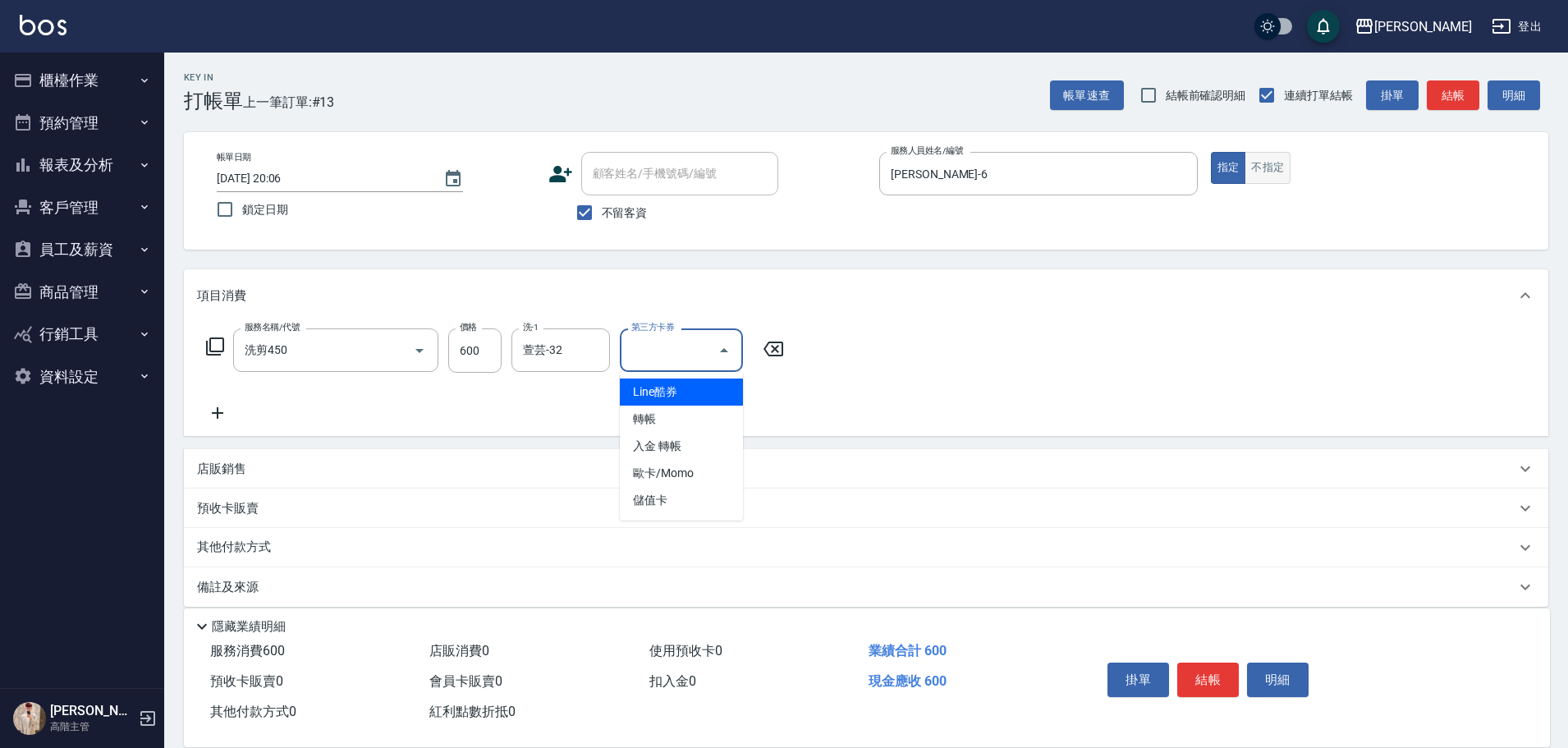
type input "儲值卡"
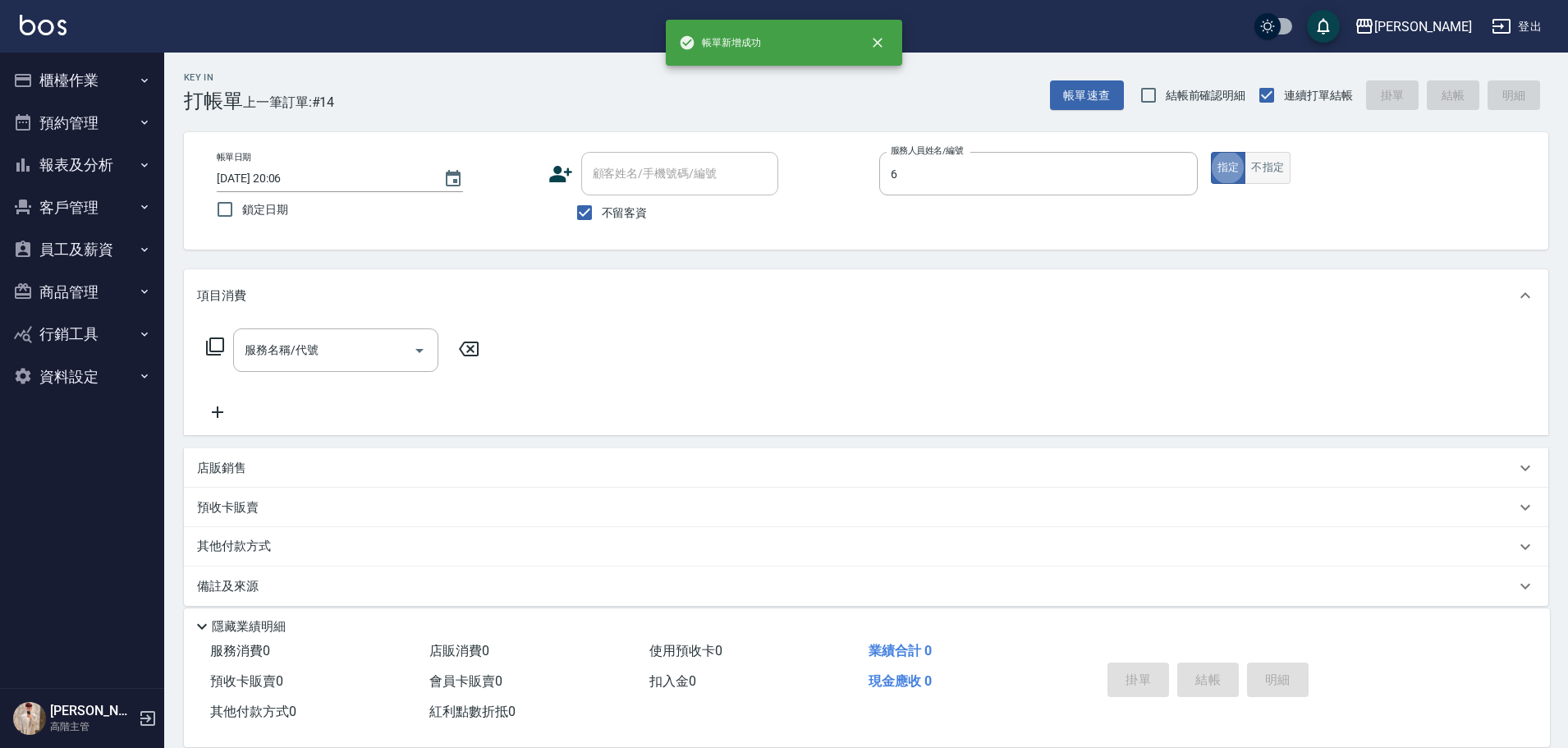
type input "[PERSON_NAME]-6"
